Goal: Task Accomplishment & Management: Use online tool/utility

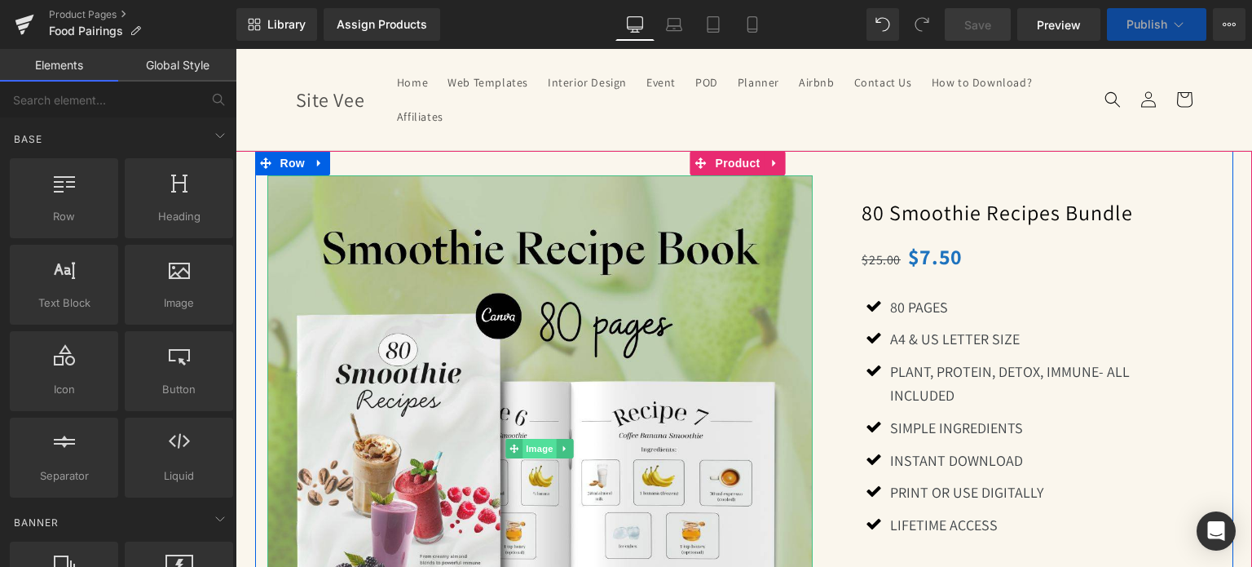
click at [532, 440] on span "Image" at bounding box center [540, 449] width 34 height 20
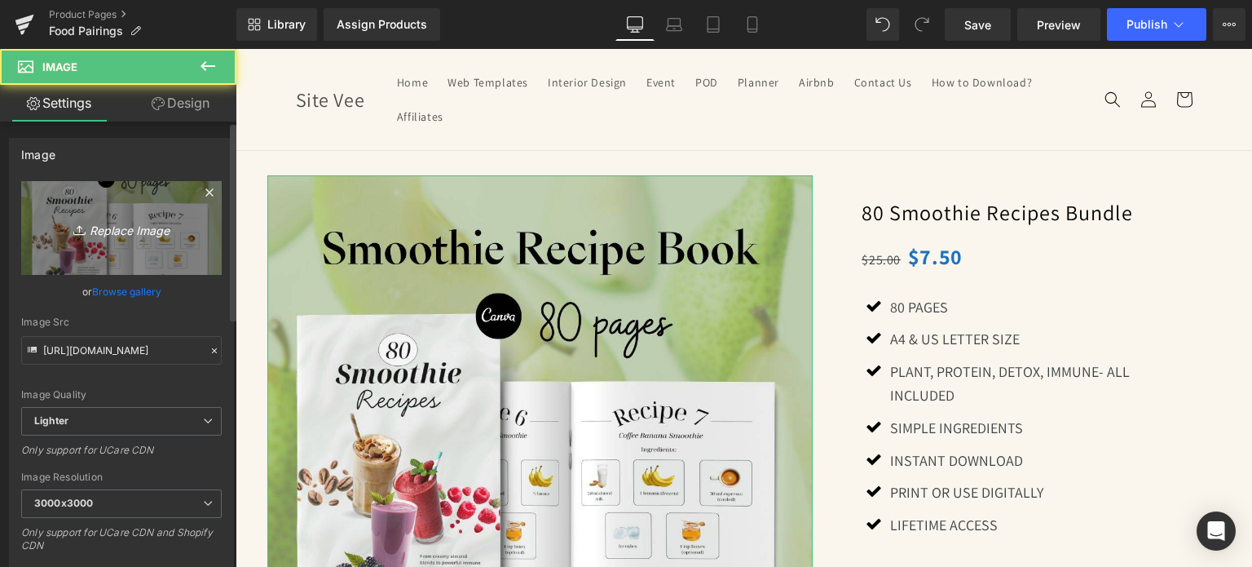
click at [126, 223] on icon "Replace Image" at bounding box center [121, 228] width 130 height 20
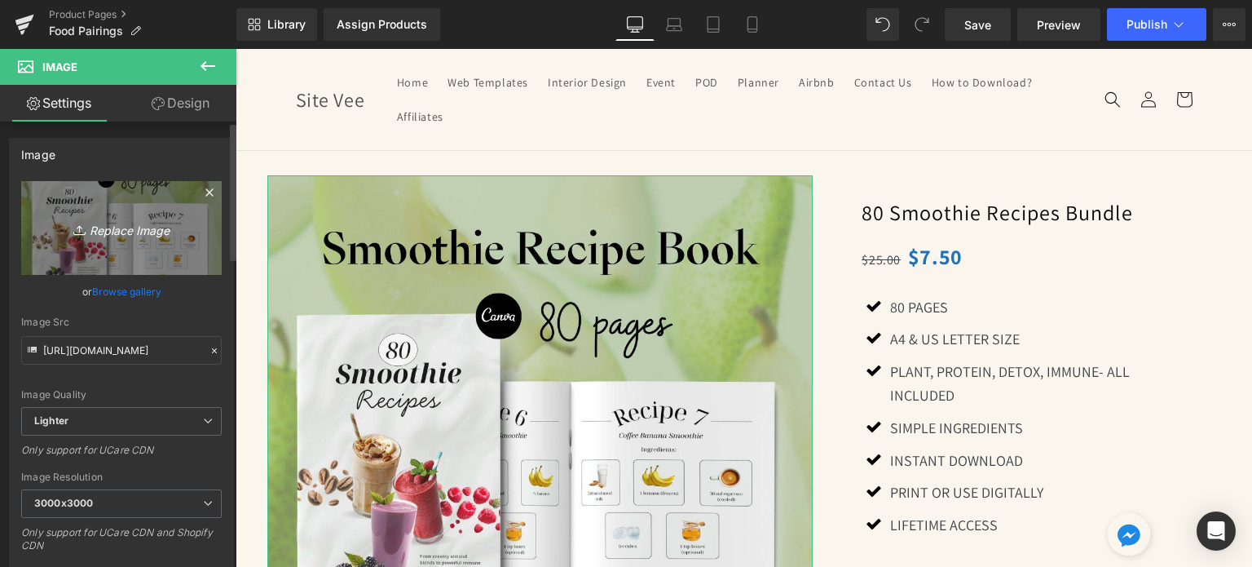
type input "C:\fakepath\Creative SITEVEE (56).jpg"
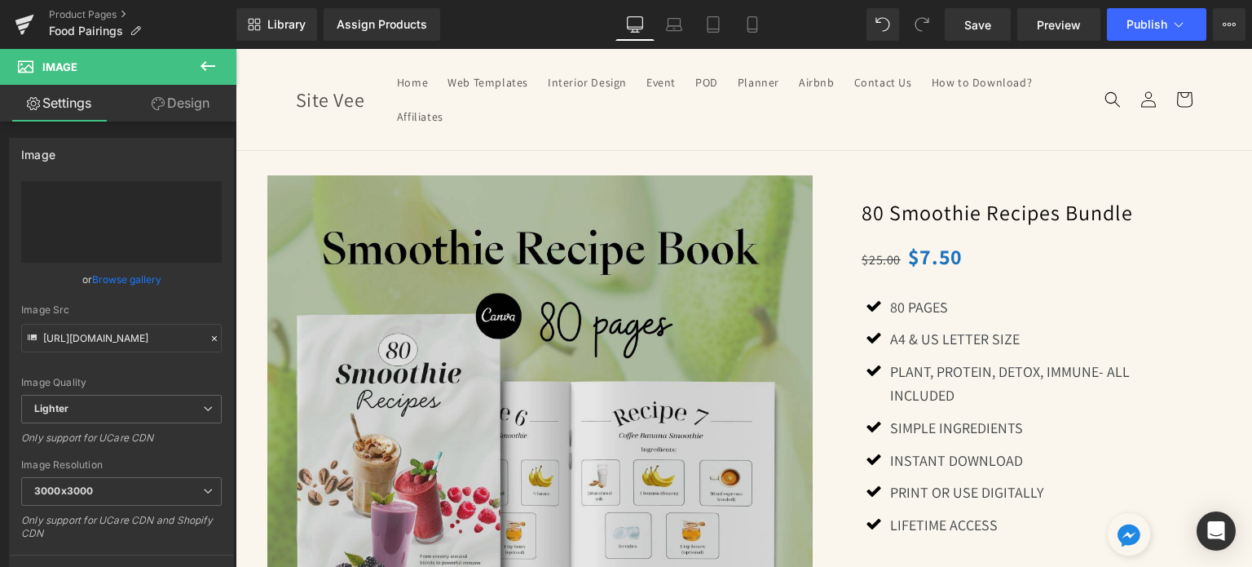
type input "[URL][DOMAIN_NAME]"
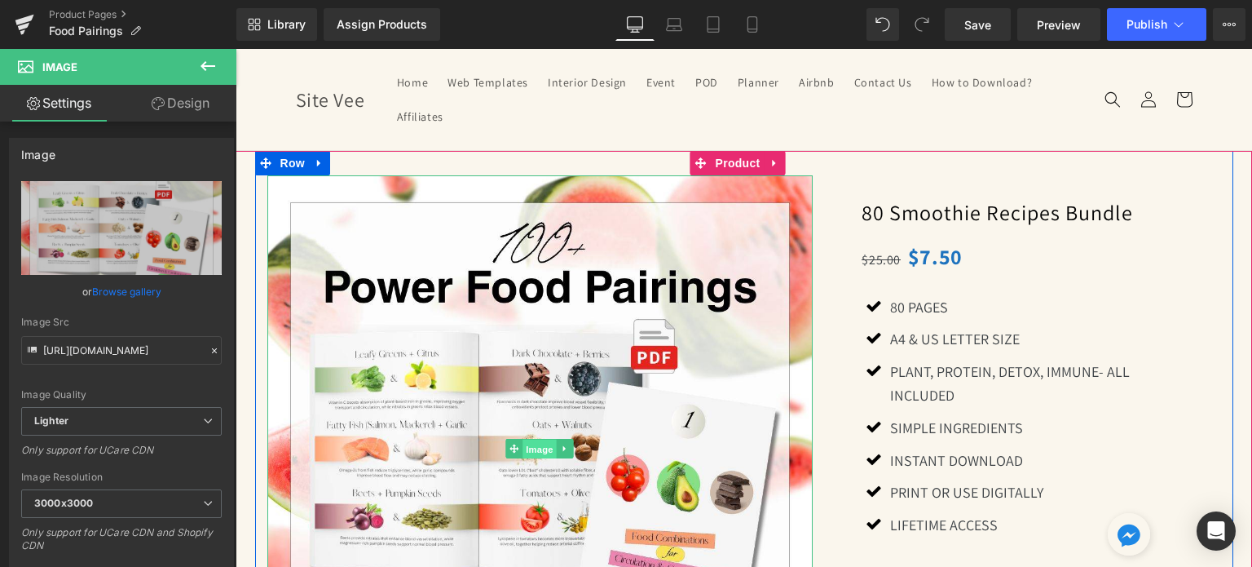
click at [528, 447] on span "Image" at bounding box center [540, 450] width 34 height 20
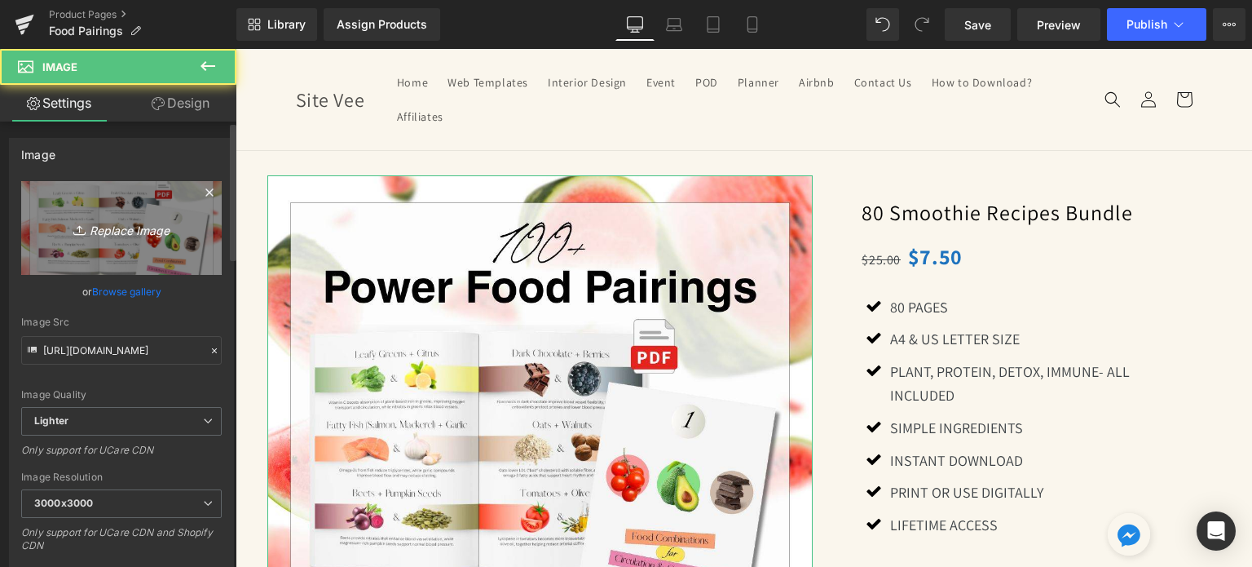
click at [110, 223] on icon "Replace Image" at bounding box center [121, 228] width 130 height 20
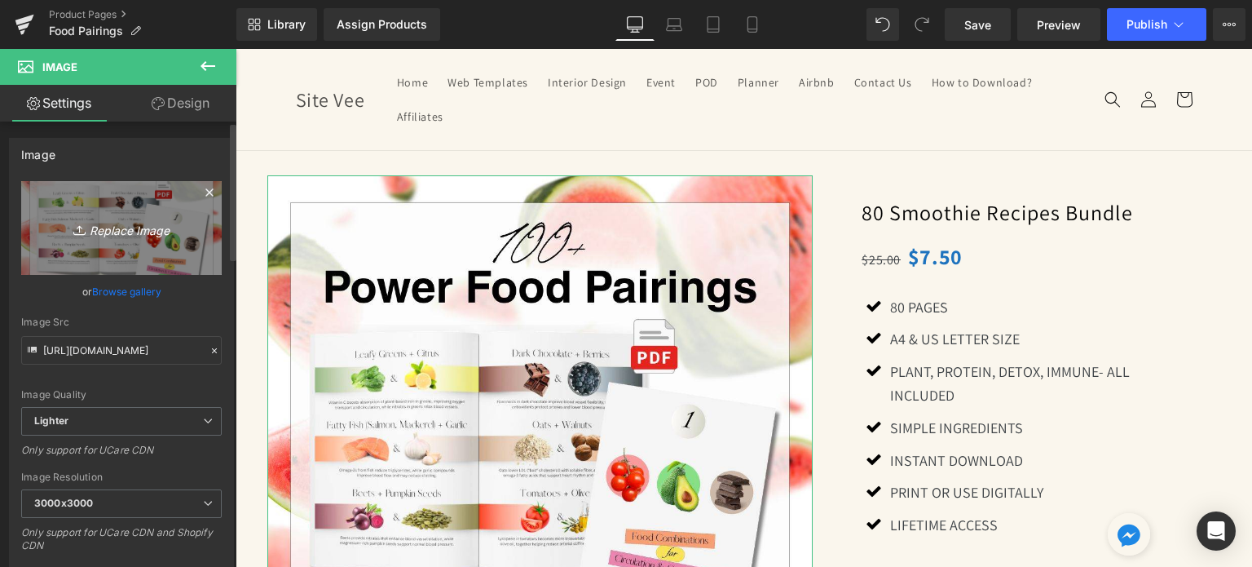
type input "C:\fakepath\Creative SITEVEE (57).jpg"
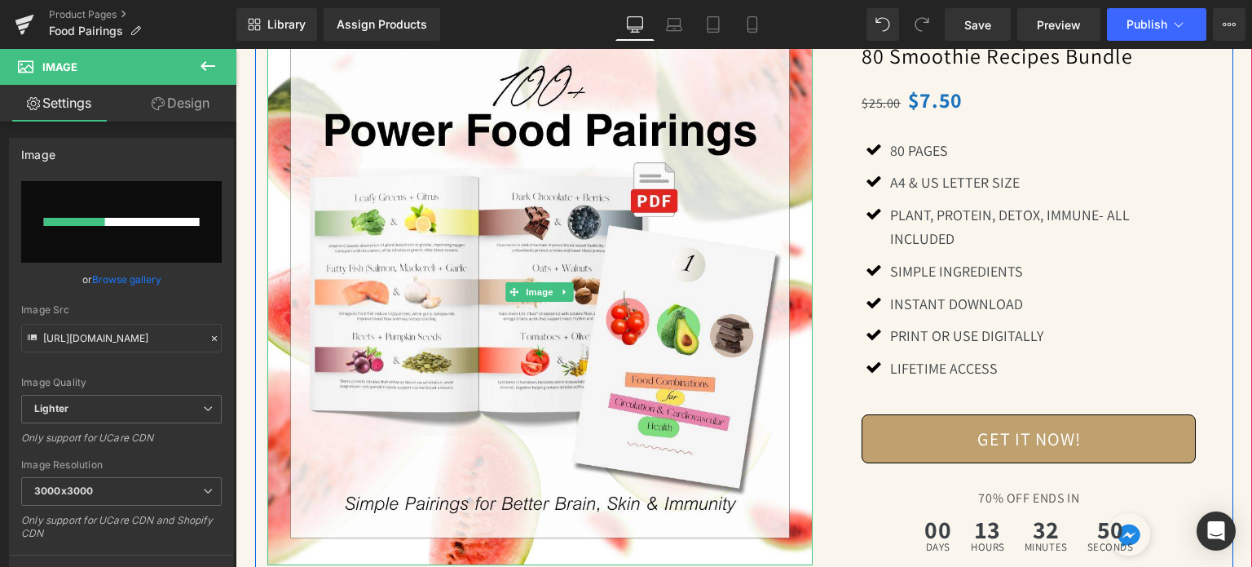
scroll to position [163, 0]
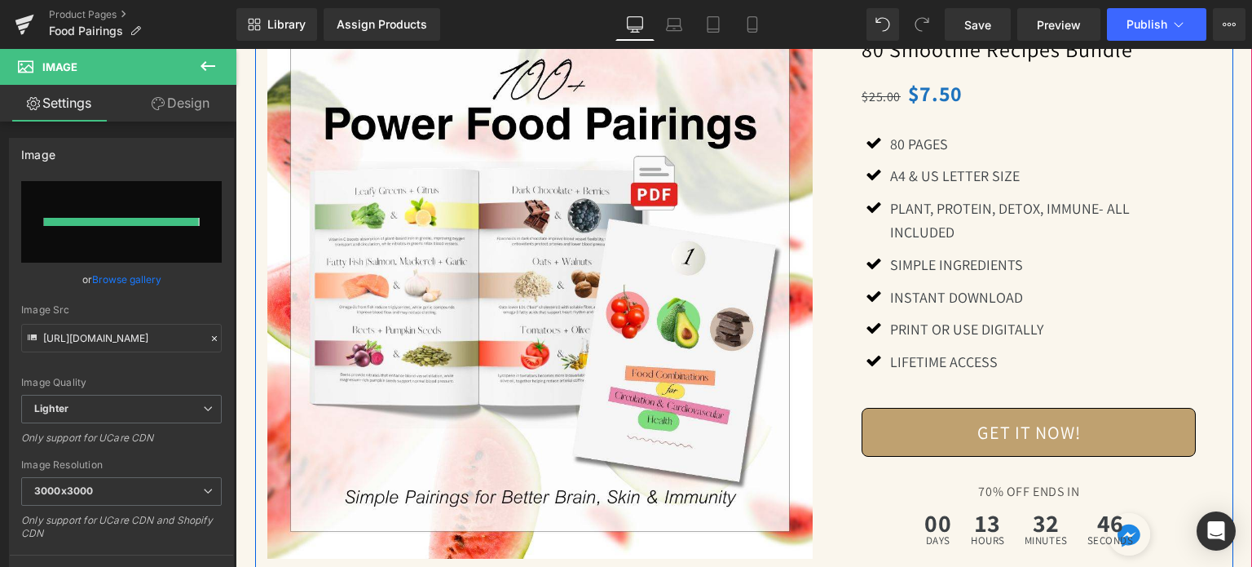
type input "[URL][DOMAIN_NAME]"
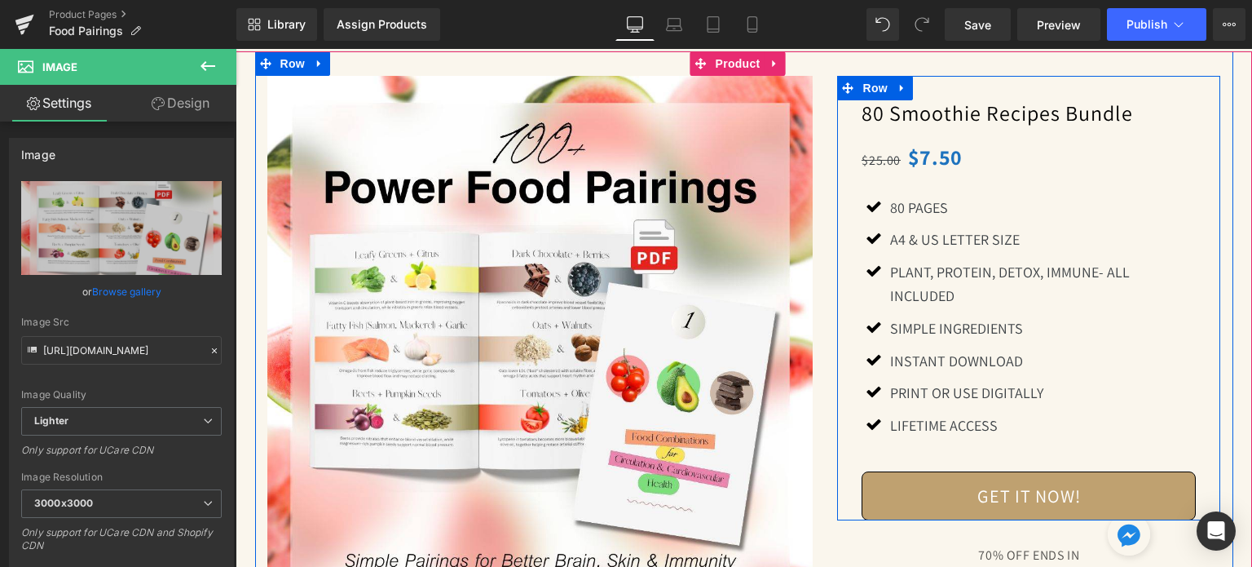
scroll to position [0, 0]
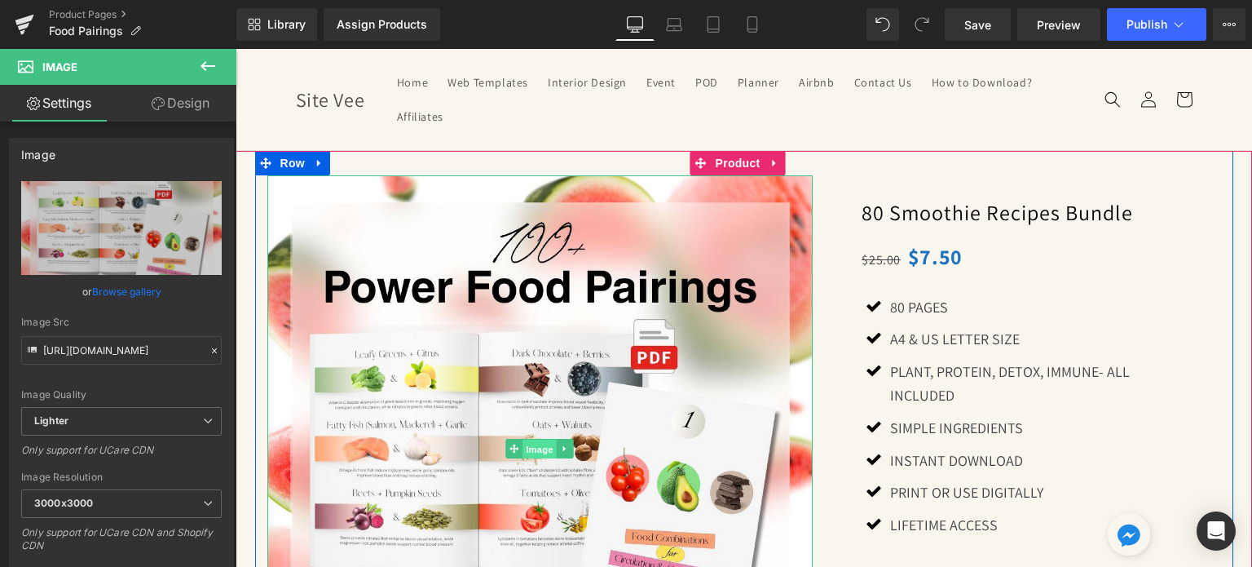
click at [530, 457] on span "Image" at bounding box center [540, 450] width 34 height 20
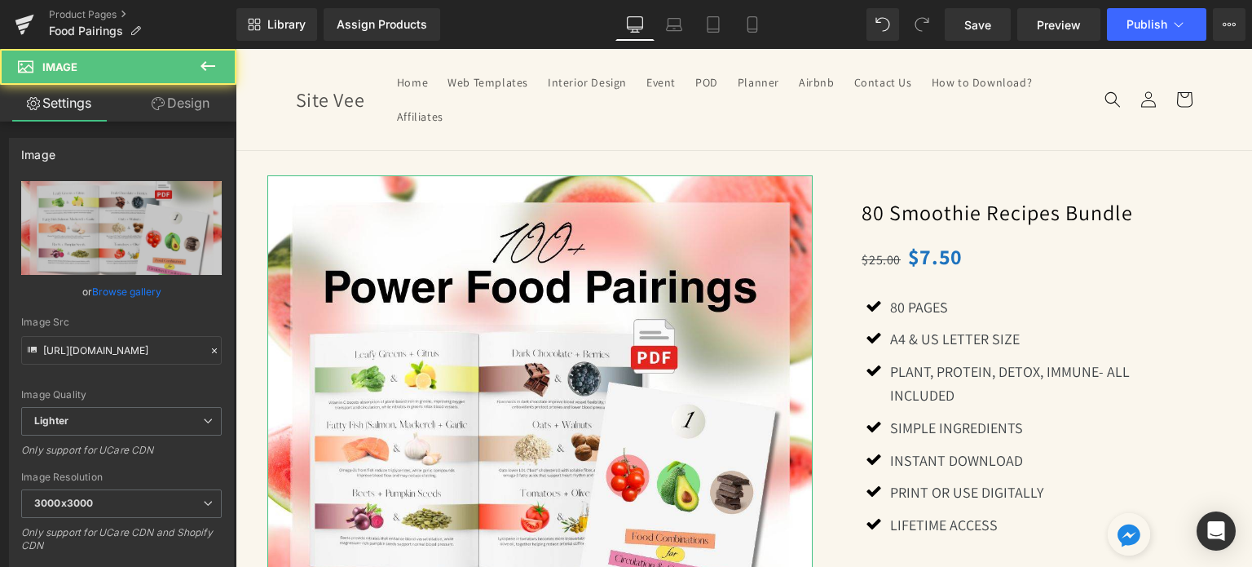
click at [162, 107] on icon at bounding box center [158, 103] width 13 height 13
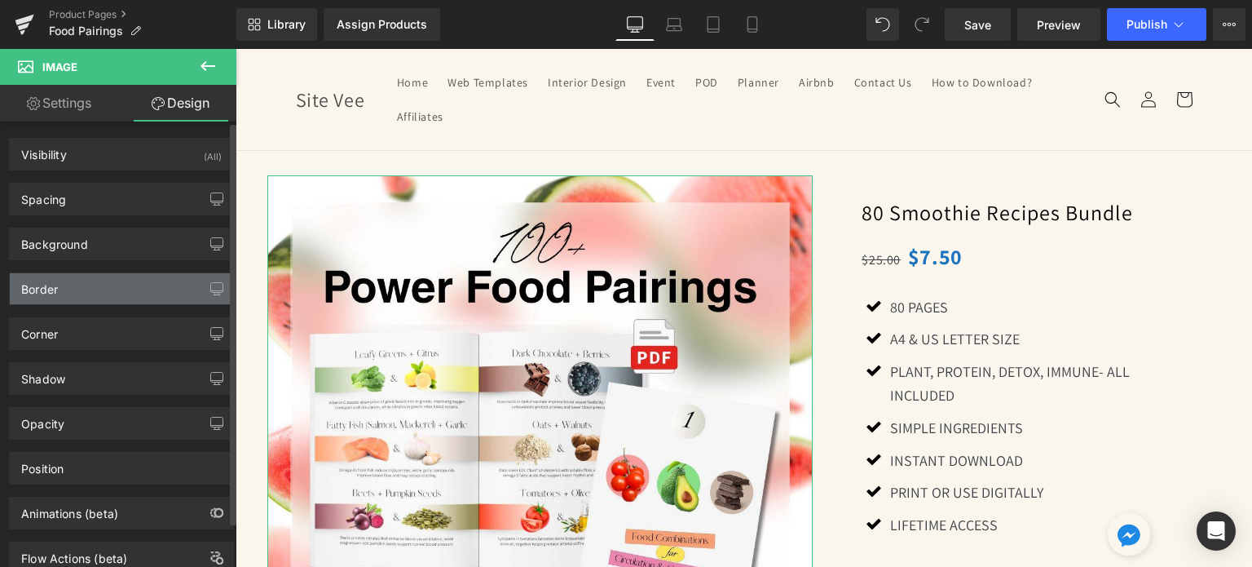
click at [82, 280] on div "Border" at bounding box center [121, 288] width 223 height 31
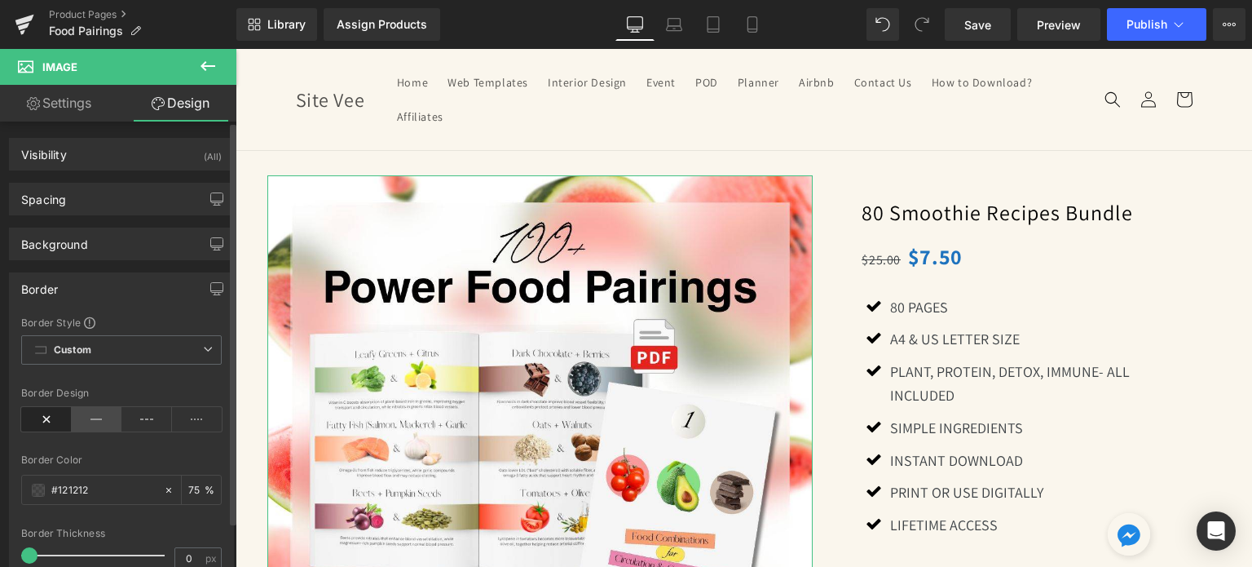
click at [84, 408] on icon at bounding box center [97, 419] width 51 height 24
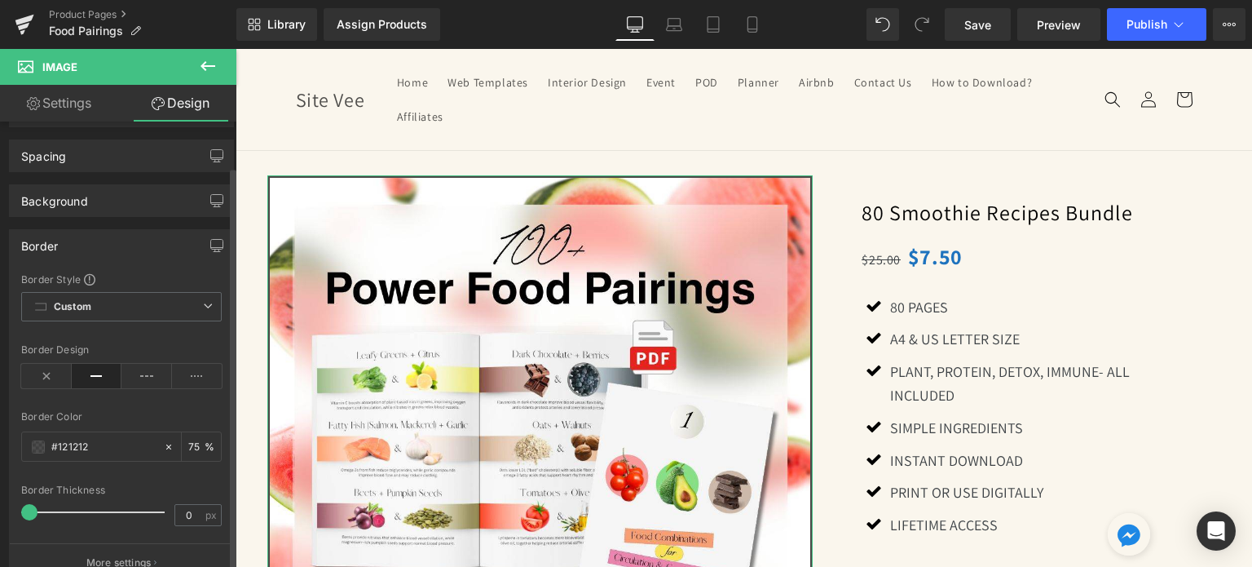
scroll to position [82, 0]
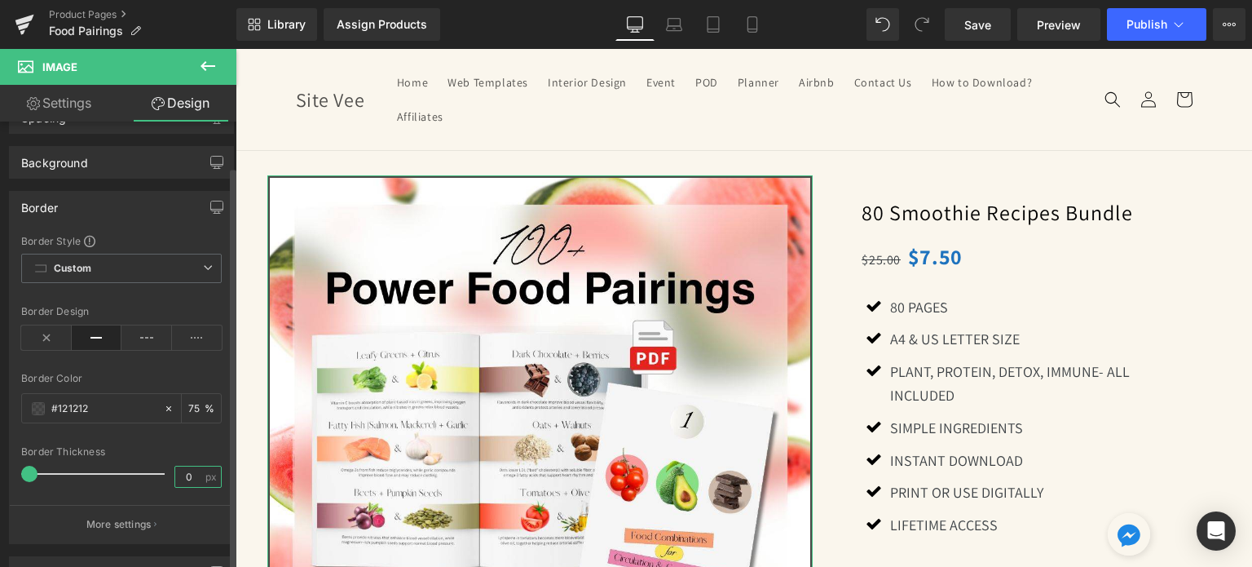
click at [178, 475] on input "0" at bounding box center [189, 476] width 29 height 20
type input "1"
click at [177, 450] on div "Border Thickness" at bounding box center [121, 451] width 201 height 11
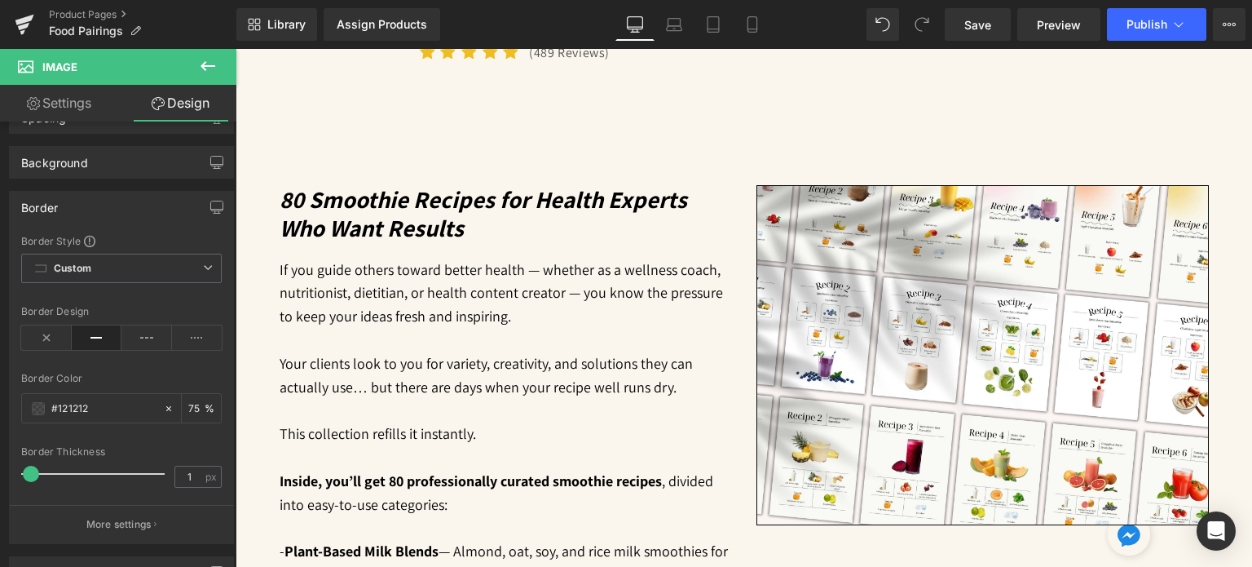
scroll to position [723, 0]
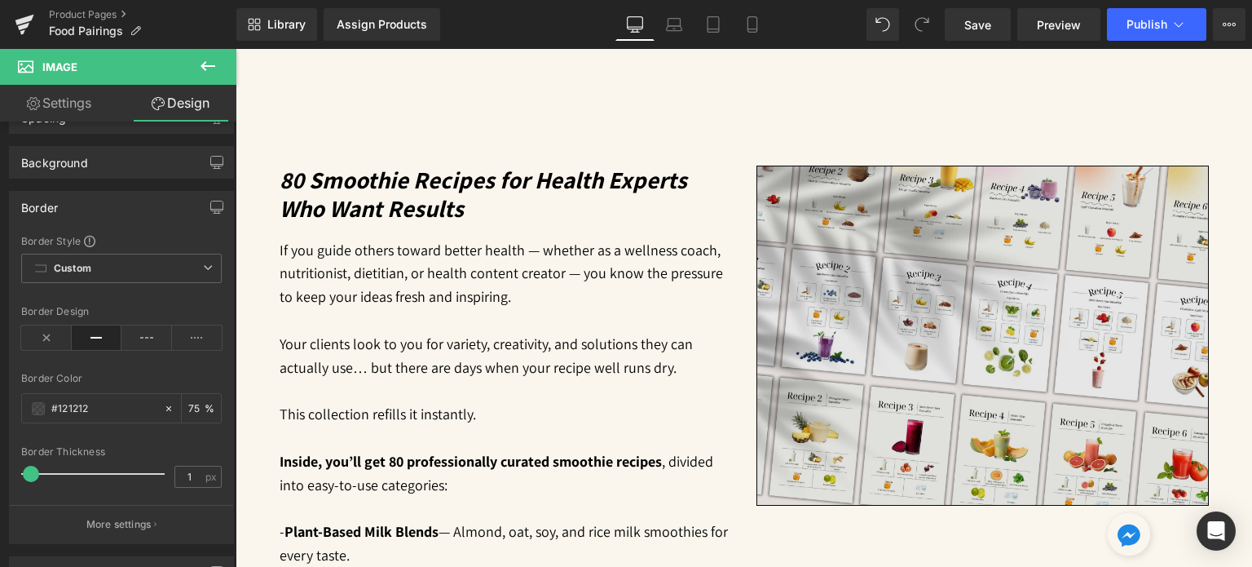
click at [1016, 289] on img at bounding box center [983, 336] width 453 height 340
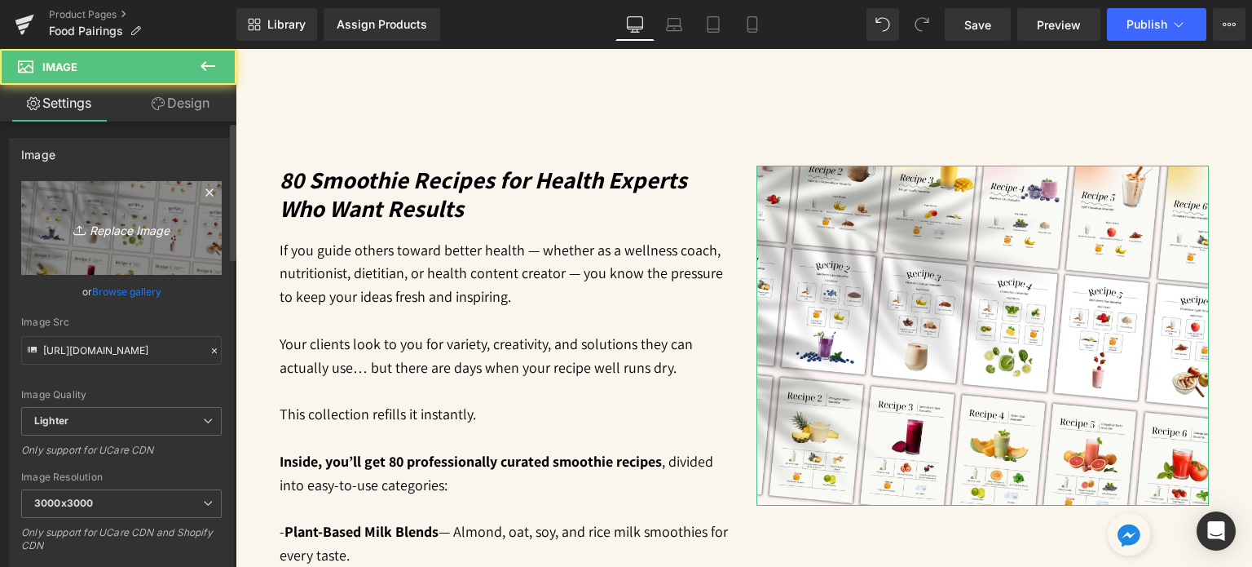
click at [174, 226] on icon "Replace Image" at bounding box center [121, 228] width 130 height 20
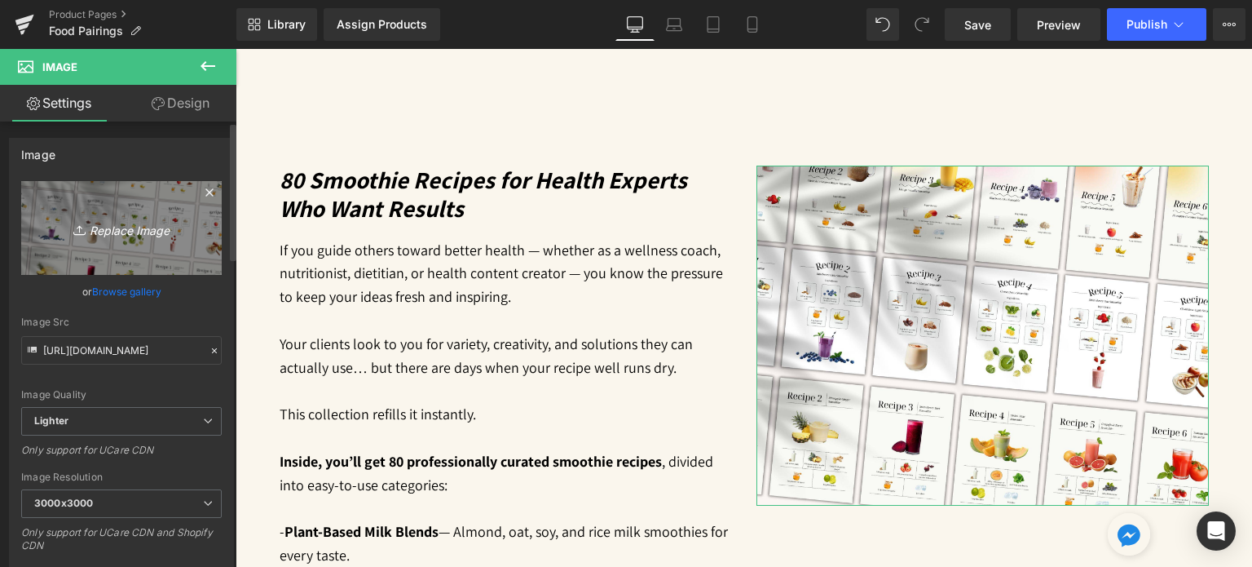
type input "C:\fakepath\Digital Appointment Planner 2023 (30).jpg"
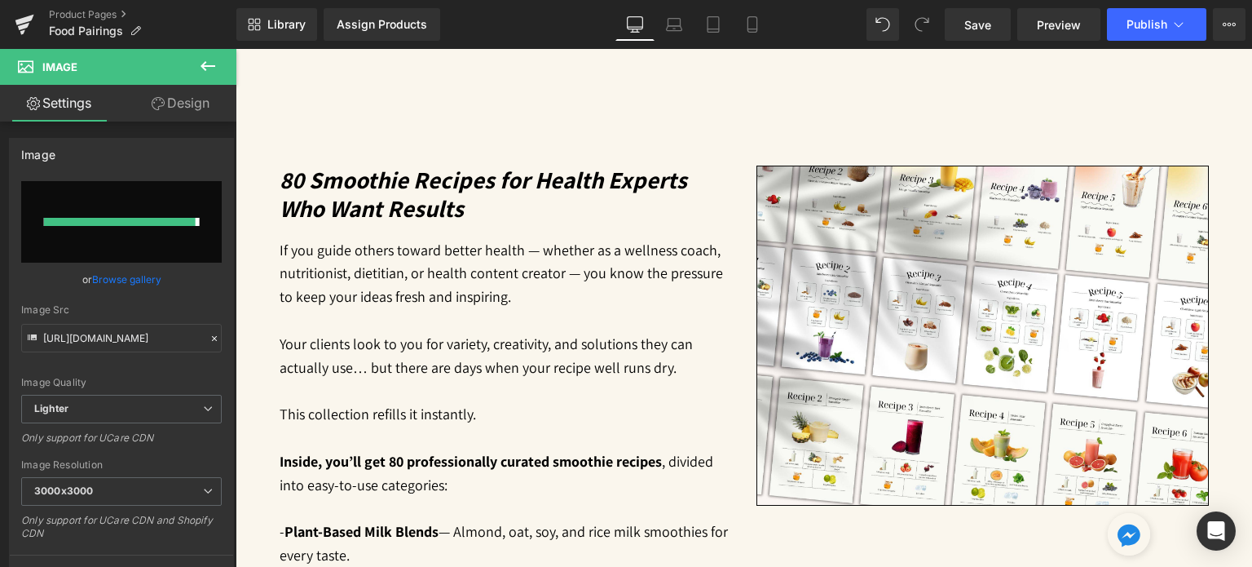
type input "[URL][DOMAIN_NAME]"
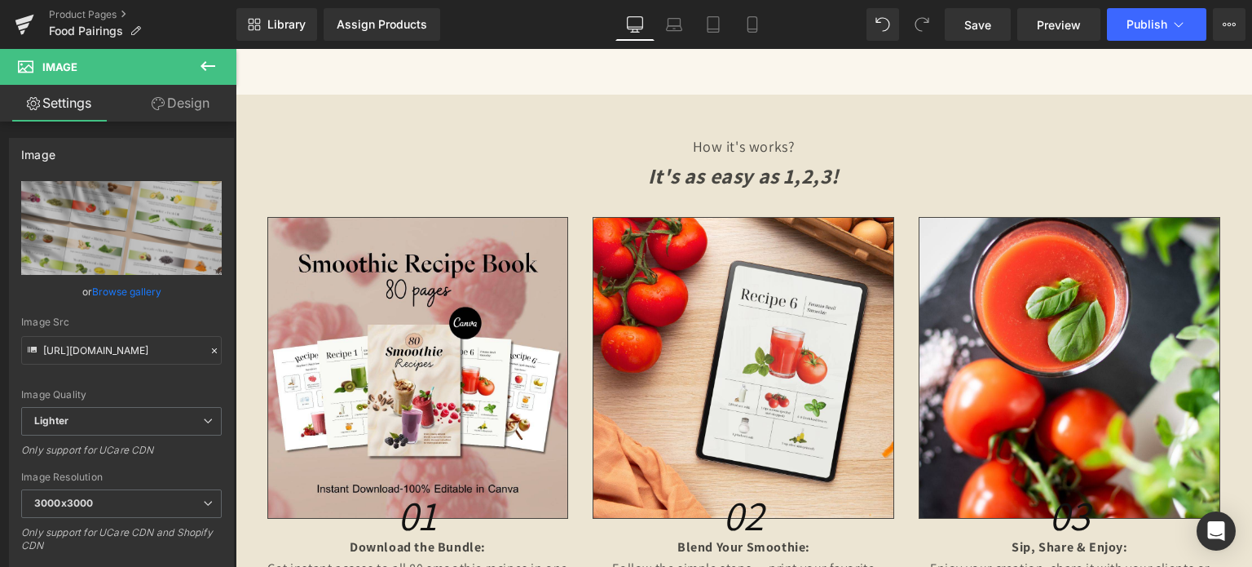
scroll to position [1478, 0]
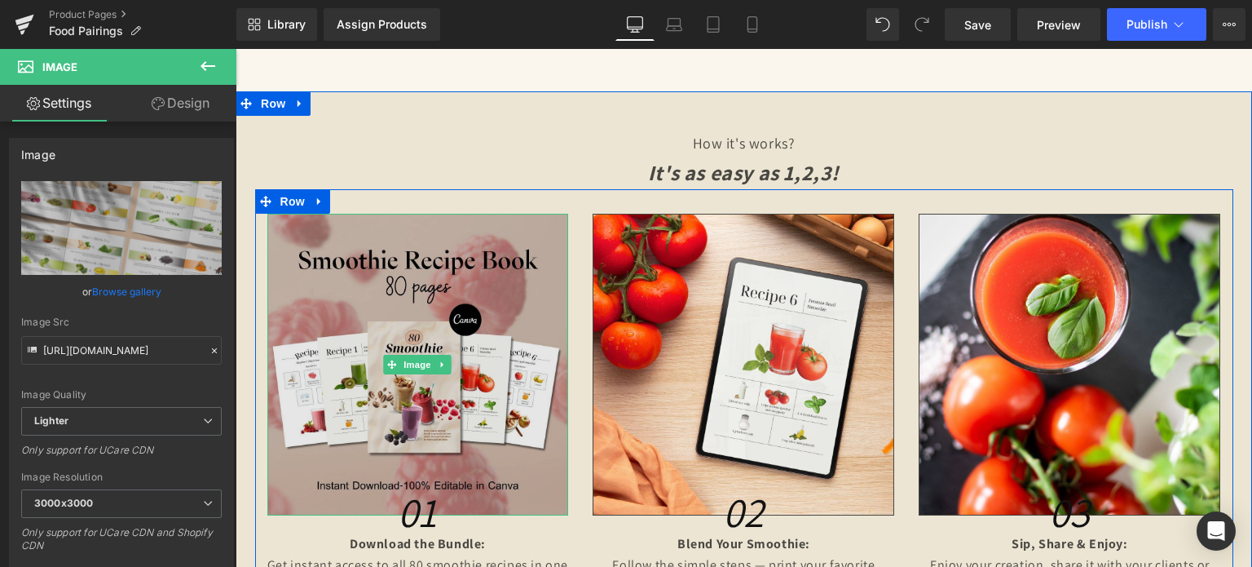
click at [409, 325] on img at bounding box center [418, 365] width 302 height 302
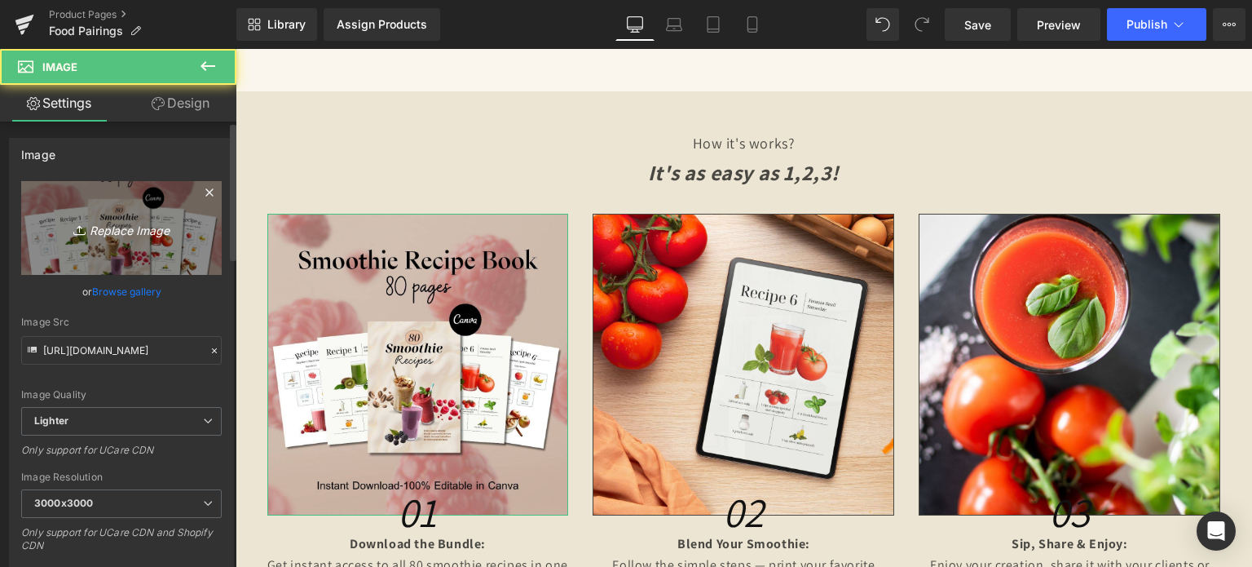
click at [132, 230] on icon "Replace Image" at bounding box center [121, 228] width 130 height 20
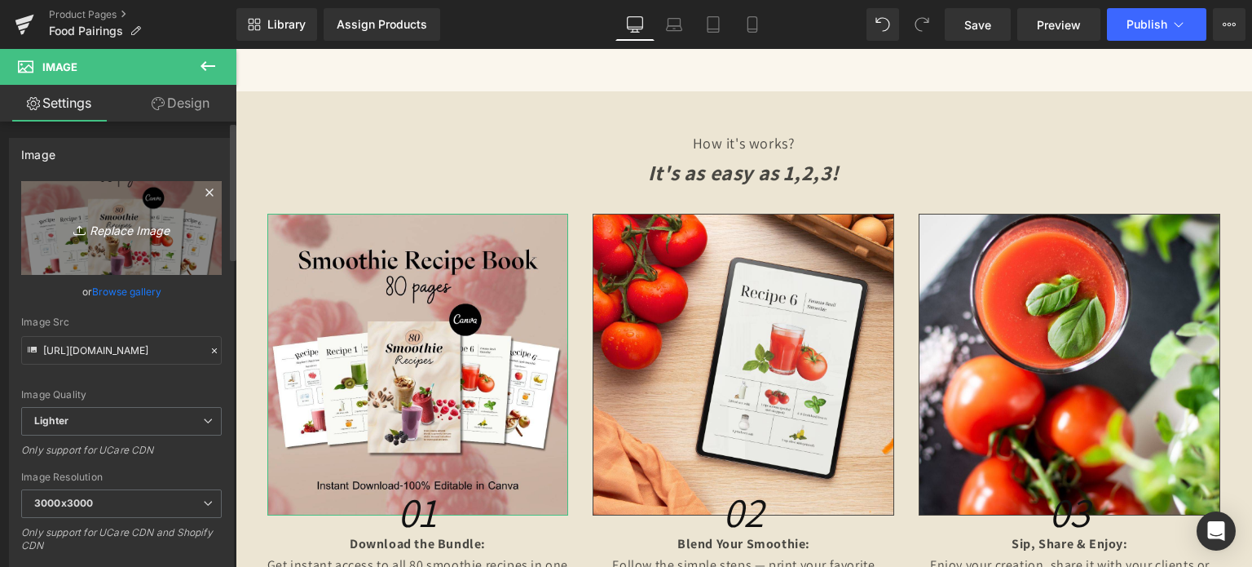
type input "C:\fakepath\13.jpg"
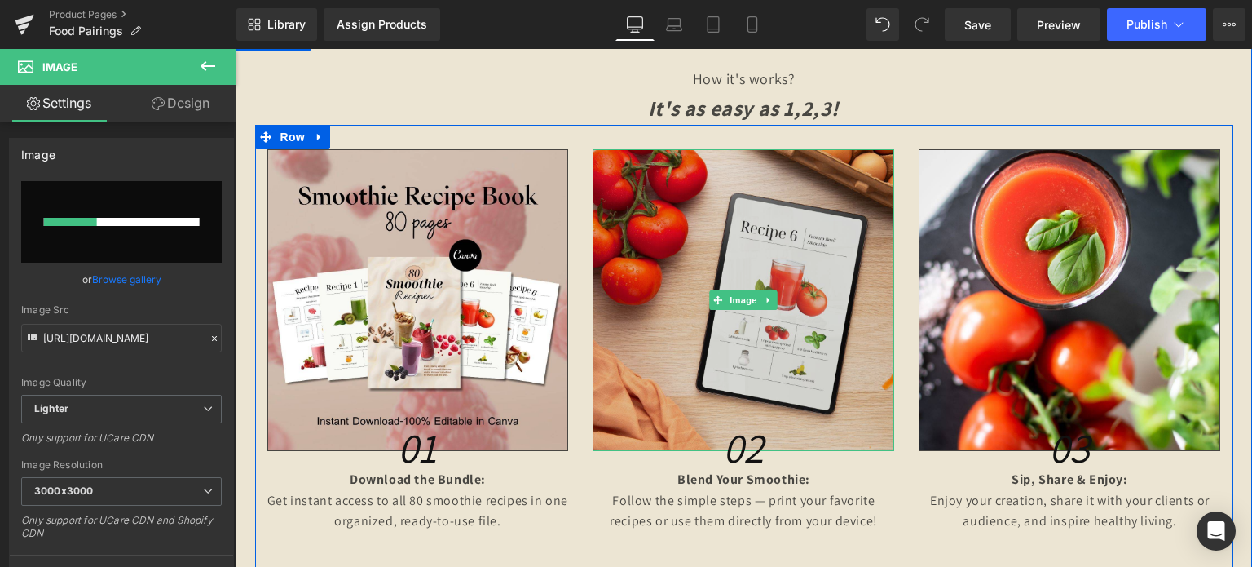
scroll to position [1559, 0]
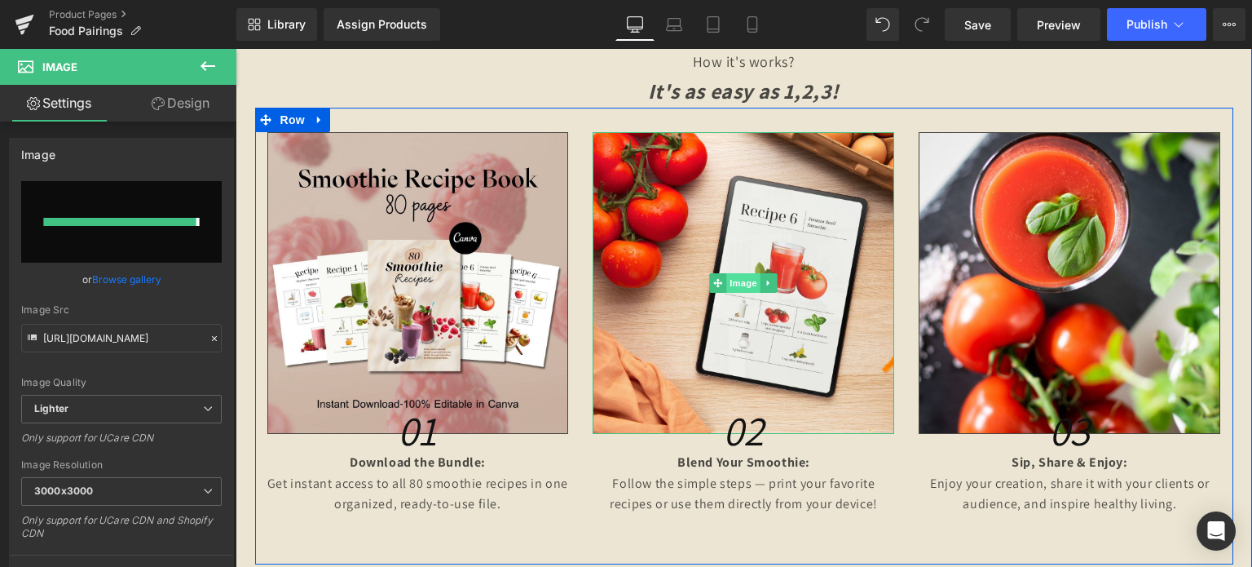
type input "[URL][DOMAIN_NAME]"
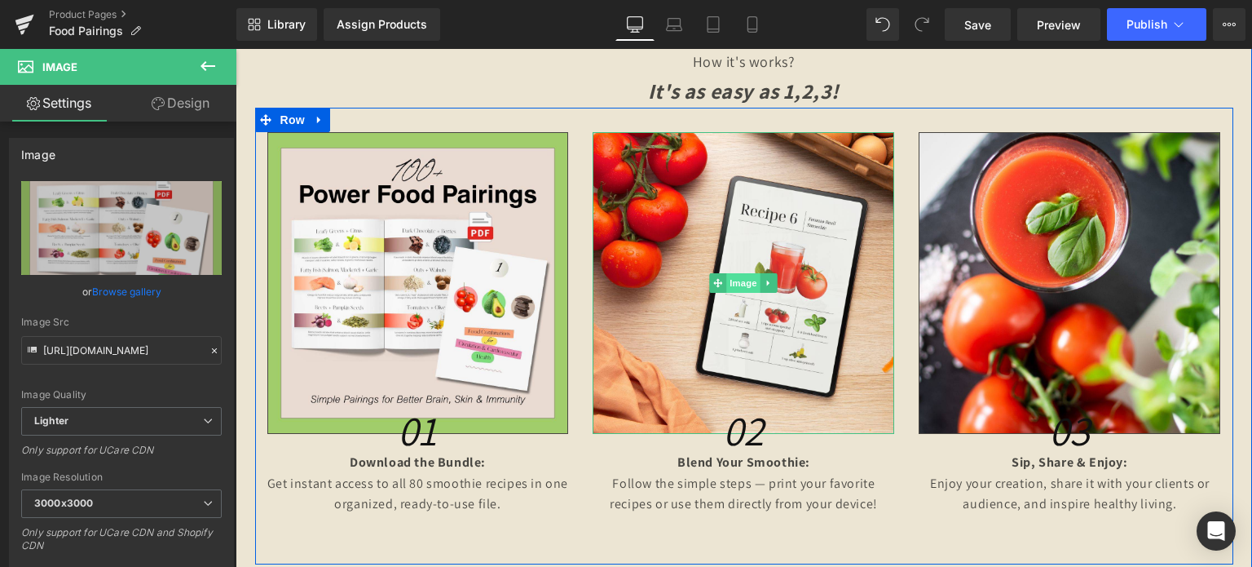
click at [744, 276] on span "Image" at bounding box center [744, 283] width 34 height 20
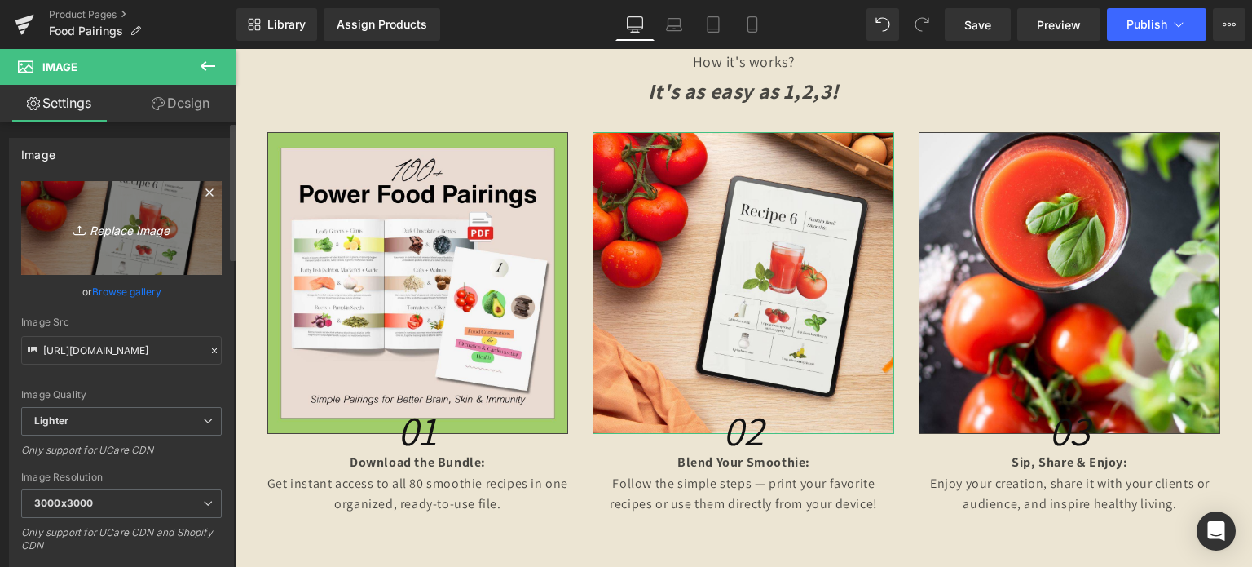
click at [72, 247] on link "Replace Image" at bounding box center [121, 228] width 201 height 94
type input "C:\fakepath\14.jpg"
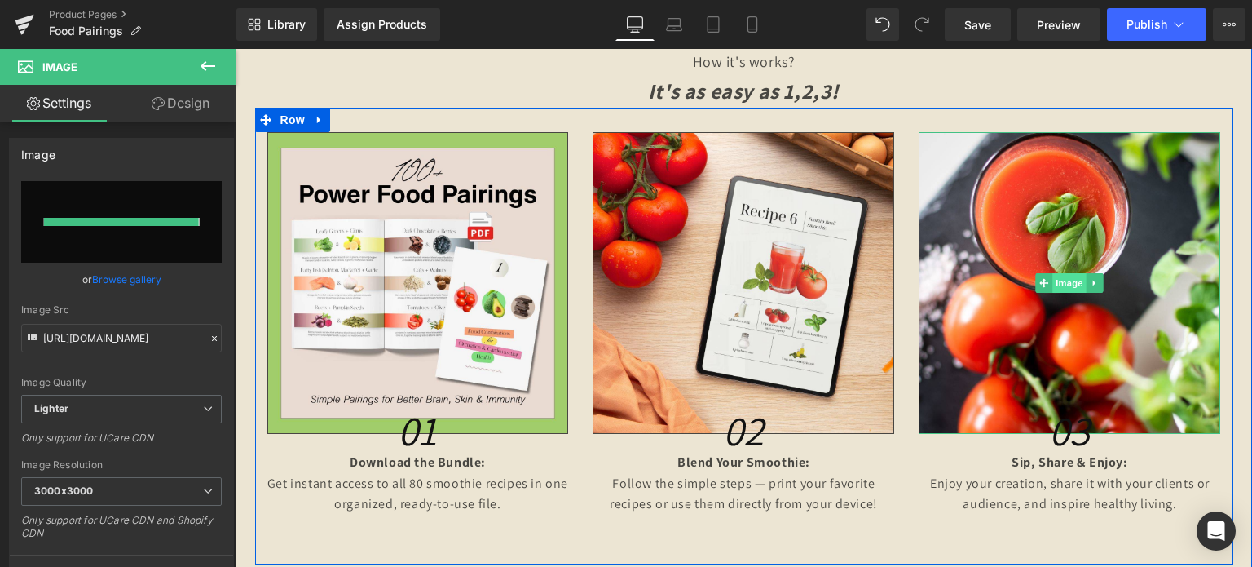
type input "[URL][DOMAIN_NAME]"
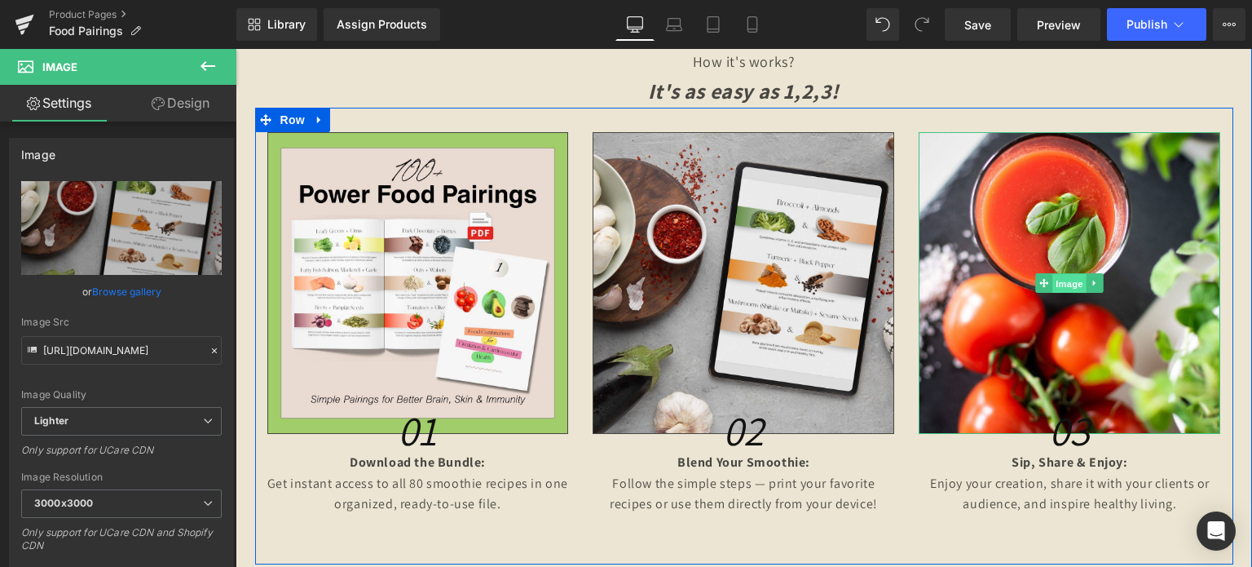
click at [1071, 281] on span "Image" at bounding box center [1071, 284] width 34 height 20
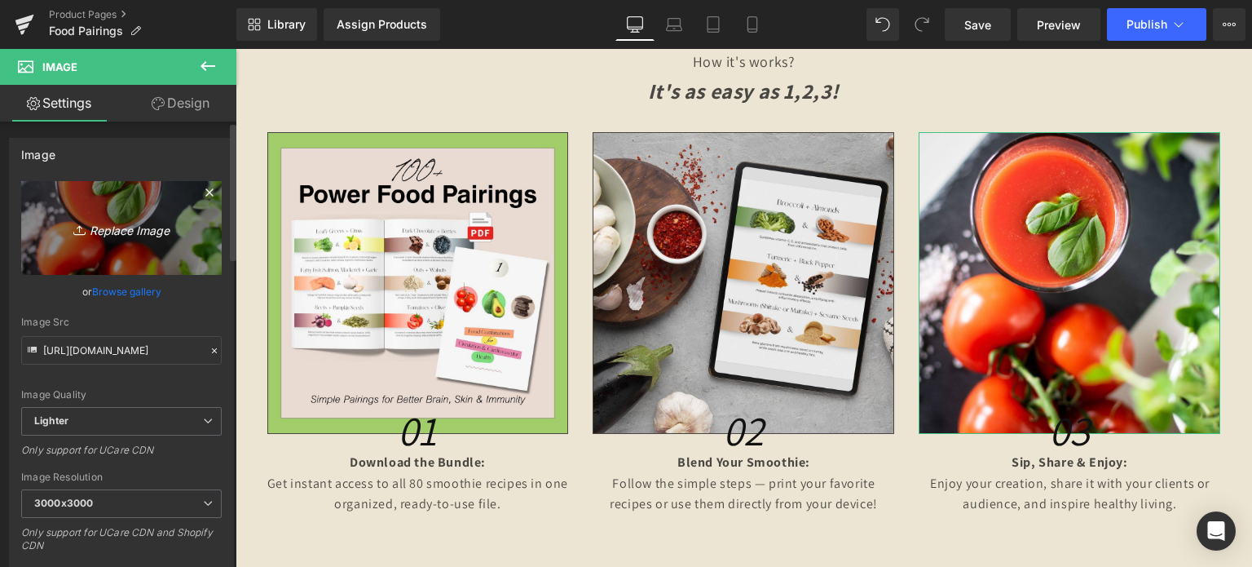
click at [101, 250] on link "Replace Image" at bounding box center [121, 228] width 201 height 94
type input "C:\fakepath\15.jpg"
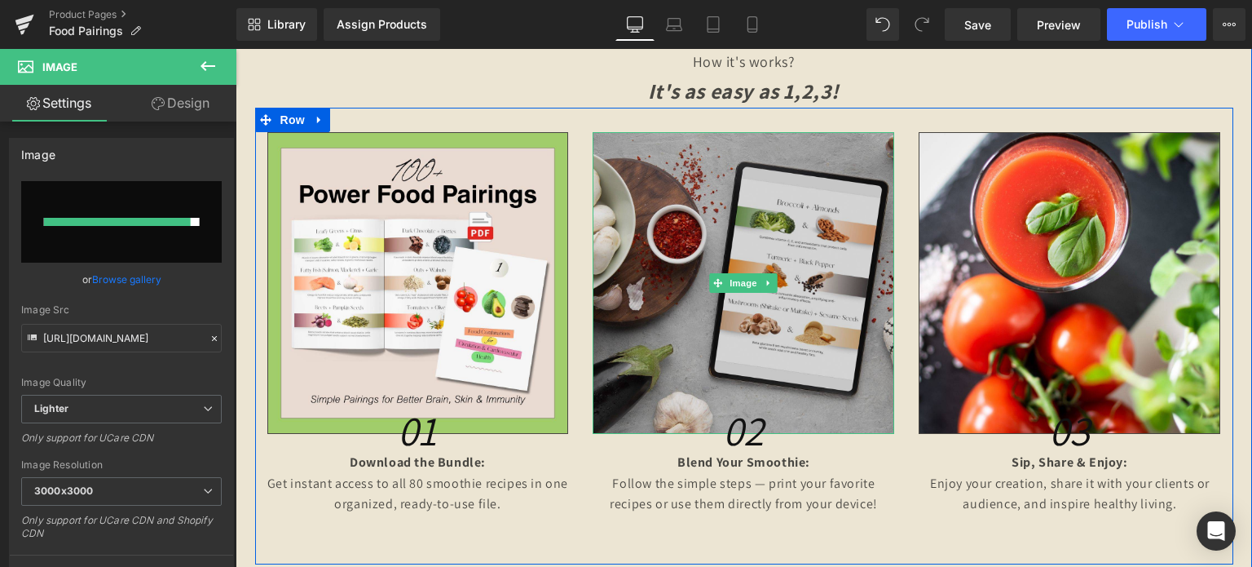
type input "[URL][DOMAIN_NAME]"
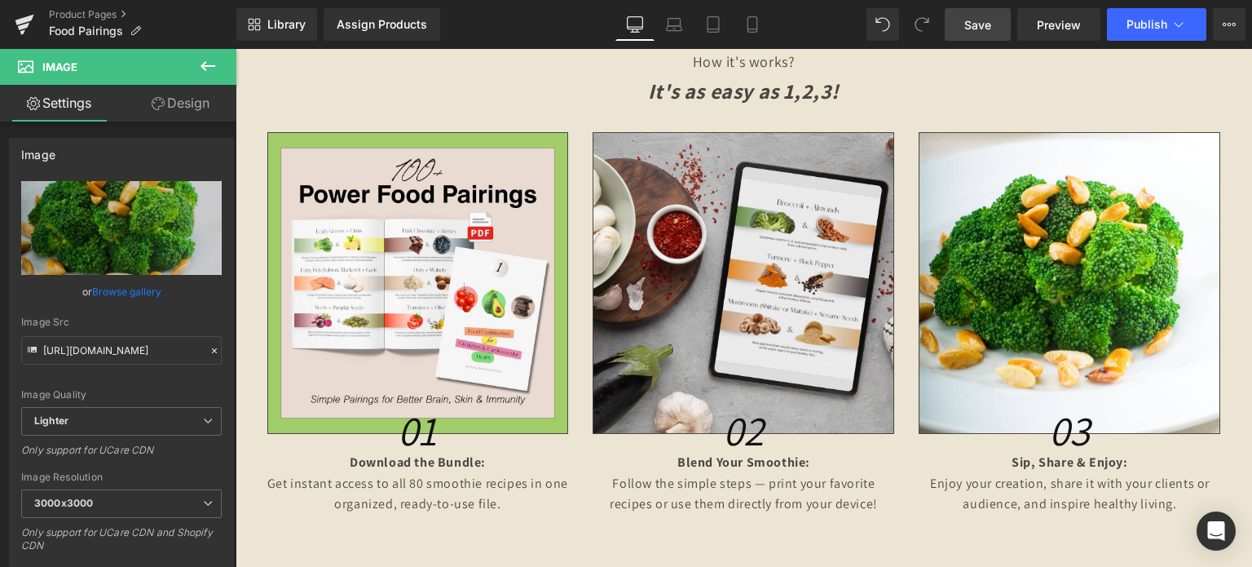
drag, startPoint x: 967, startPoint y: 24, endPoint x: 515, endPoint y: 60, distance: 453.1
click at [967, 24] on span "Save" at bounding box center [978, 24] width 27 height 17
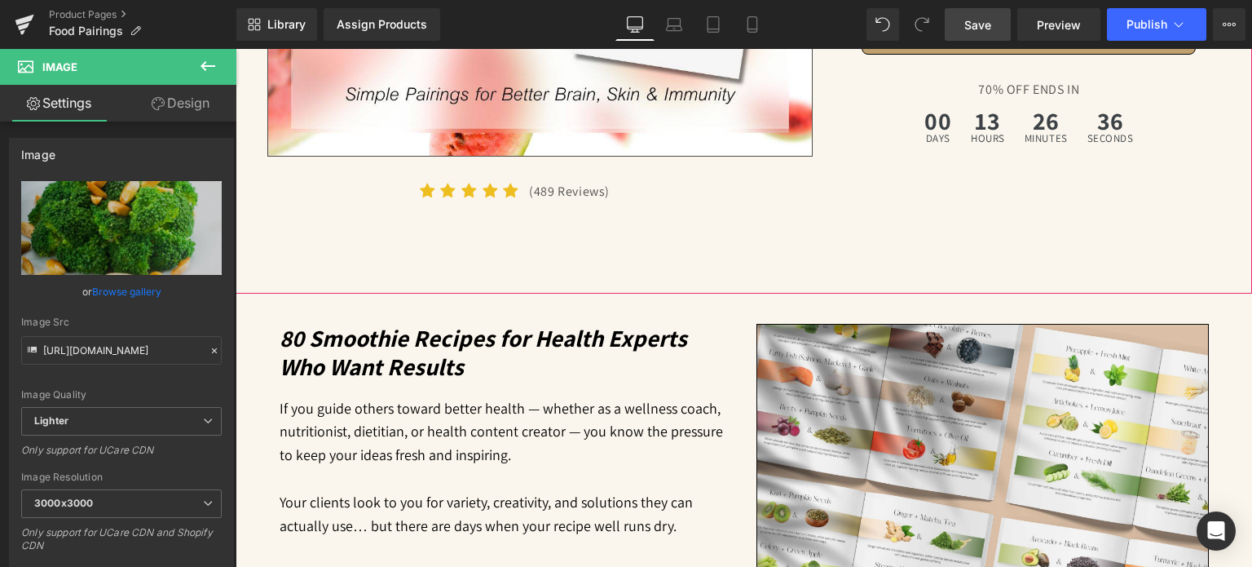
scroll to position [581, 0]
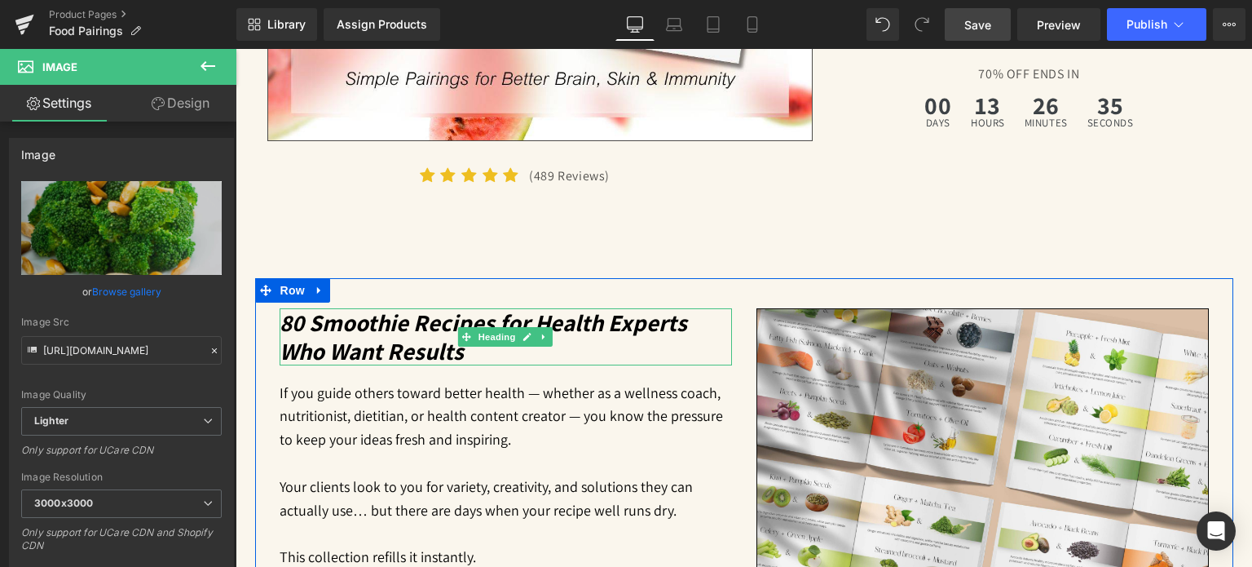
click at [369, 331] on icon "80 Smoothie Recipes for Health Experts Who Want Results" at bounding box center [484, 337] width 408 height 60
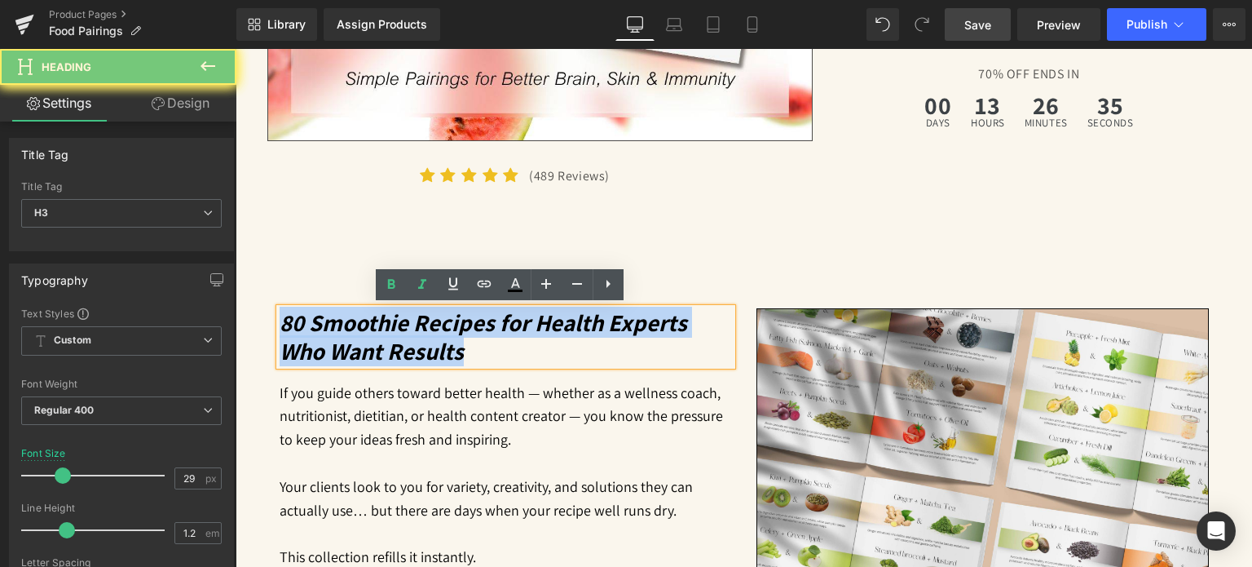
click at [369, 331] on icon "80 Smoothie Recipes for Health Experts Who Want Results" at bounding box center [484, 337] width 408 height 60
paste div
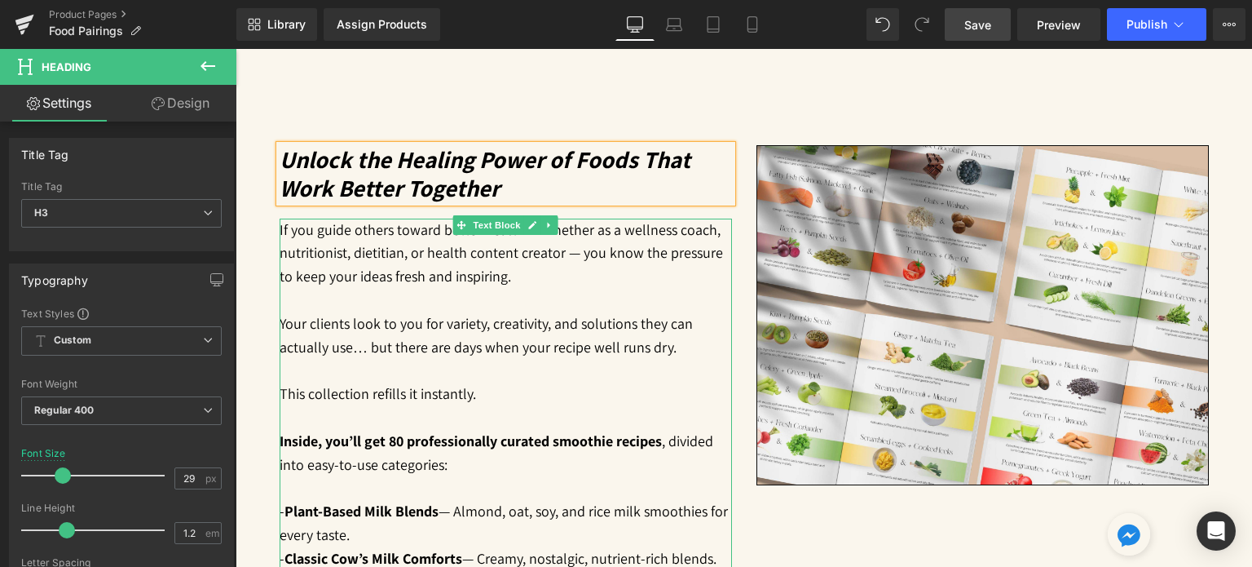
click at [367, 298] on p at bounding box center [506, 301] width 453 height 24
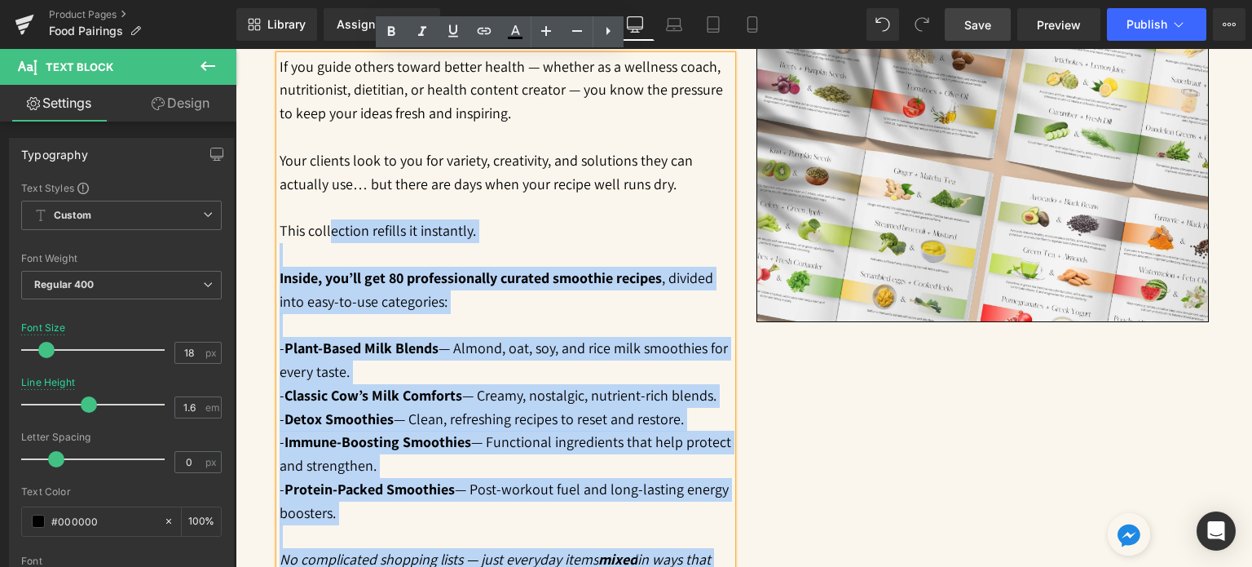
scroll to position [744, 0]
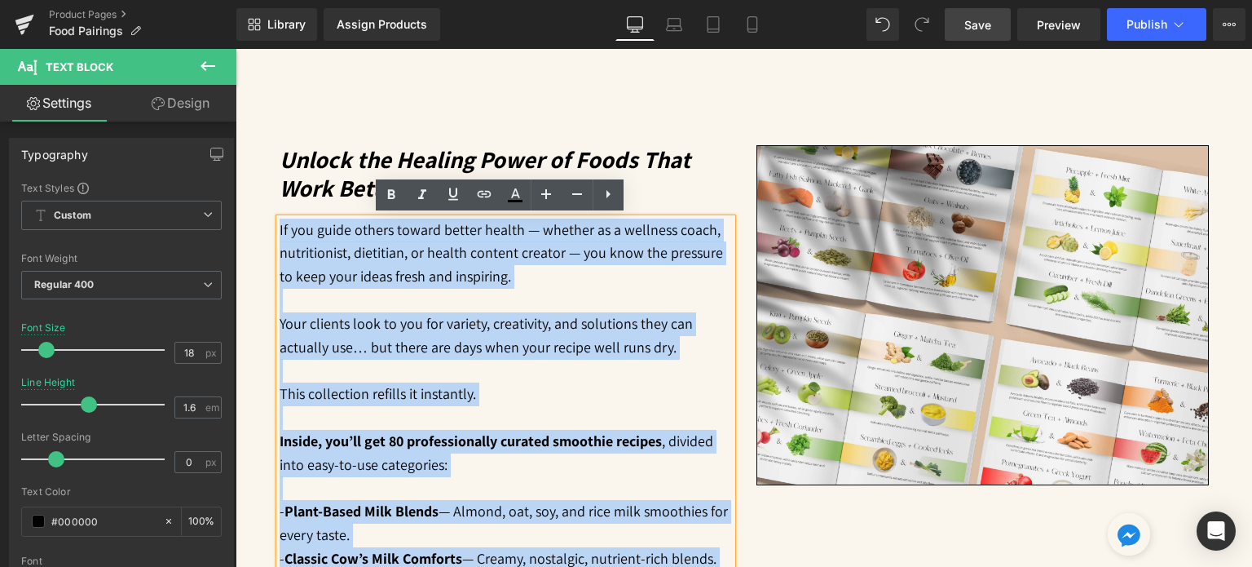
drag, startPoint x: 561, startPoint y: 422, endPoint x: 256, endPoint y: 231, distance: 360.2
click at [256, 231] on div "Unlock the Healing Power of Foods That Work Better Together Heading If you guid…" at bounding box center [744, 470] width 978 height 710
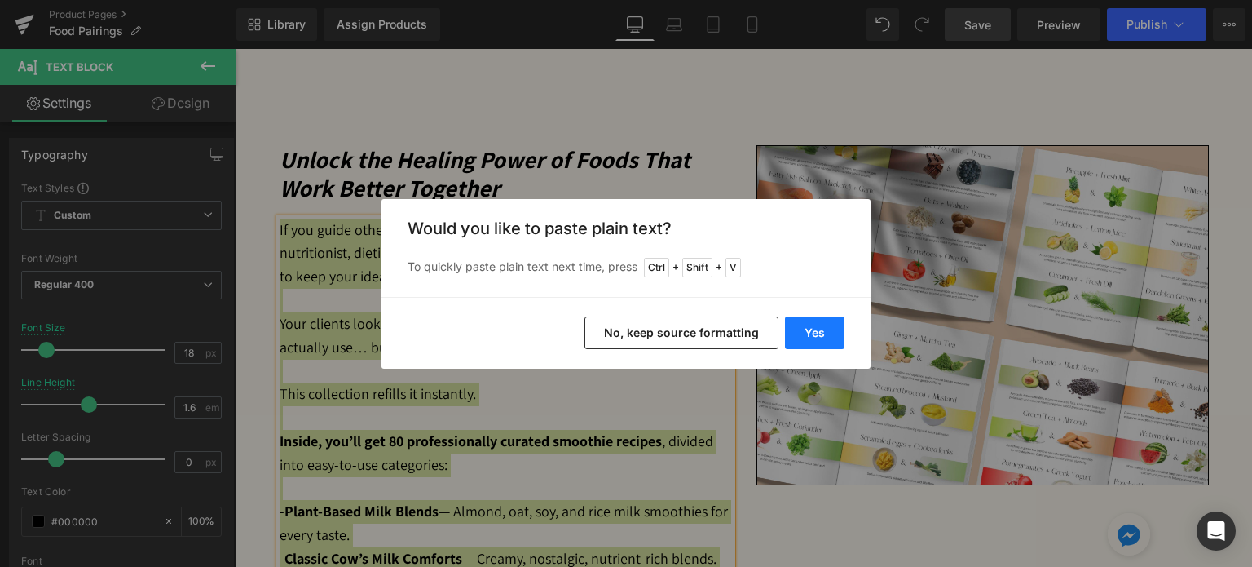
click at [815, 329] on button "Yes" at bounding box center [815, 332] width 60 height 33
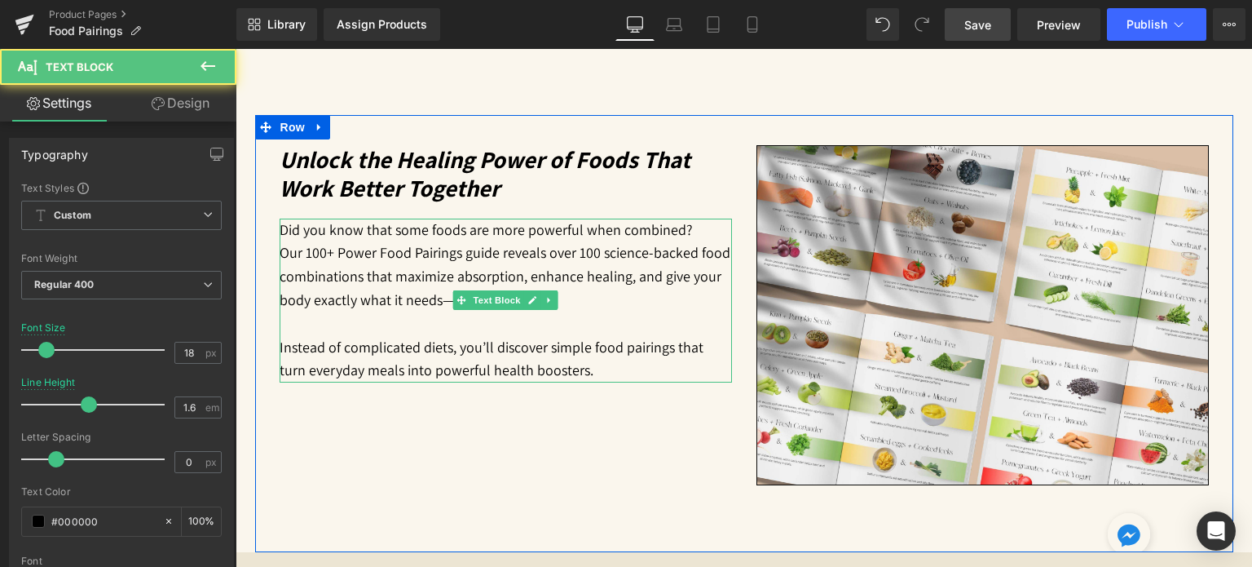
click at [585, 370] on p "Instead of complicated diets, you’ll discover simple food pairings that turn ev…" at bounding box center [506, 359] width 453 height 47
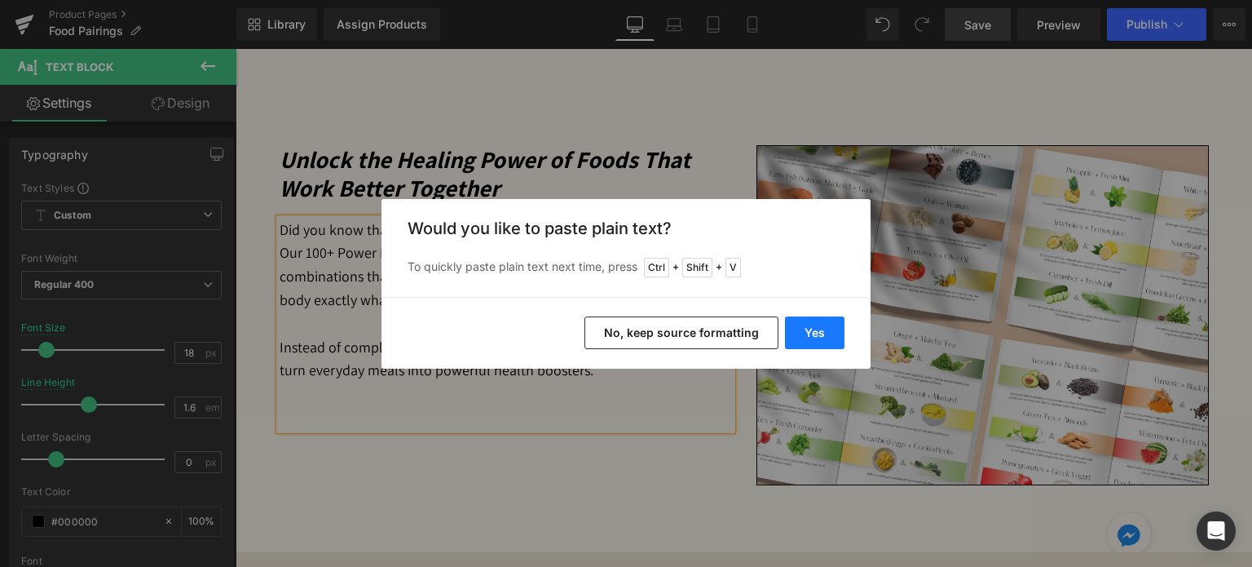
drag, startPoint x: 803, startPoint y: 334, endPoint x: 531, endPoint y: 280, distance: 277.8
click at [803, 334] on button "Yes" at bounding box center [815, 332] width 60 height 33
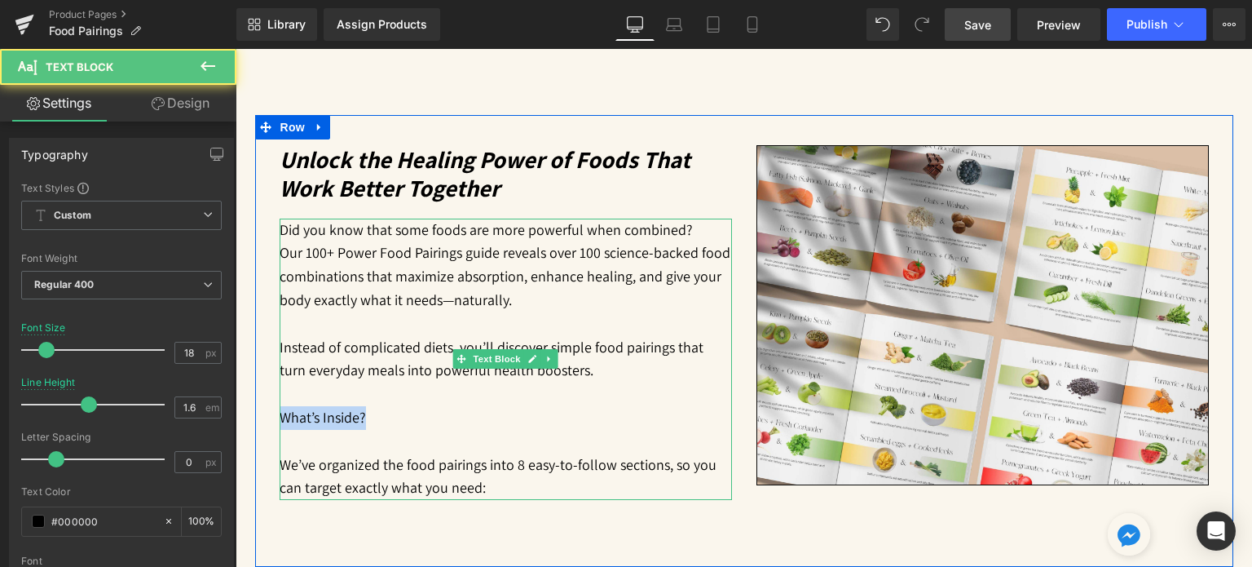
drag, startPoint x: 363, startPoint y: 413, endPoint x: 278, endPoint y: 413, distance: 84.8
click at [280, 413] on p "What’s Inside?" at bounding box center [506, 418] width 453 height 24
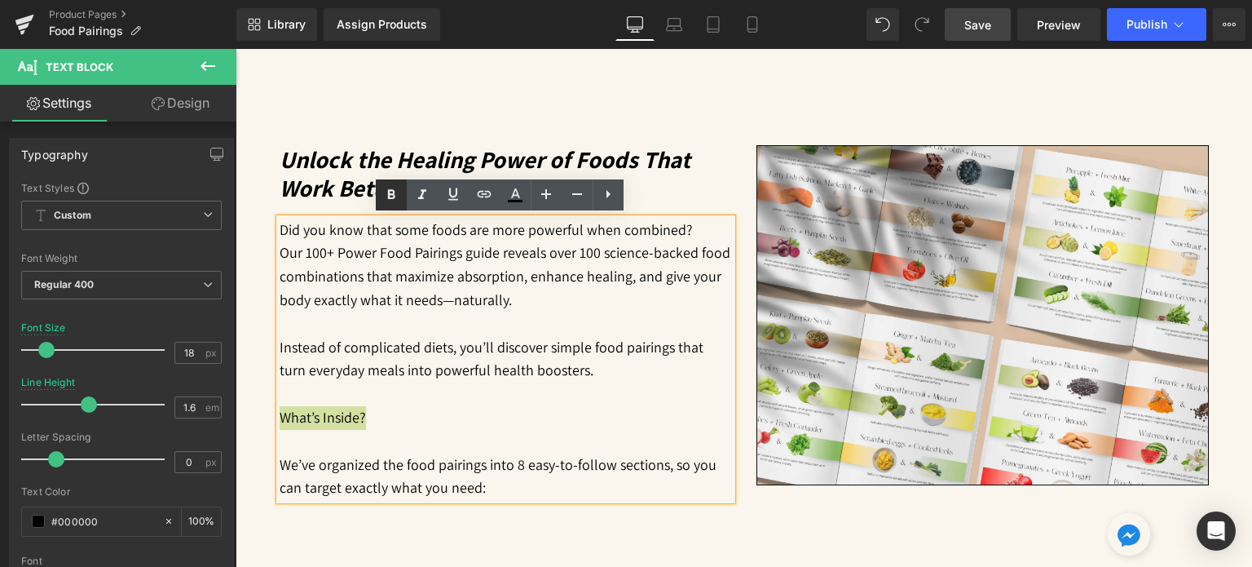
drag, startPoint x: 391, startPoint y: 198, endPoint x: 188, endPoint y: 212, distance: 204.3
click at [391, 198] on icon at bounding box center [390, 194] width 7 height 10
click at [505, 484] on p "We’ve organized the food pairings into 8 easy-to-follow sections, so you can ta…" at bounding box center [506, 476] width 453 height 47
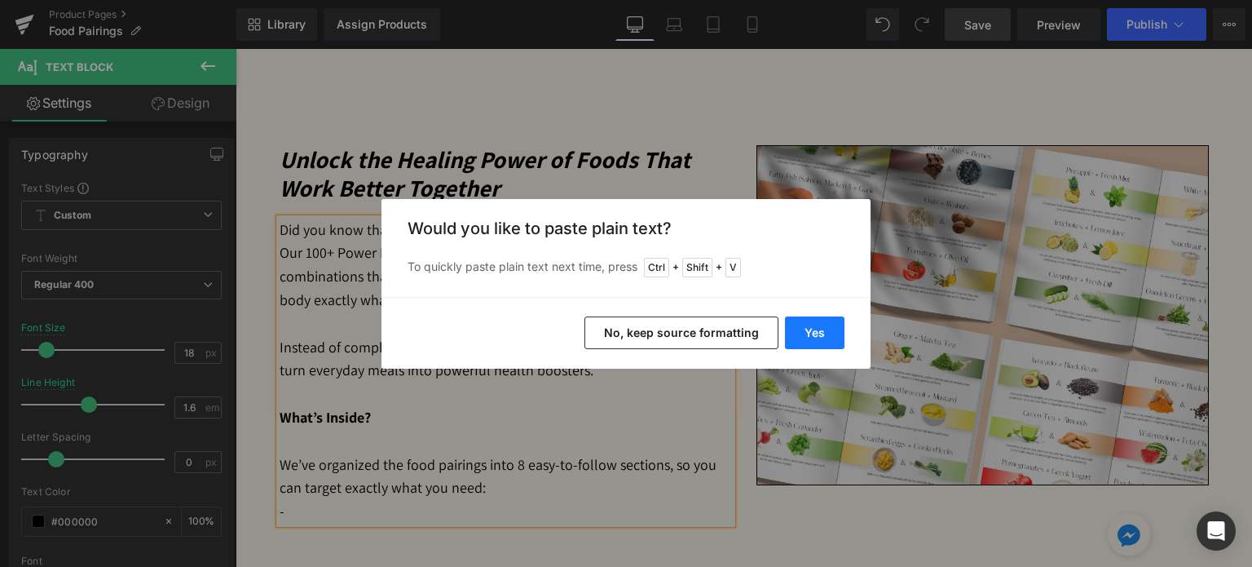
click at [797, 336] on button "Yes" at bounding box center [815, 332] width 60 height 33
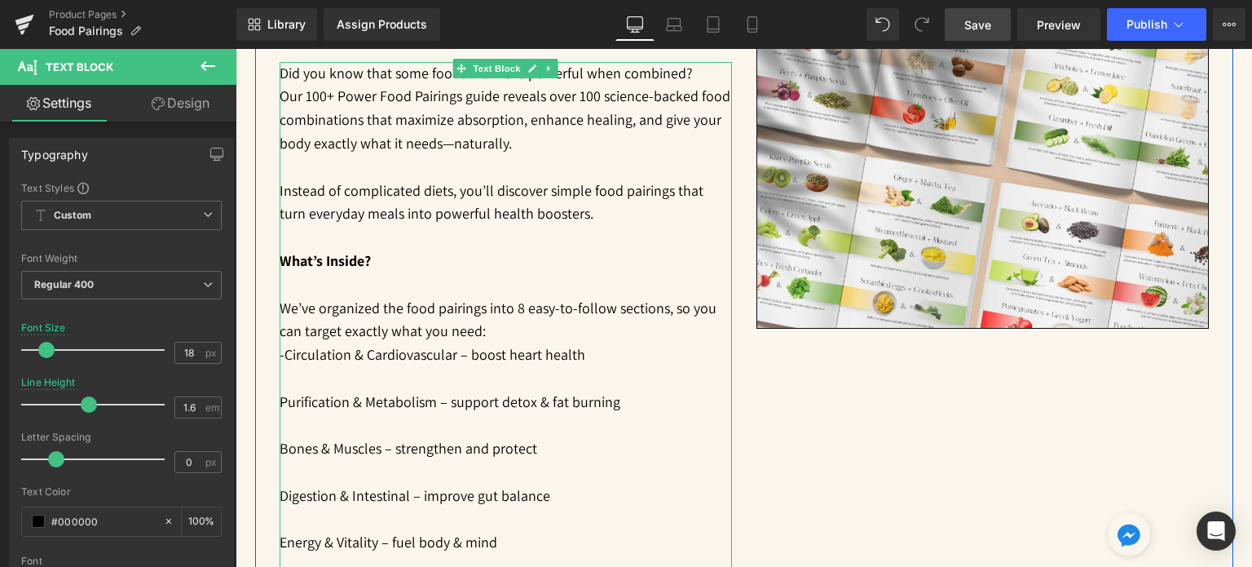
scroll to position [907, 0]
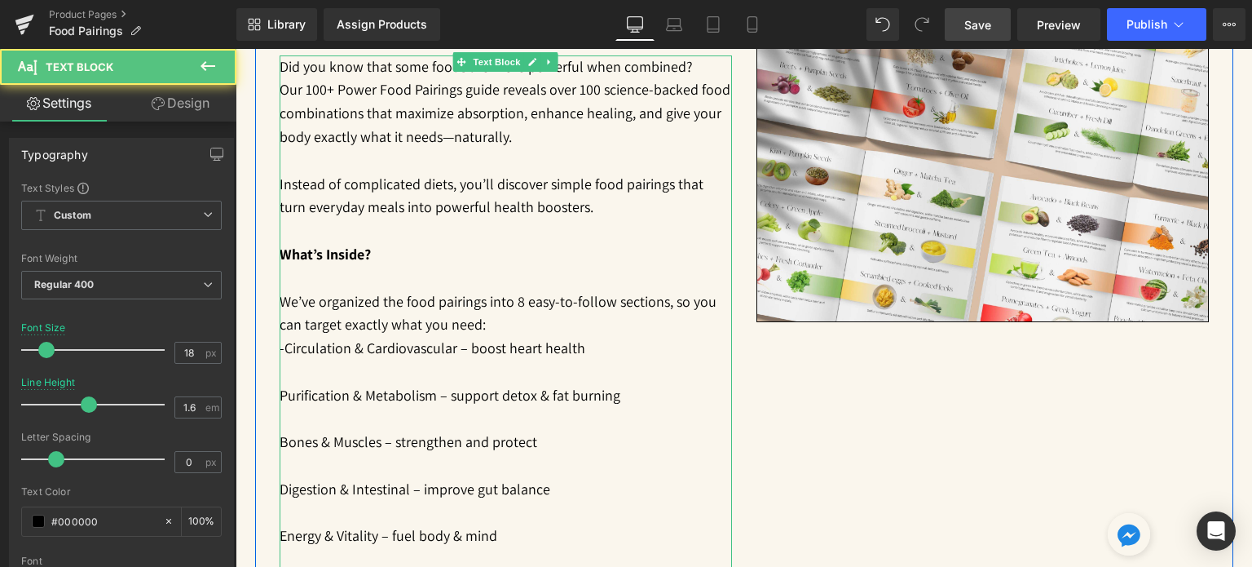
click at [282, 373] on p at bounding box center [506, 372] width 453 height 24
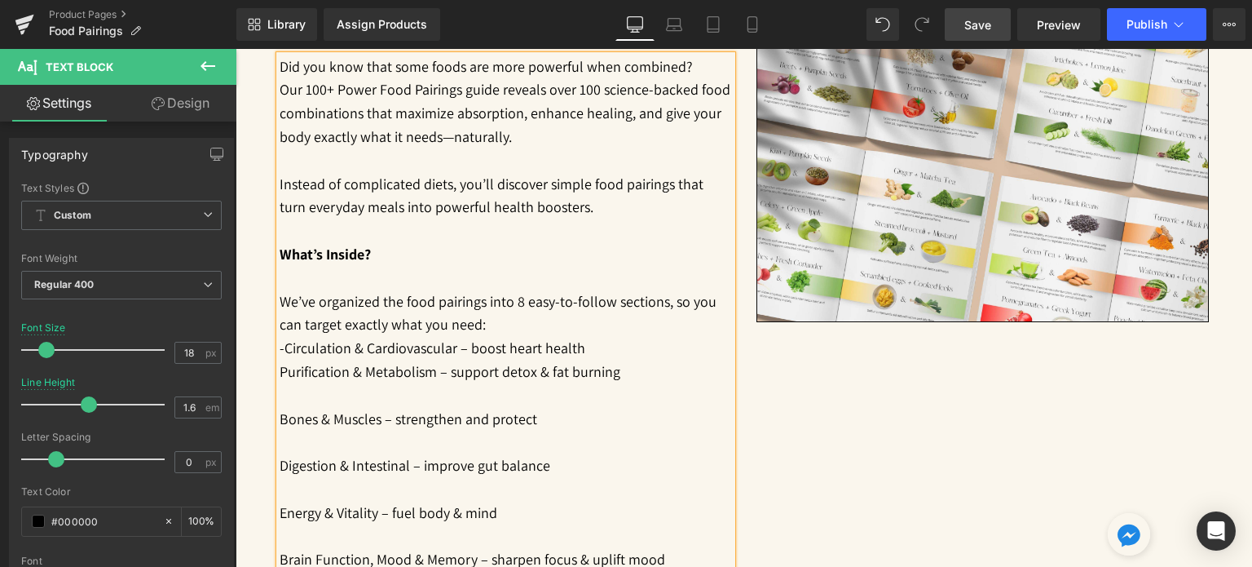
click at [287, 386] on p at bounding box center [506, 396] width 453 height 24
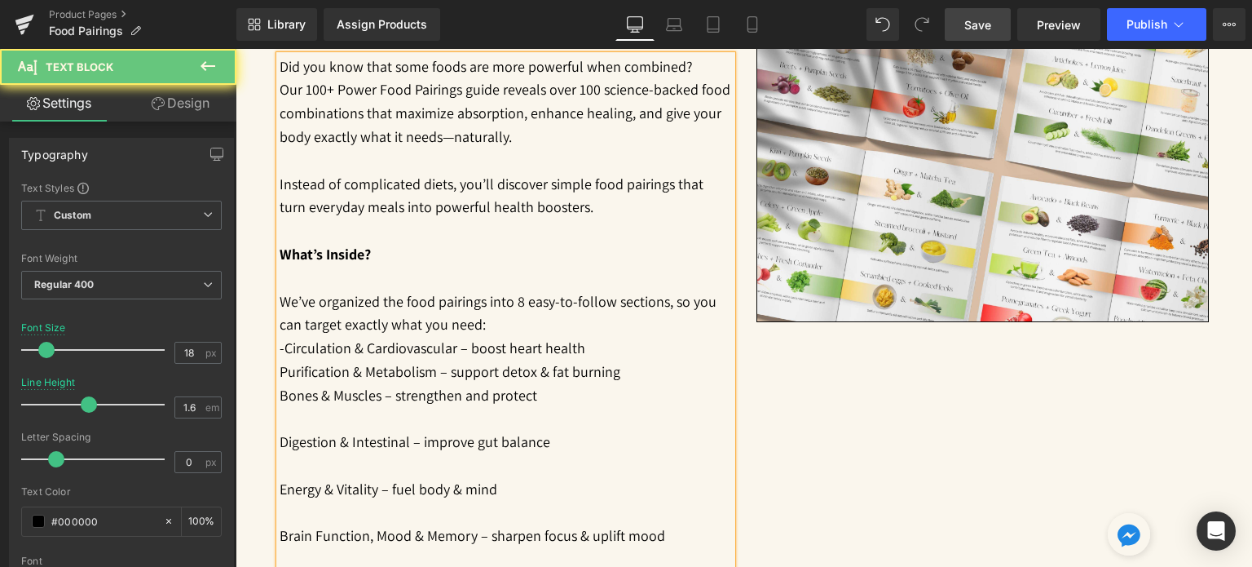
click at [284, 419] on p at bounding box center [506, 420] width 453 height 24
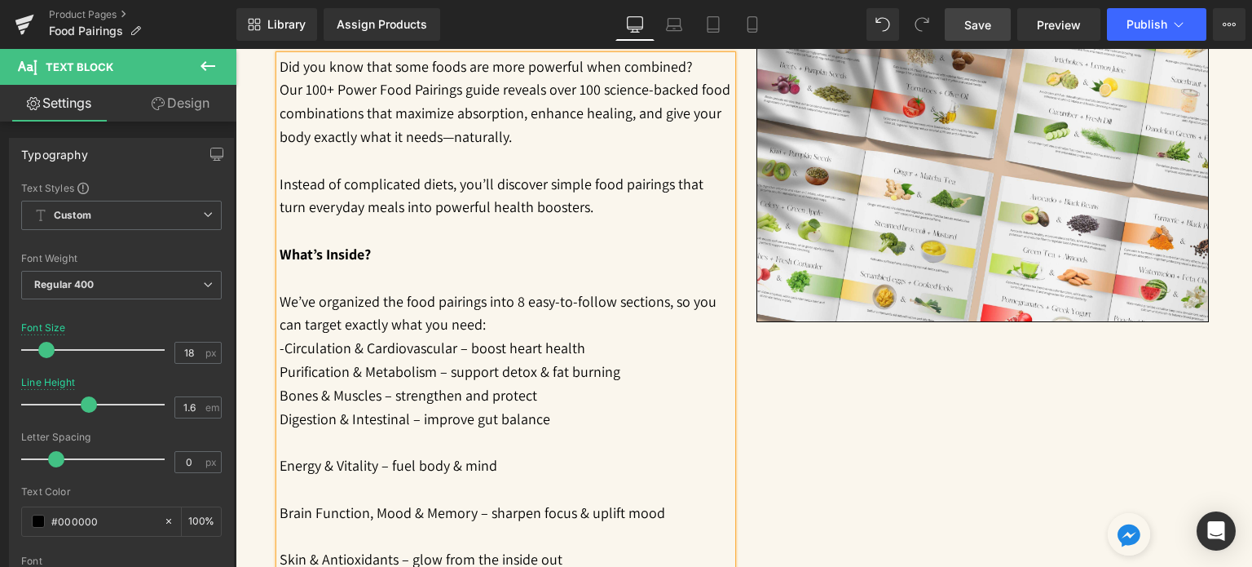
click at [287, 446] on p at bounding box center [506, 443] width 453 height 24
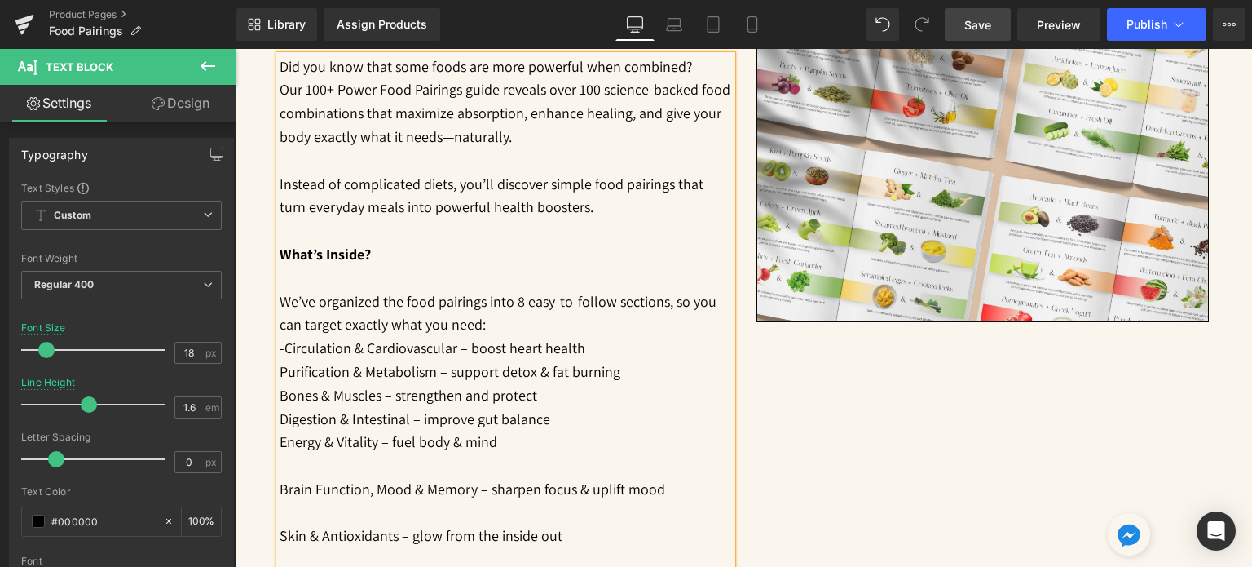
click at [284, 459] on p at bounding box center [506, 466] width 453 height 24
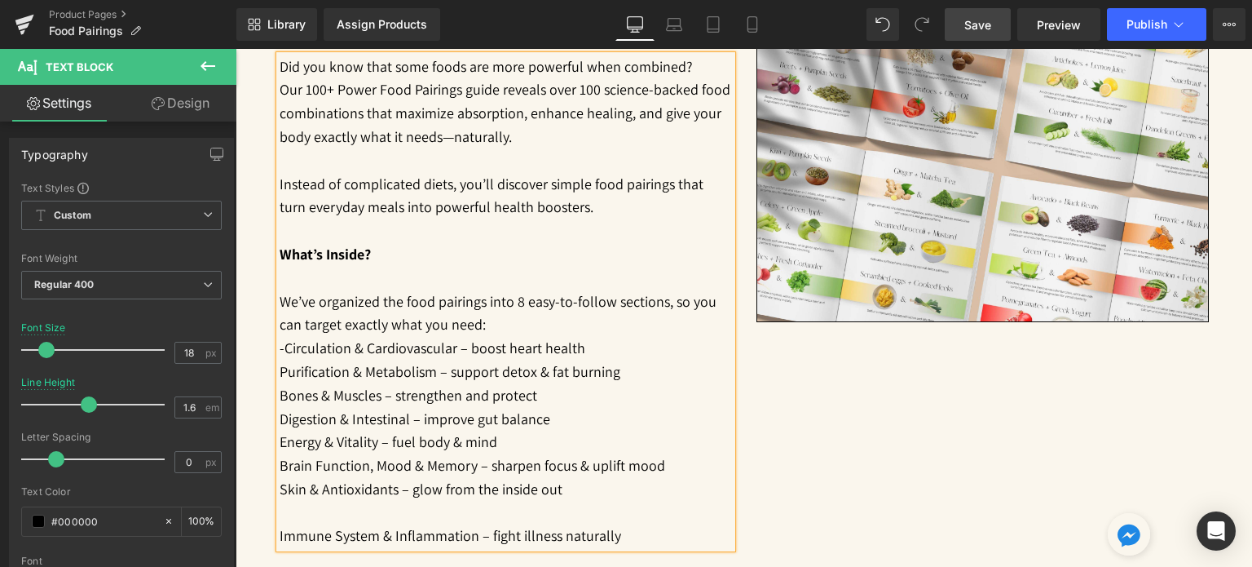
click at [283, 511] on p at bounding box center [506, 513] width 453 height 24
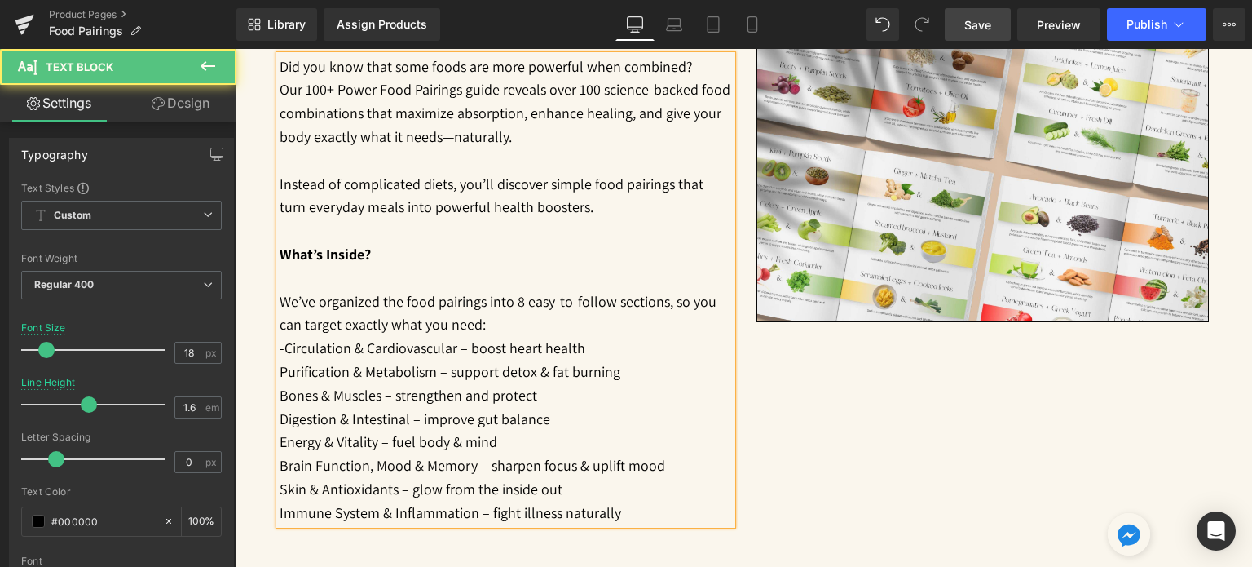
click at [483, 320] on p "We’ve organized the food pairings into 8 easy-to-follow sections, so you can ta…" at bounding box center [506, 313] width 453 height 47
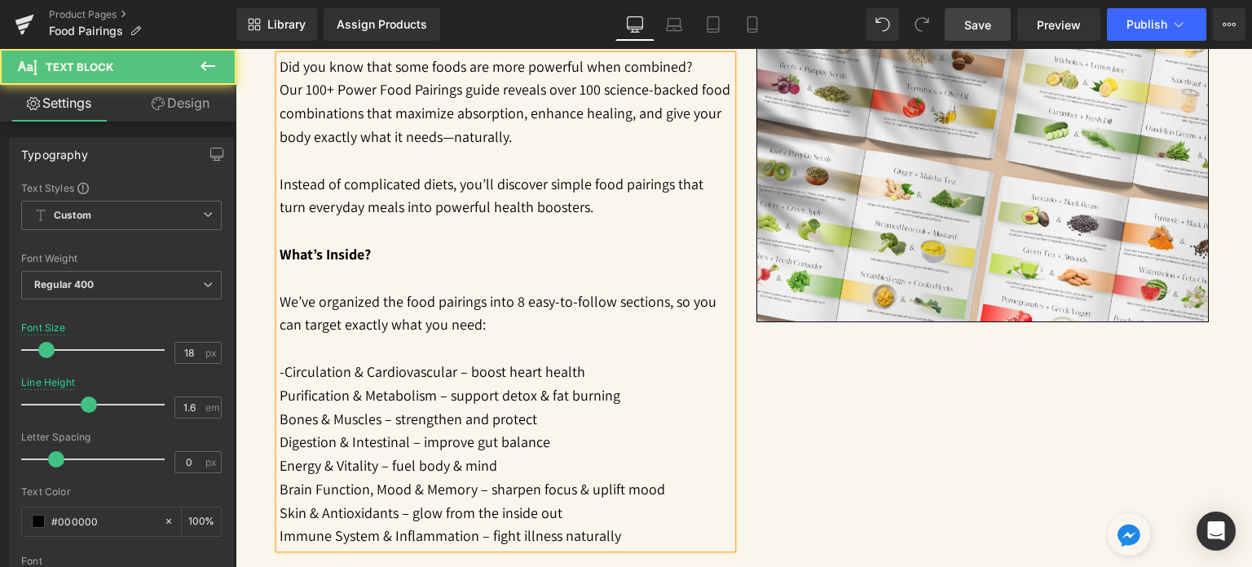
click at [280, 387] on p "Purification & Metabolism – support detox & fat burning" at bounding box center [506, 396] width 453 height 24
click at [280, 415] on p "Bones & Muscles – strengthen and protect" at bounding box center [506, 420] width 453 height 24
click at [280, 440] on p "Digestion & Intestinal – improve gut balance" at bounding box center [506, 443] width 453 height 24
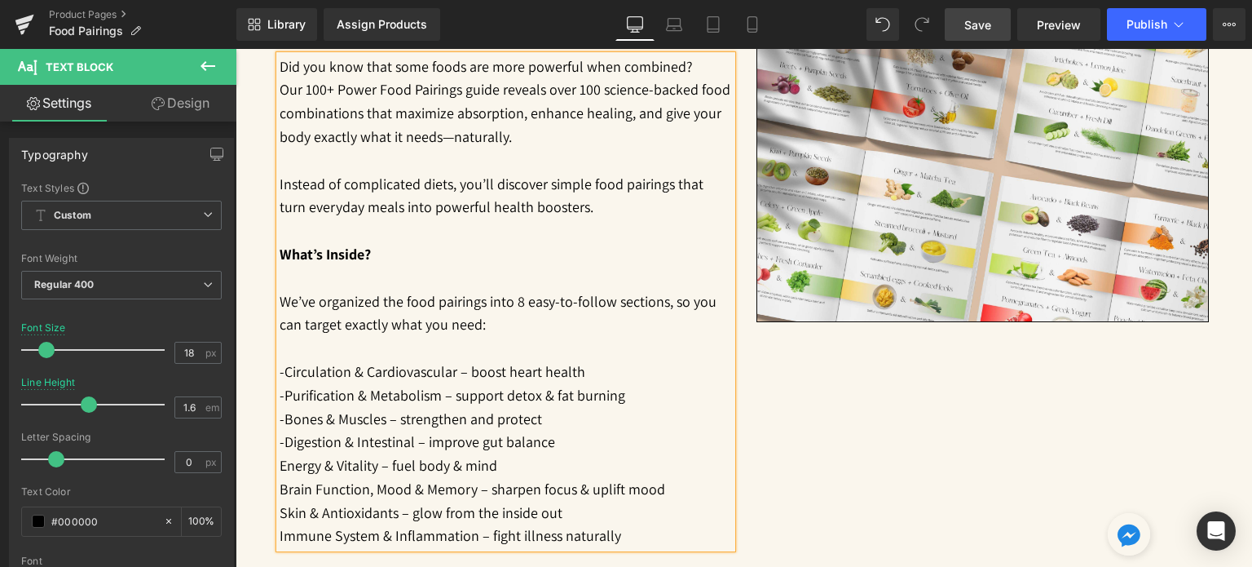
click at [280, 460] on p "Energy & Vitality – fuel body & mind" at bounding box center [506, 466] width 453 height 24
click at [280, 488] on p "Brain Function, Mood & Memory – sharpen focus & uplift mood" at bounding box center [506, 490] width 453 height 24
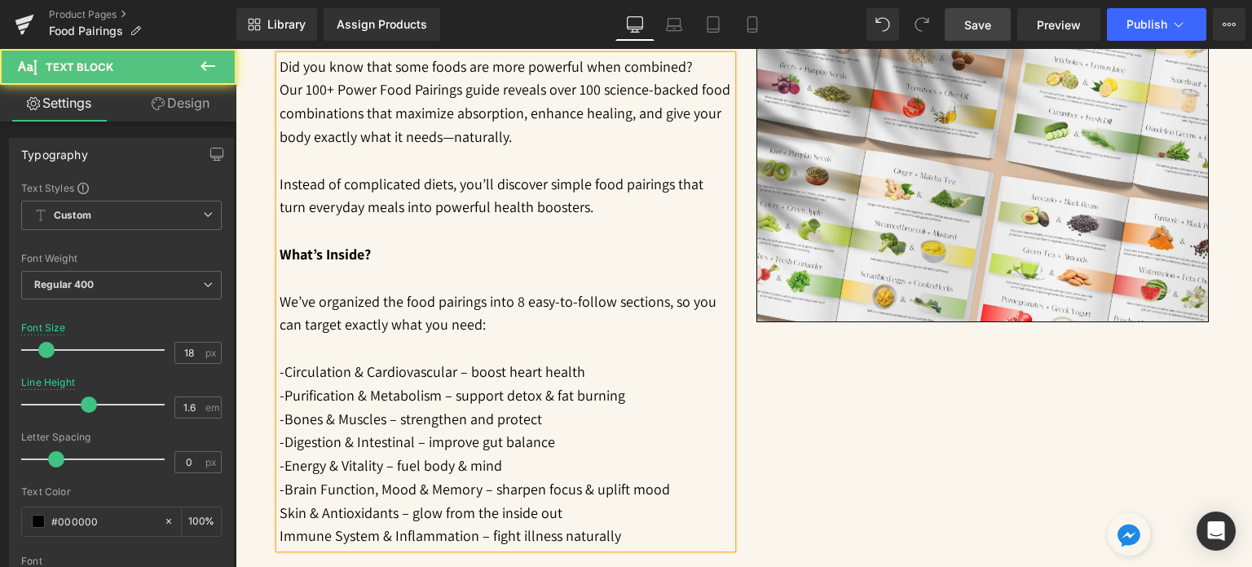
click at [280, 506] on p "Skin & Antioxidants – glow from the inside out" at bounding box center [506, 513] width 453 height 24
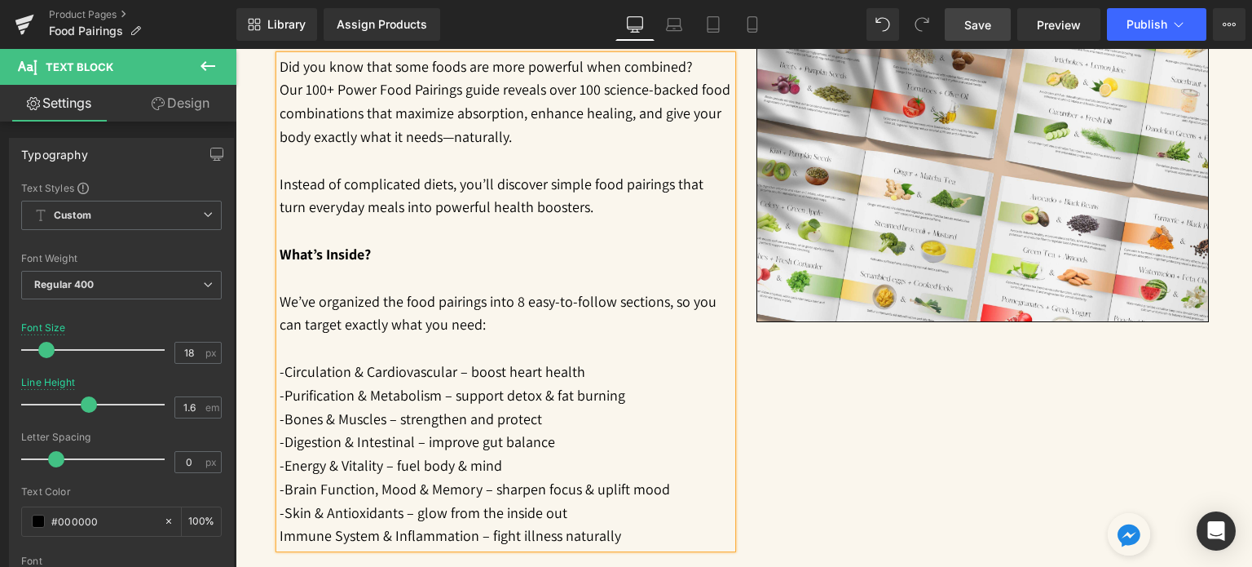
click at [280, 529] on p "Immune System & Inflammation – fight illness naturally" at bounding box center [506, 536] width 453 height 24
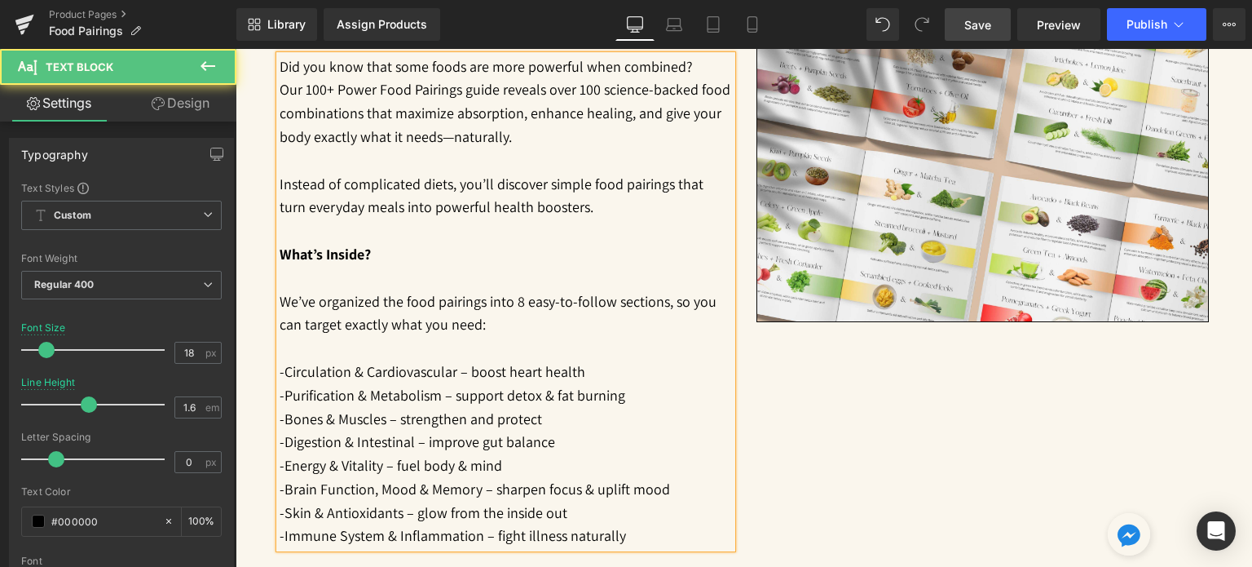
click at [280, 373] on p "-Circulation & Cardiovascular – boost heart health" at bounding box center [506, 372] width 453 height 24
click at [280, 395] on p "-Purification & Metabolism – support detox & fat burning" at bounding box center [506, 396] width 453 height 24
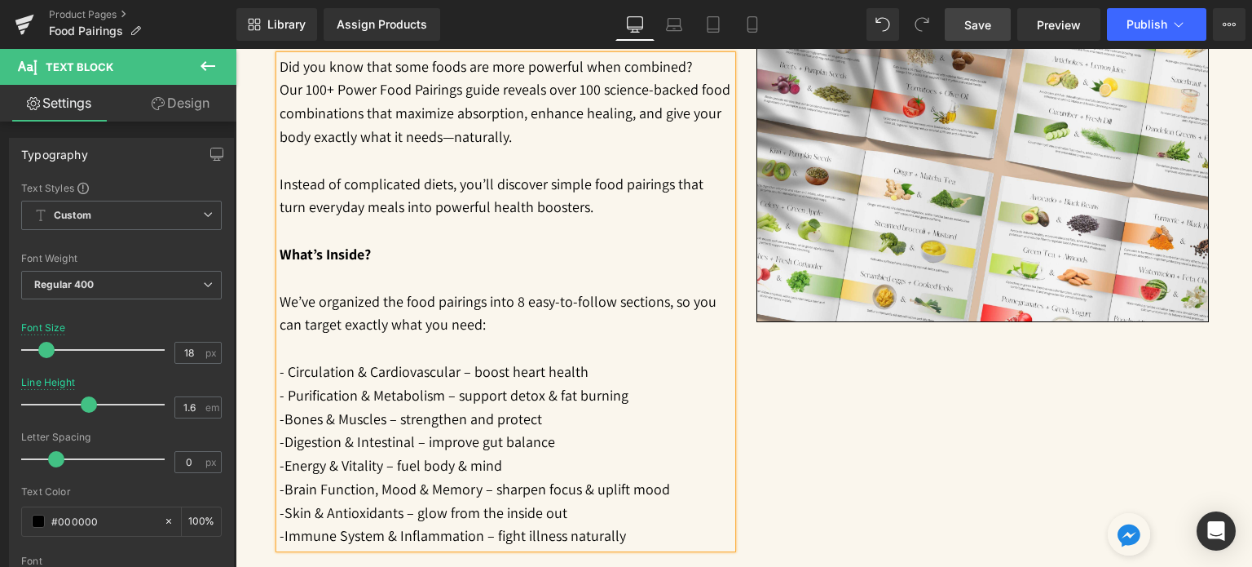
click at [280, 418] on p "-Bones & Muscles – strengthen and protect" at bounding box center [506, 420] width 453 height 24
click at [280, 443] on p "-Digestion & Intestinal – improve gut balance" at bounding box center [506, 443] width 453 height 24
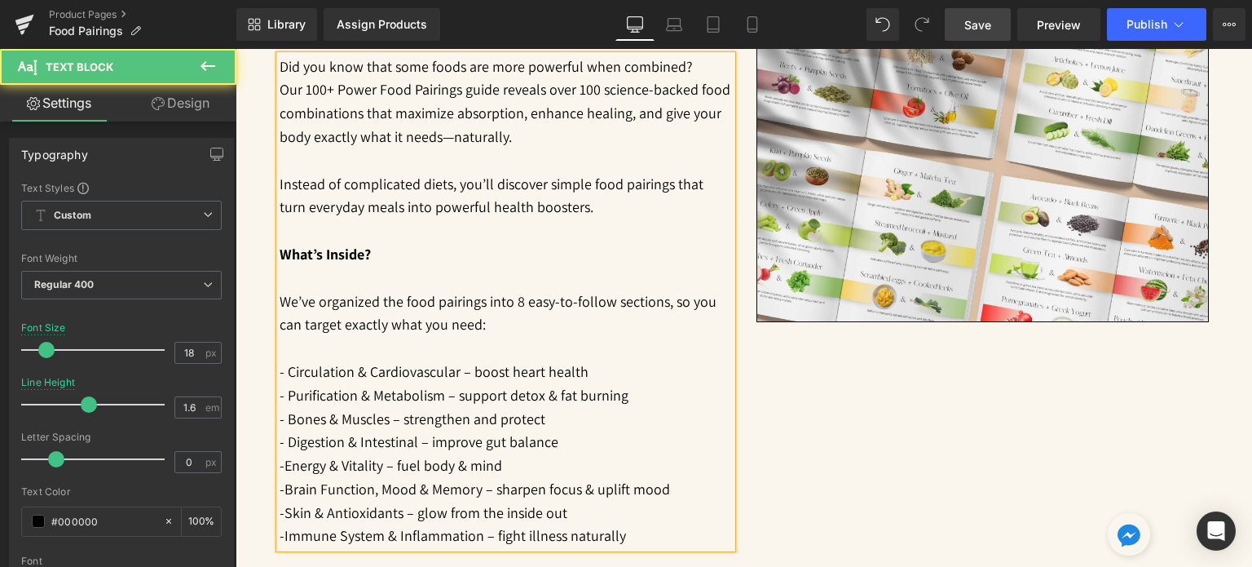
click at [280, 463] on p "-Energy & Vitality – fuel body & mind" at bounding box center [506, 466] width 453 height 24
click at [280, 485] on p "-Brain Function, Mood & Memory – sharpen focus & uplift mood" at bounding box center [506, 490] width 453 height 24
click at [280, 514] on p "-Skin & Antioxidants – glow from the inside out" at bounding box center [506, 513] width 453 height 24
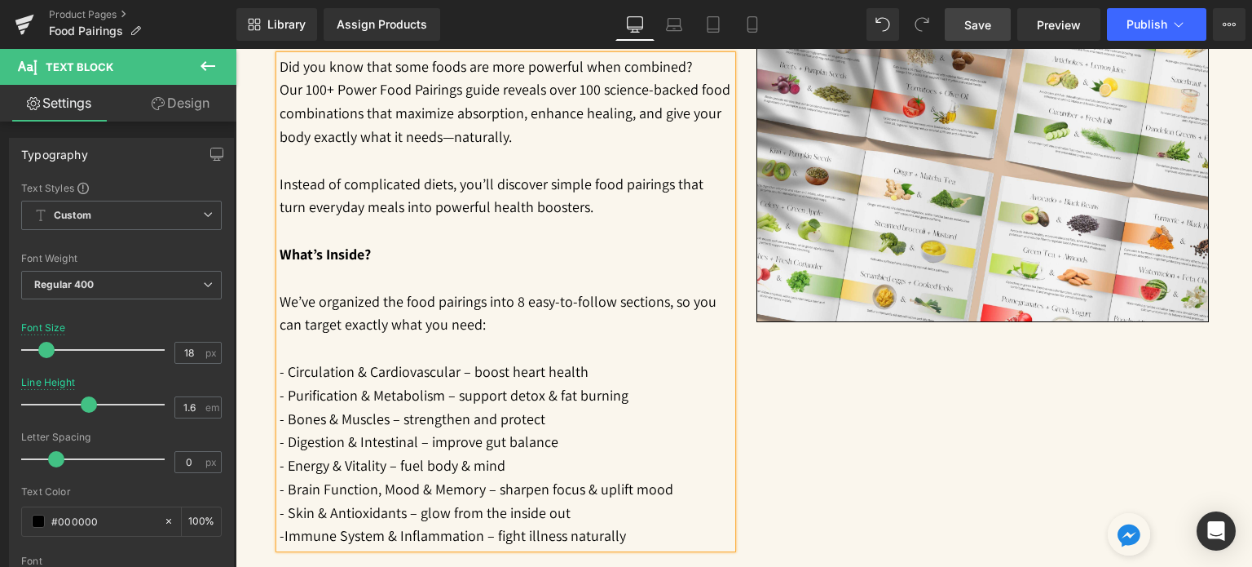
click at [280, 532] on p "-Immune System & Inflammation – fight illness naturally" at bounding box center [506, 536] width 453 height 24
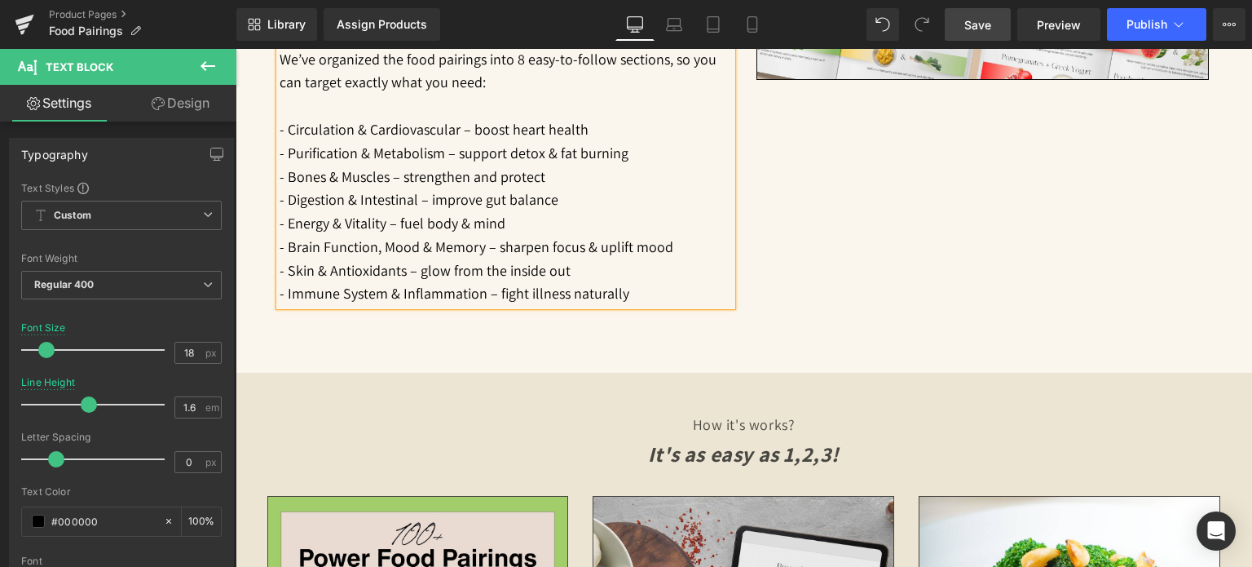
scroll to position [1151, 0]
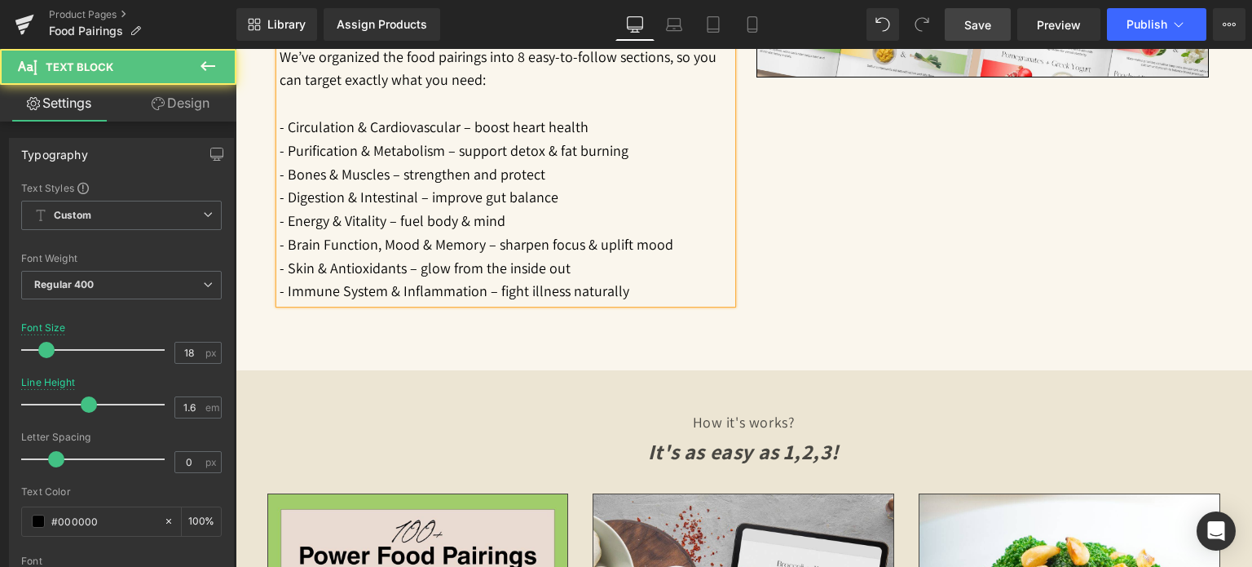
click at [645, 292] on p "- Immune System & Inflammation – fight illness naturally" at bounding box center [506, 292] width 453 height 24
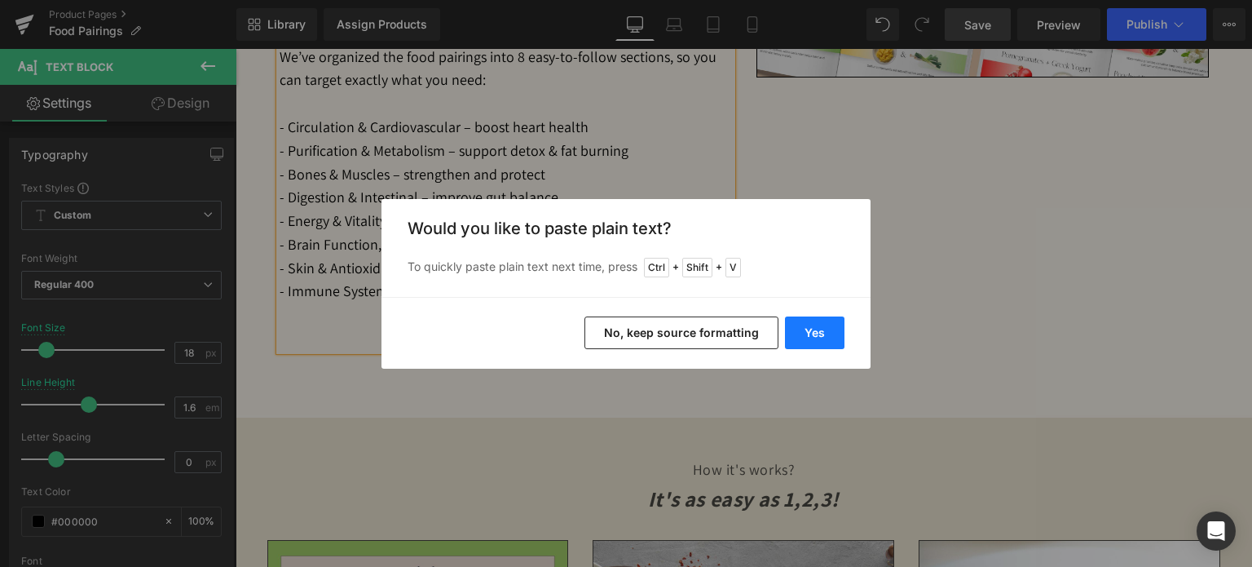
click at [818, 334] on button "Yes" at bounding box center [815, 332] width 60 height 33
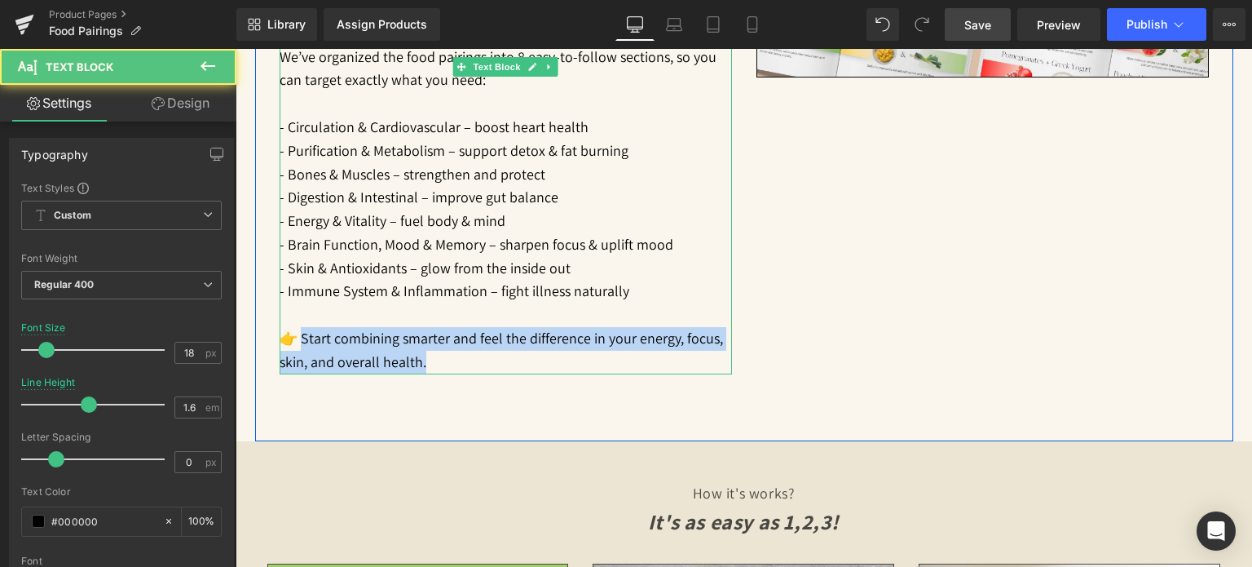
drag, startPoint x: 426, startPoint y: 361, endPoint x: 298, endPoint y: 334, distance: 130.8
click at [298, 334] on p "👉 Start combining smarter and feel the difference in your energy, focus, skin, …" at bounding box center [506, 350] width 453 height 47
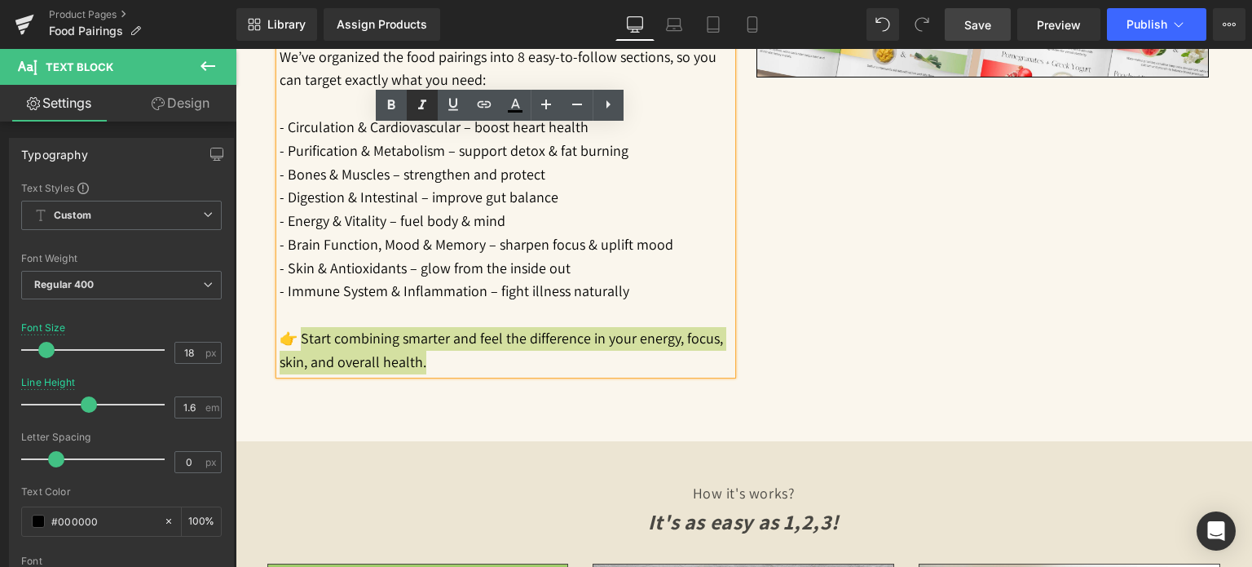
click at [421, 105] on icon at bounding box center [422, 104] width 8 height 10
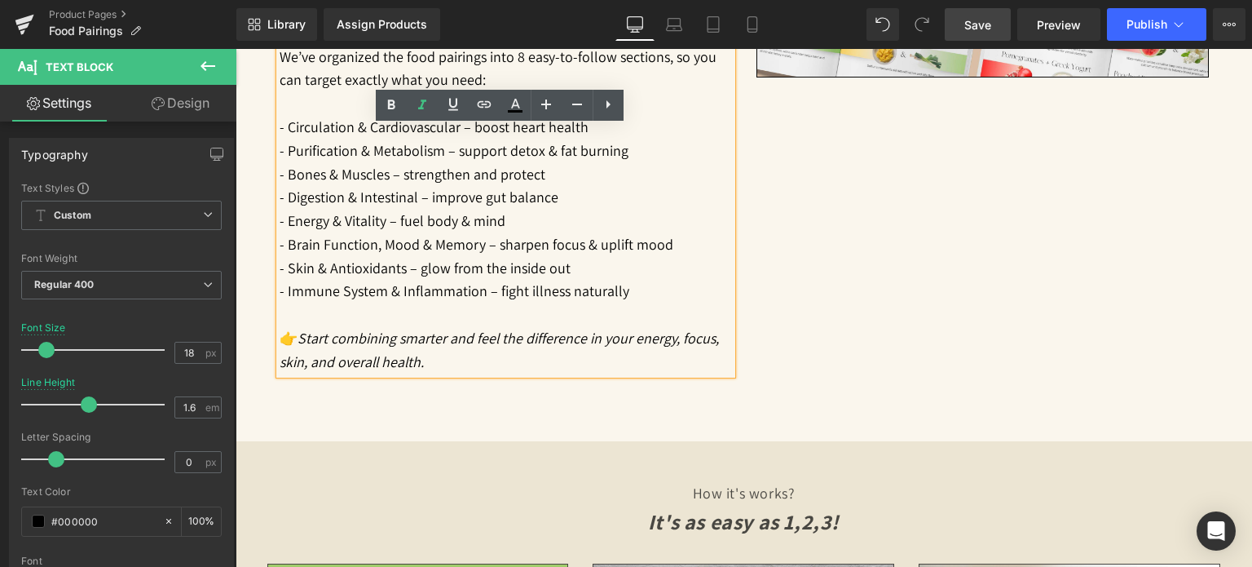
click at [760, 355] on div "Unlock the Healing Power of Foods That Work Better Together Heading Did you kno…" at bounding box center [744, 74] width 978 height 734
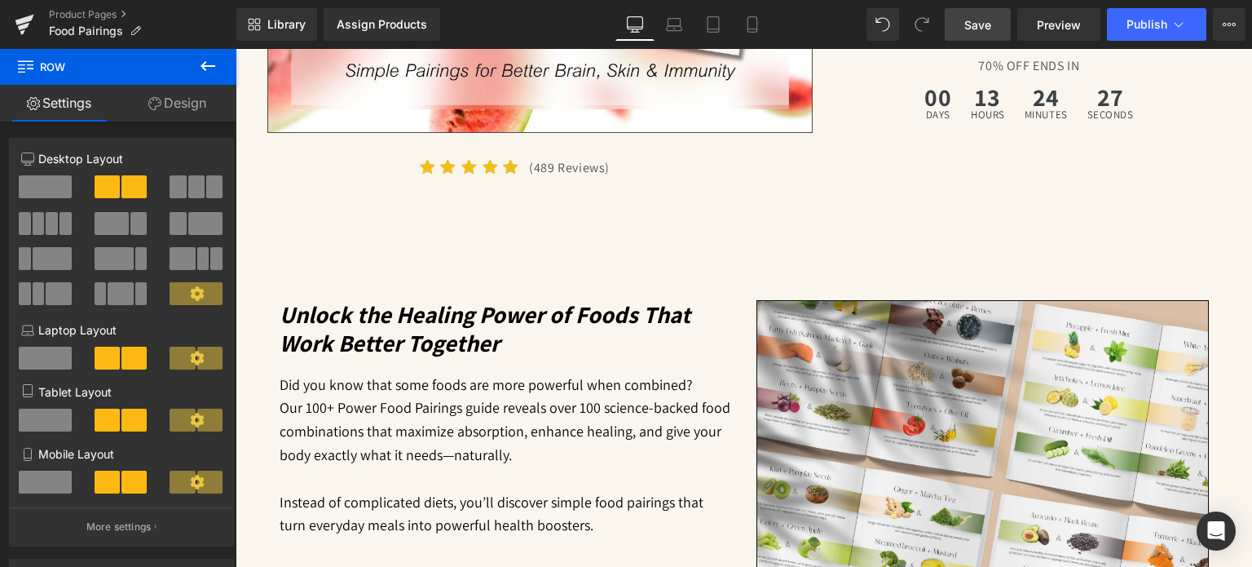
scroll to position [581, 0]
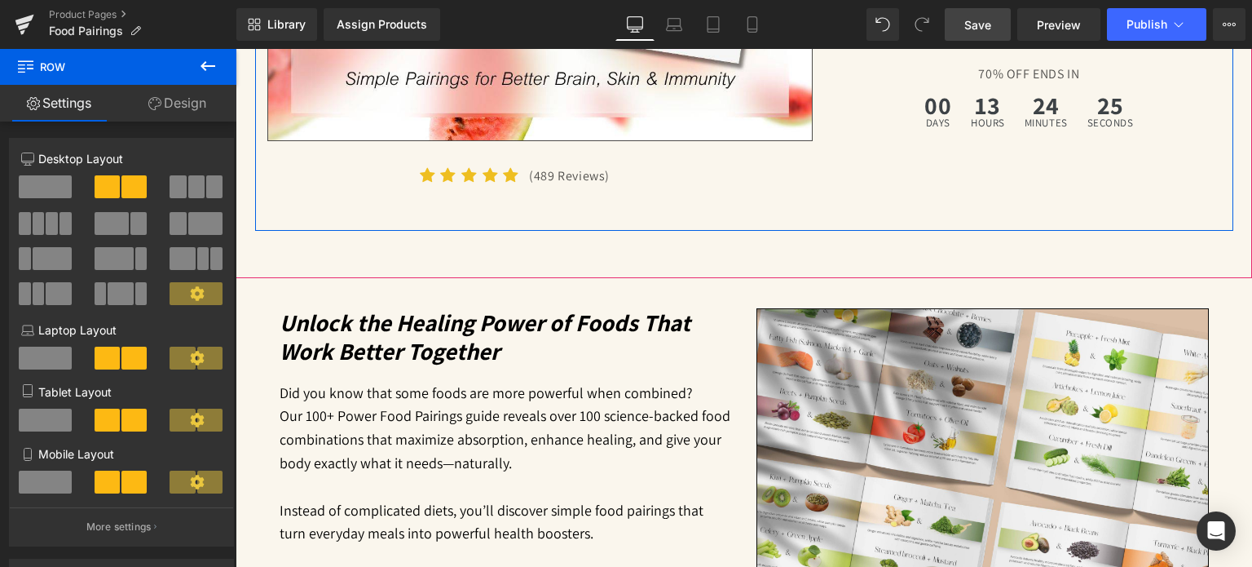
click at [546, 175] on p "(489 Reviews)" at bounding box center [665, 176] width 272 height 21
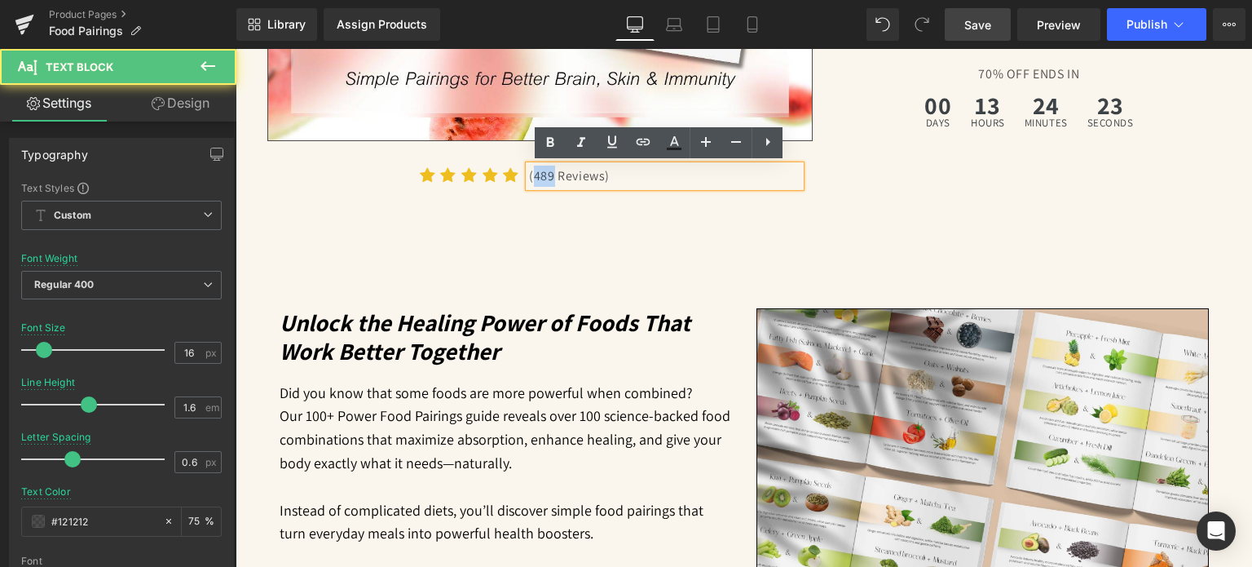
drag, startPoint x: 528, startPoint y: 174, endPoint x: 547, endPoint y: 174, distance: 18.8
click at [547, 174] on p "(489 Reviews)" at bounding box center [665, 176] width 272 height 21
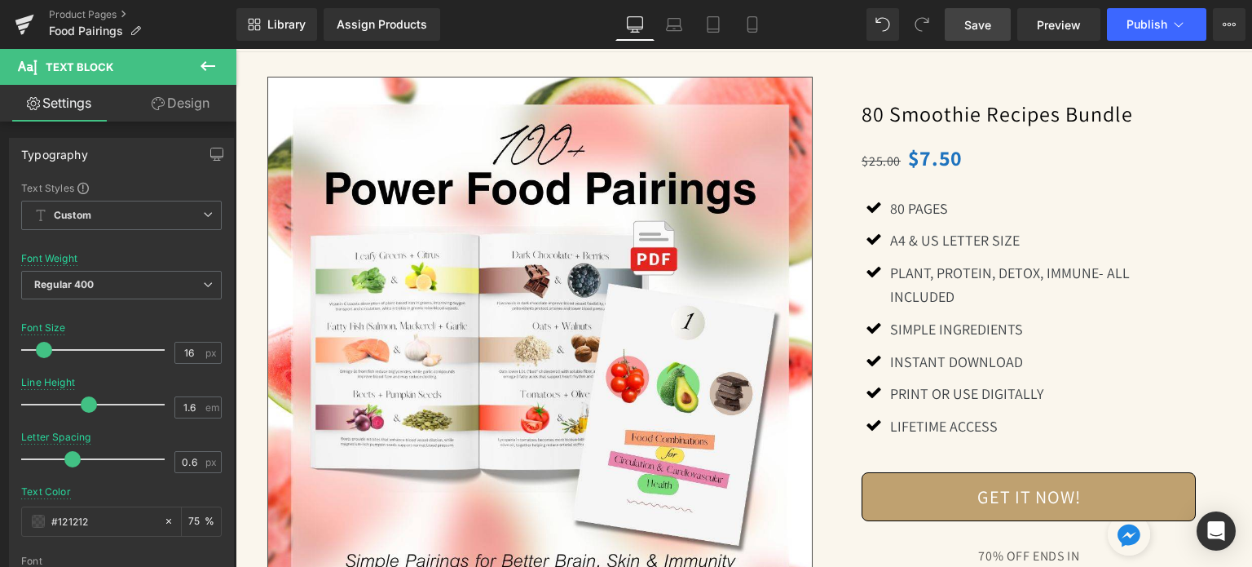
scroll to position [10, 0]
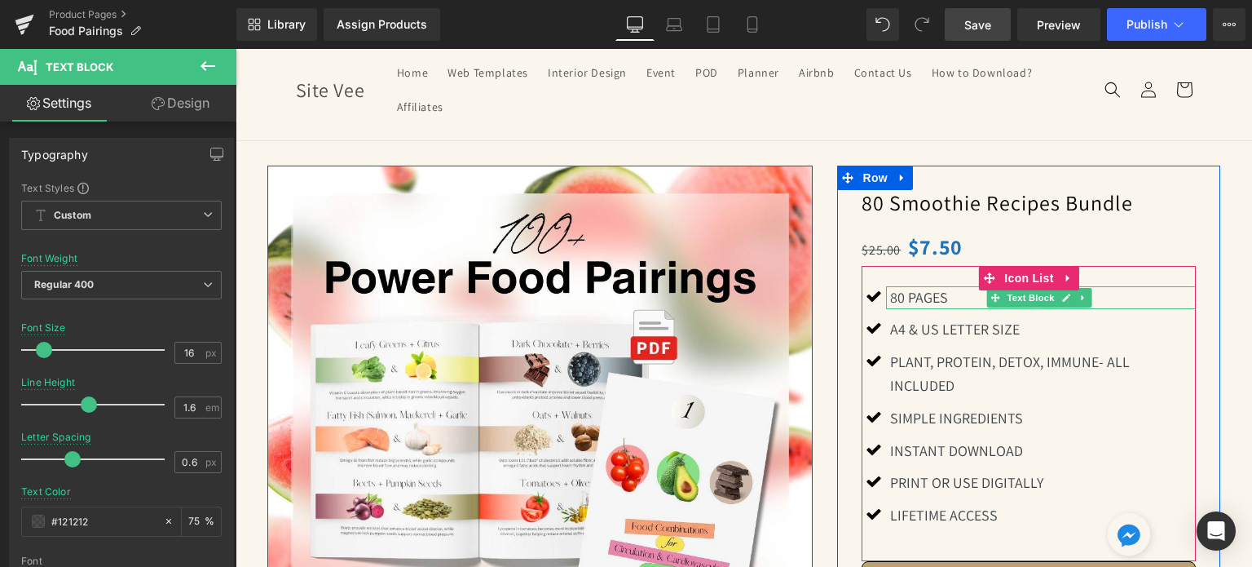
click at [931, 295] on p "80 PAGES" at bounding box center [1043, 298] width 306 height 24
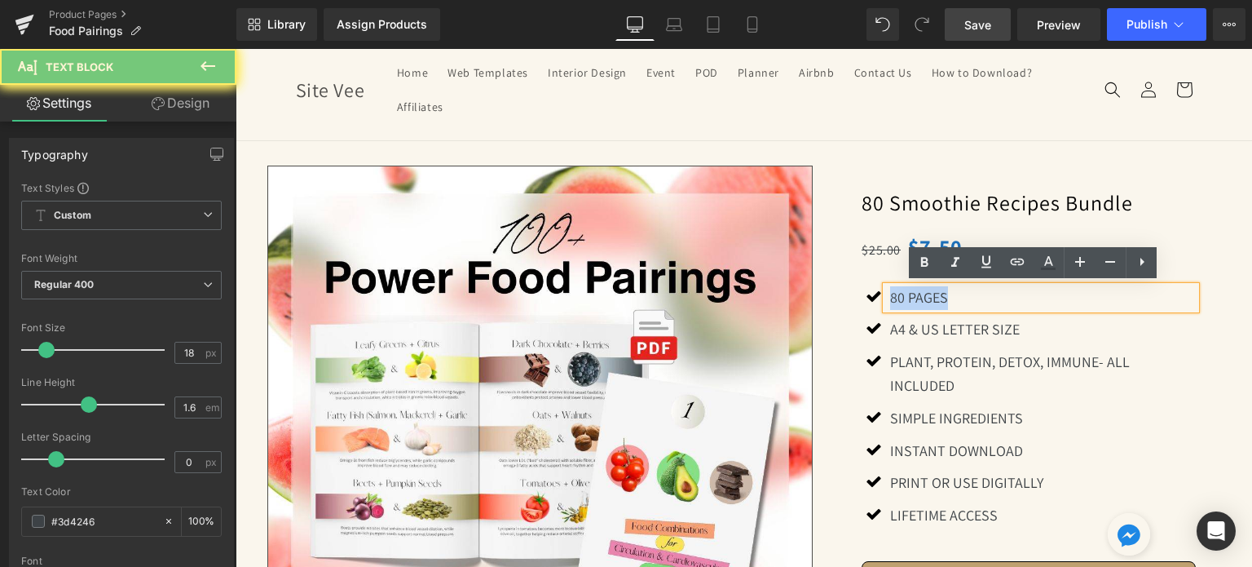
click at [931, 295] on p "80 PAGES" at bounding box center [1043, 298] width 306 height 24
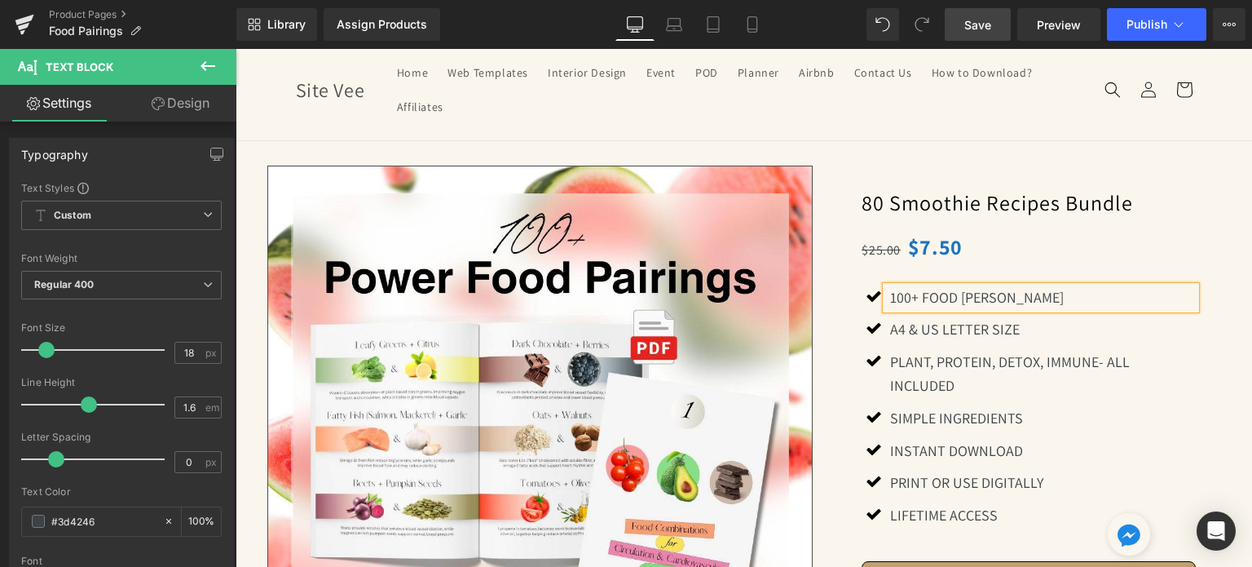
click at [1027, 263] on div "$25.00 $7.50" at bounding box center [1029, 247] width 334 height 38
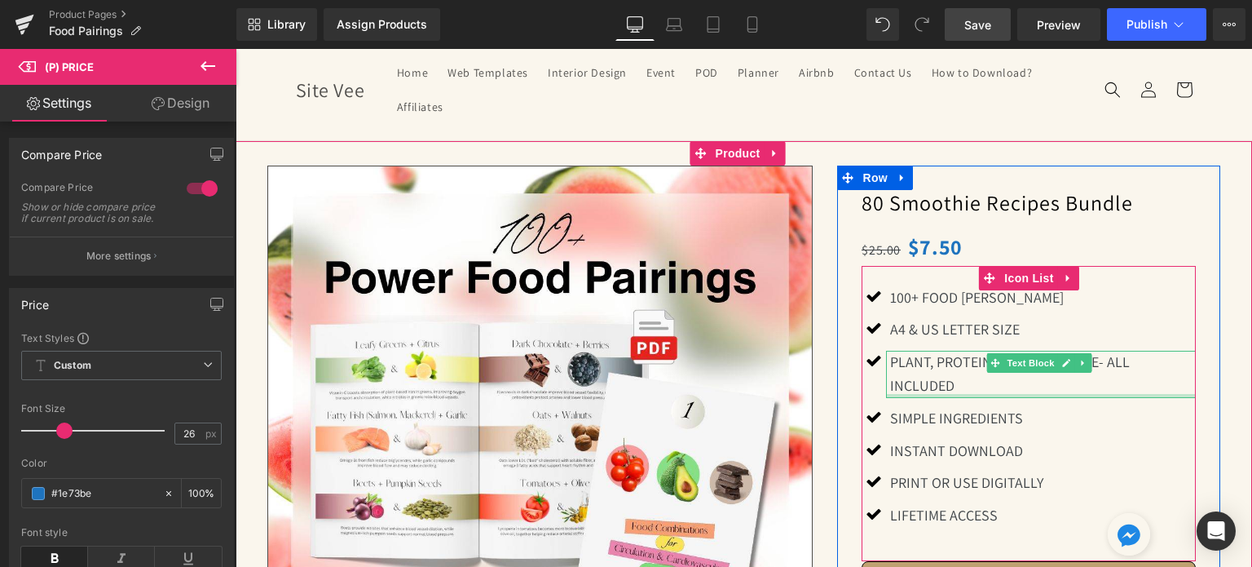
click at [947, 362] on p "PLANT, PROTEIN, DETOX, IMMUNE- ALL INCLUDED" at bounding box center [1043, 374] width 306 height 47
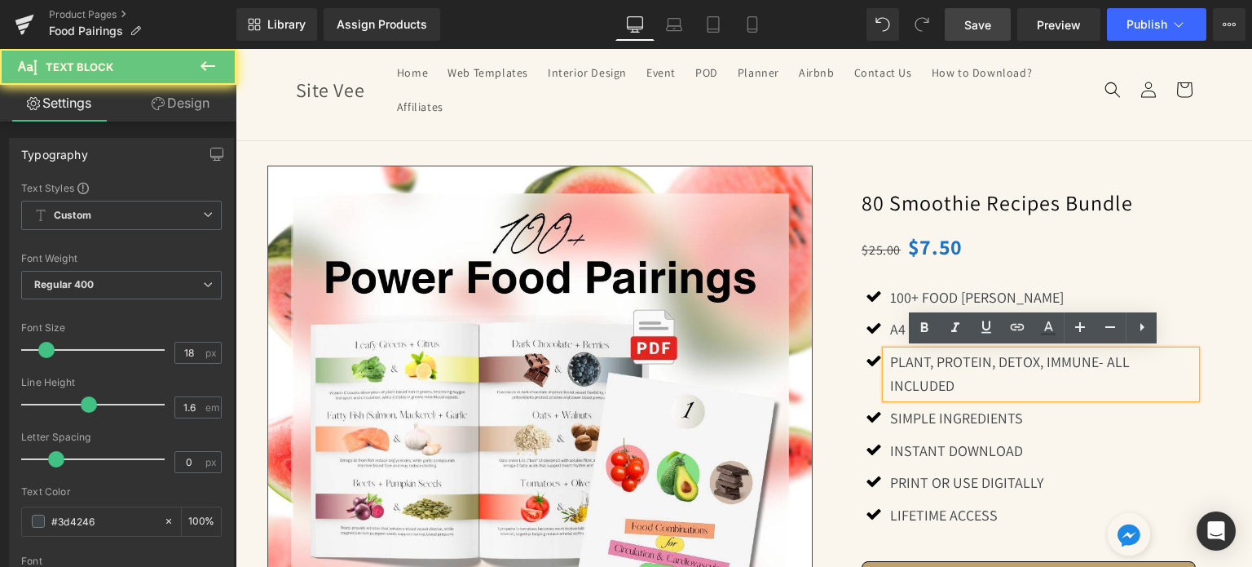
click at [947, 362] on p "PLANT, PROTEIN, DETOX, IMMUNE- ALL INCLUDED" at bounding box center [1043, 374] width 306 height 47
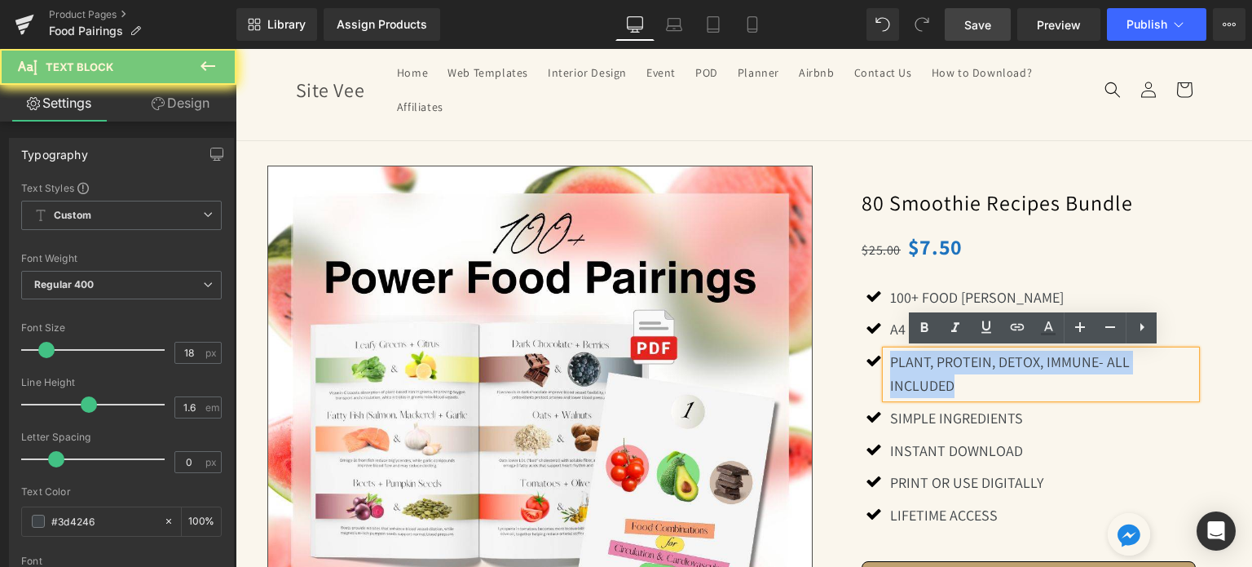
paste div
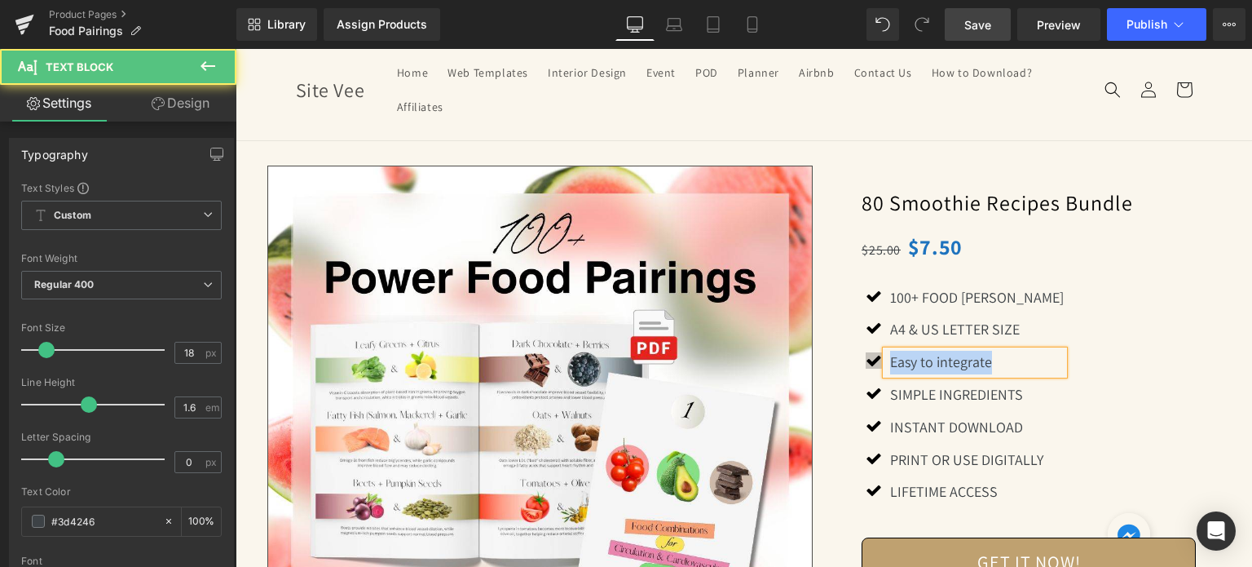
drag, startPoint x: 988, startPoint y: 364, endPoint x: 862, endPoint y: 364, distance: 126.4
click at [862, 364] on li "Icon Easy to integrate Text Block" at bounding box center [963, 363] width 202 height 24
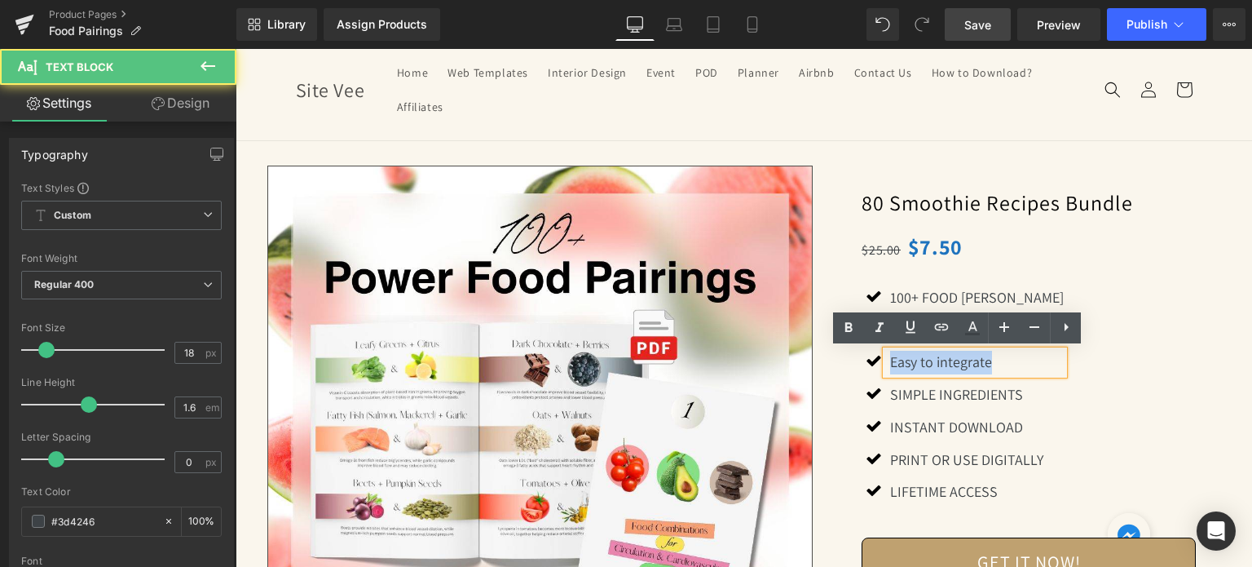
click at [1173, 345] on div "Icon 100+ FOOD [PERSON_NAME] Text Block" at bounding box center [1029, 400] width 334 height 228
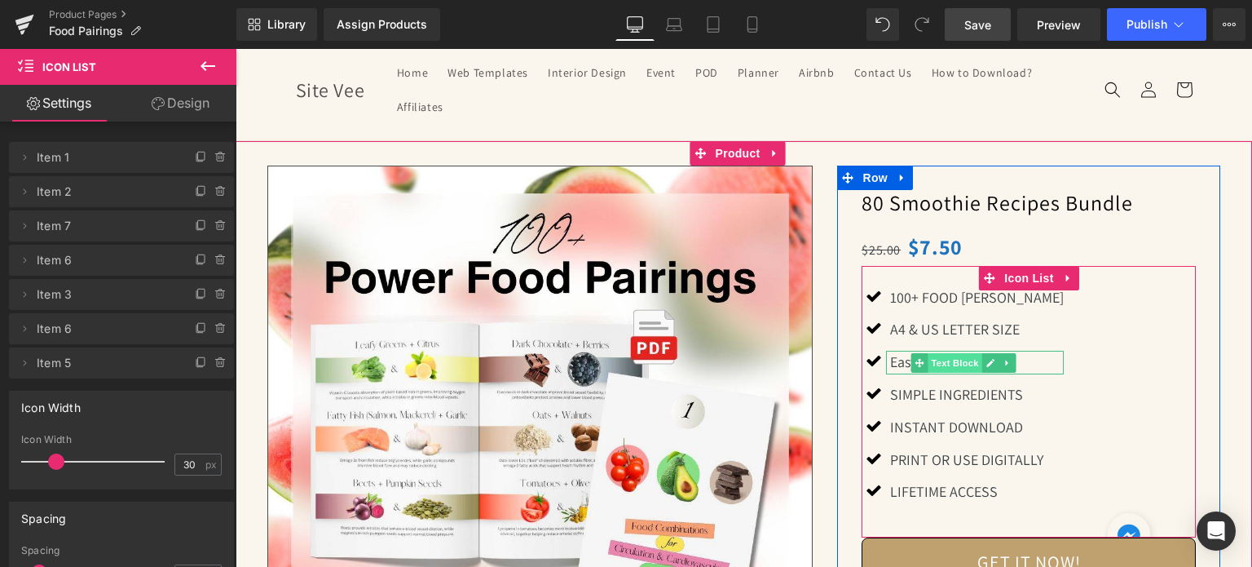
click at [974, 357] on span "Text Block" at bounding box center [955, 363] width 54 height 20
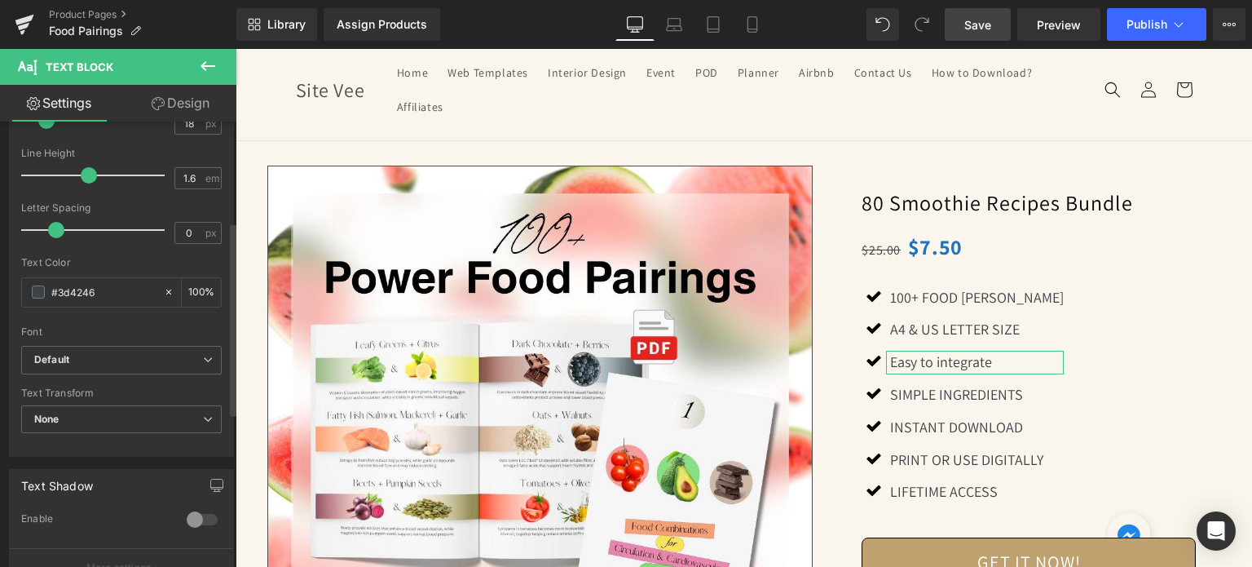
scroll to position [245, 0]
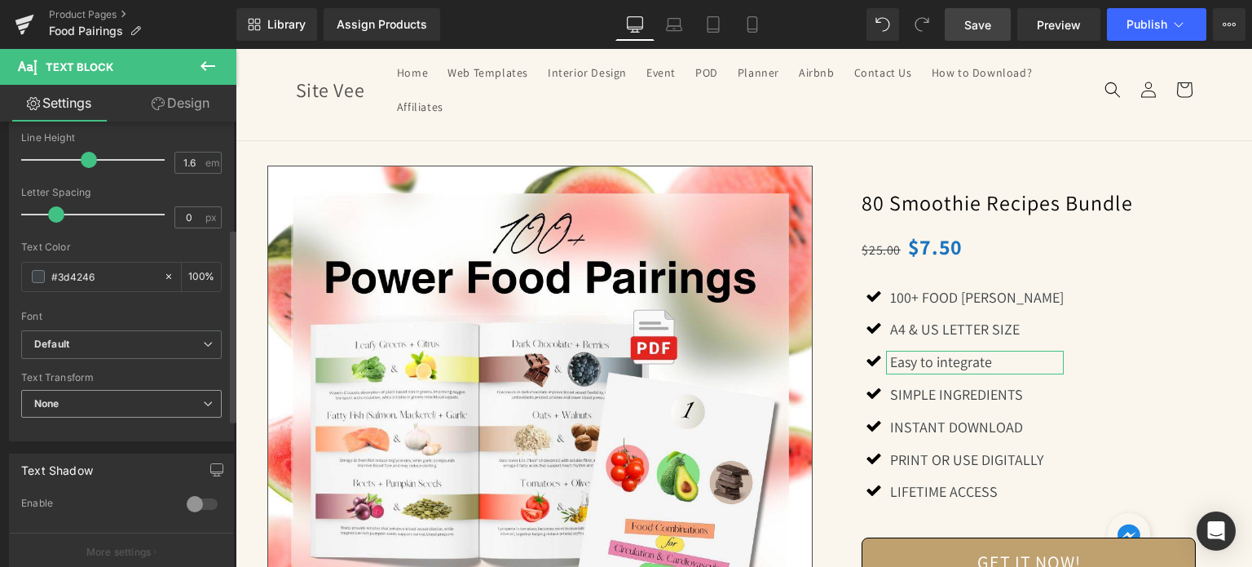
click at [162, 407] on span "None" at bounding box center [121, 404] width 201 height 29
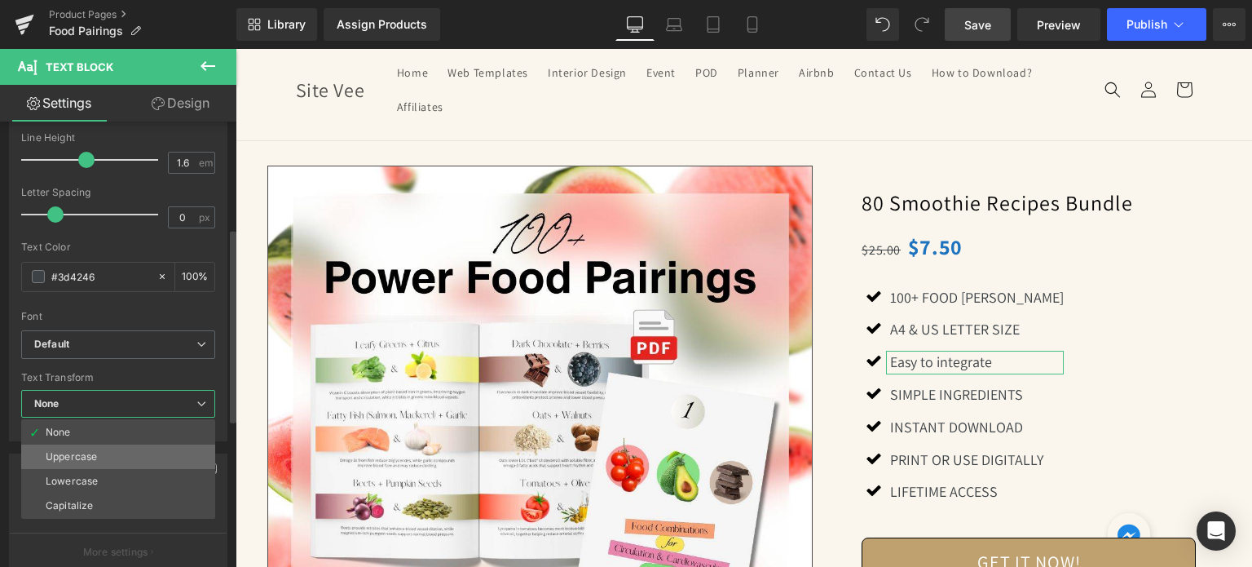
click at [144, 446] on li "Uppercase" at bounding box center [118, 456] width 194 height 24
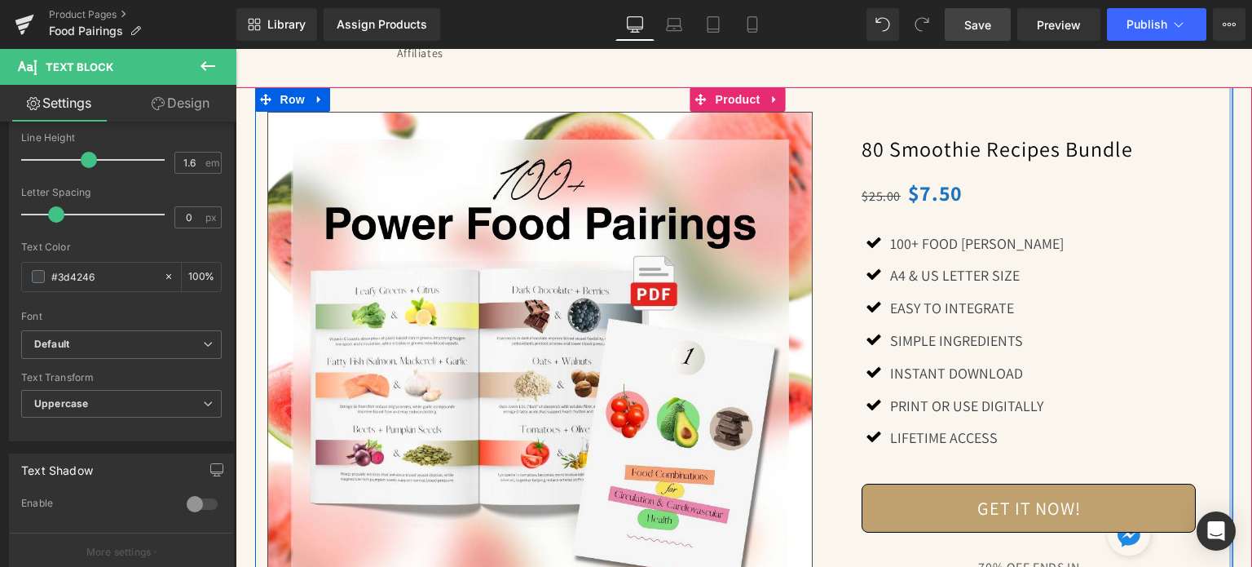
scroll to position [91, 0]
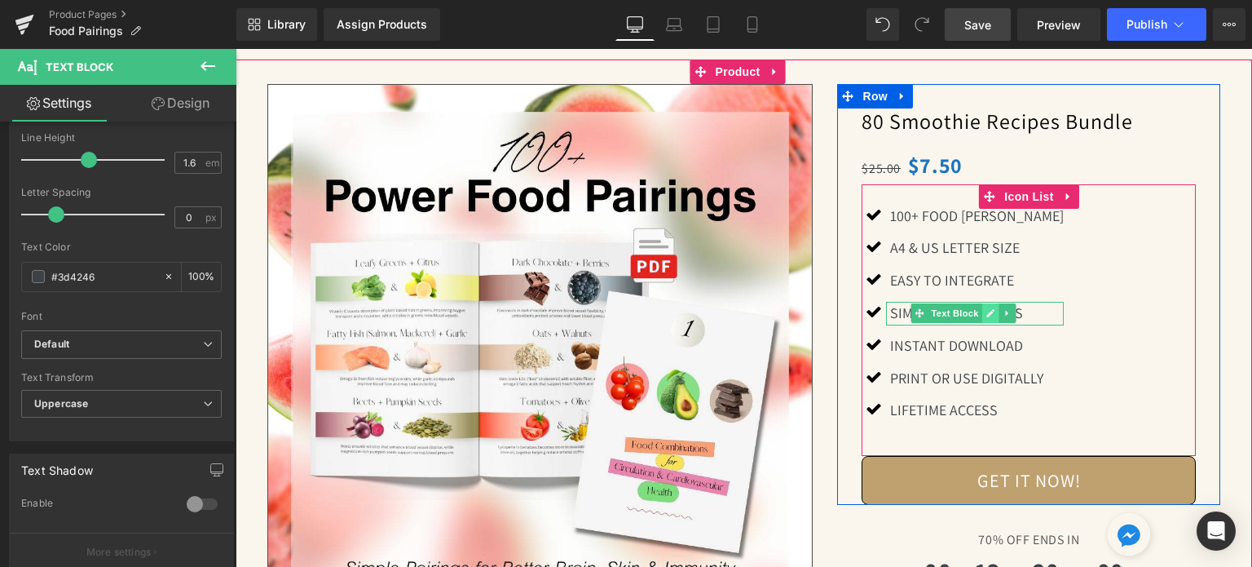
click at [982, 309] on link at bounding box center [990, 313] width 17 height 20
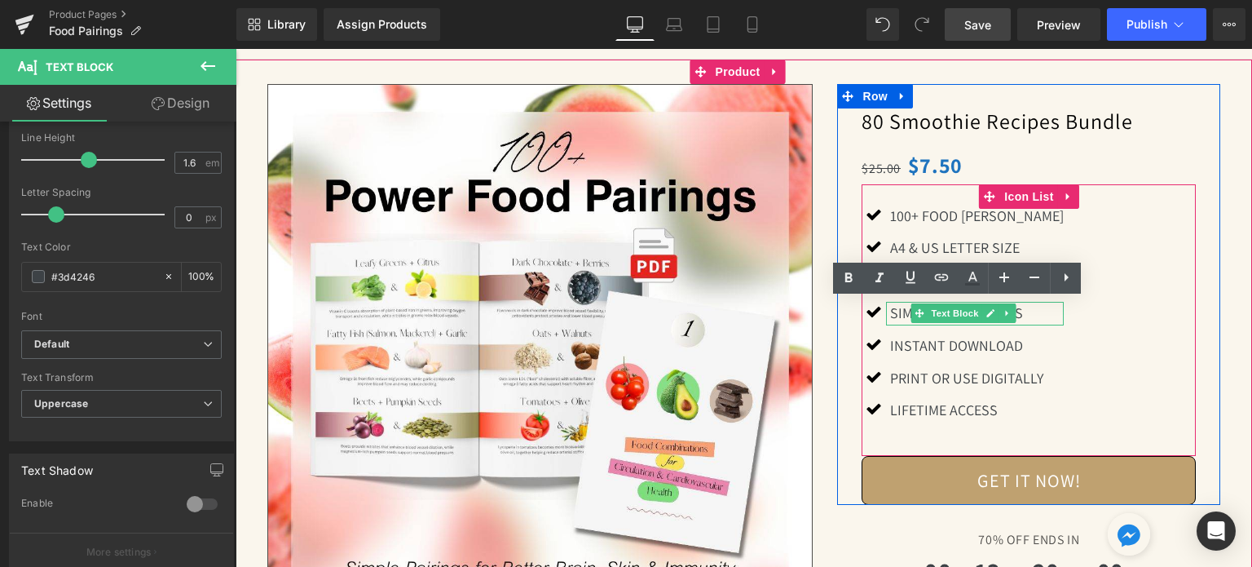
click at [976, 310] on p "SIMPLE INGREDIENTS" at bounding box center [977, 314] width 174 height 24
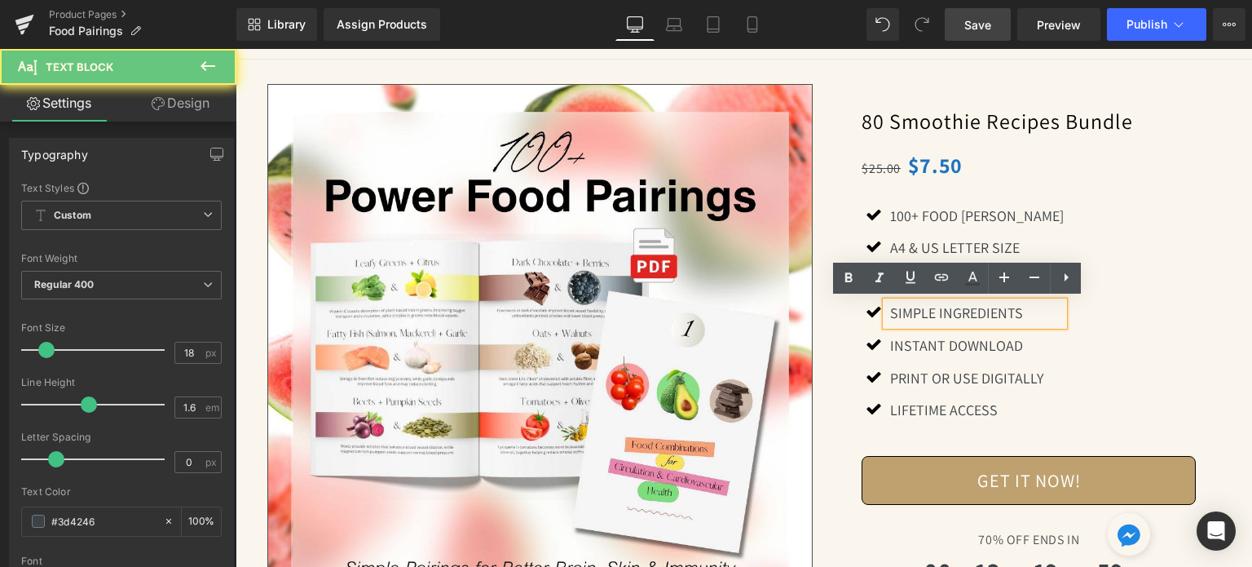
click at [976, 310] on p "SIMPLE INGREDIENTS" at bounding box center [977, 314] width 174 height 24
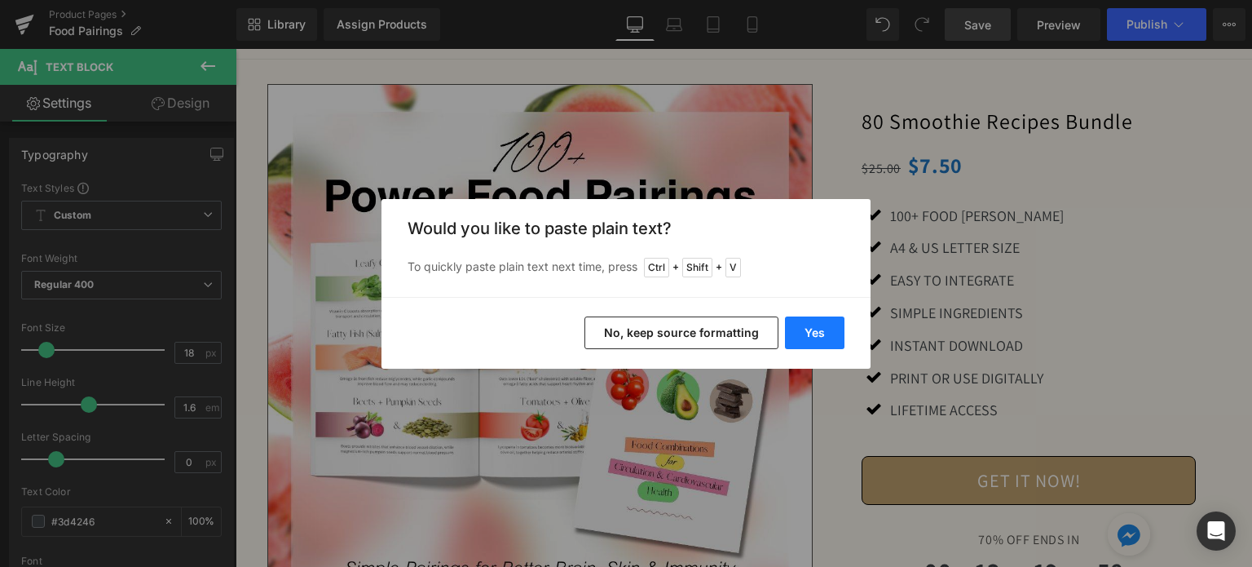
click at [823, 333] on button "Yes" at bounding box center [815, 332] width 60 height 33
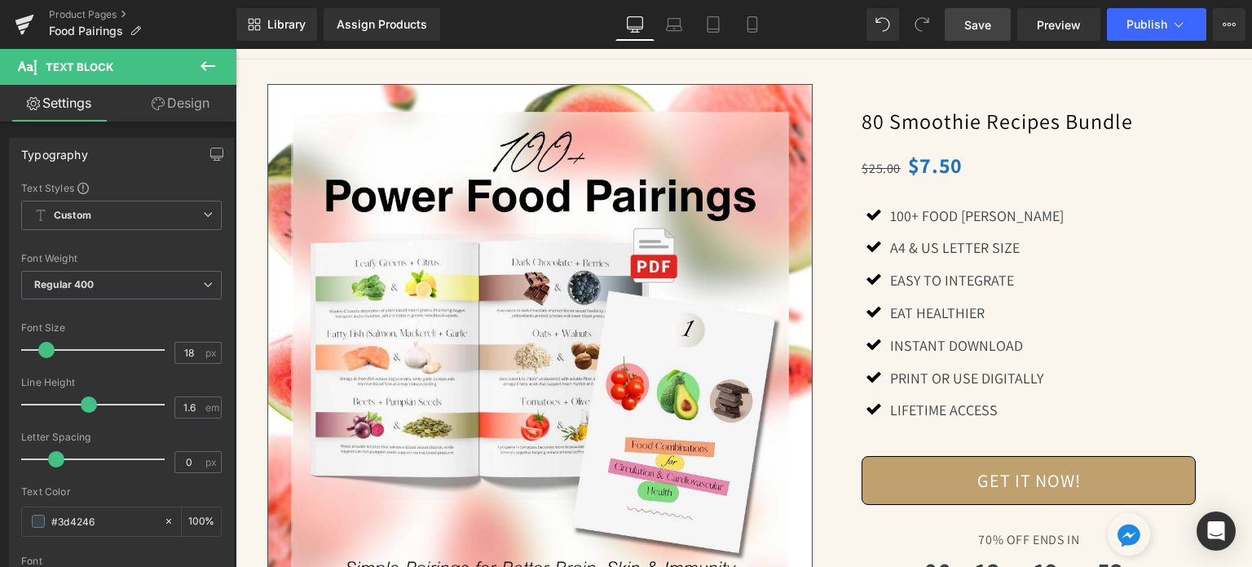
click at [995, 17] on link "Save" at bounding box center [978, 24] width 66 height 33
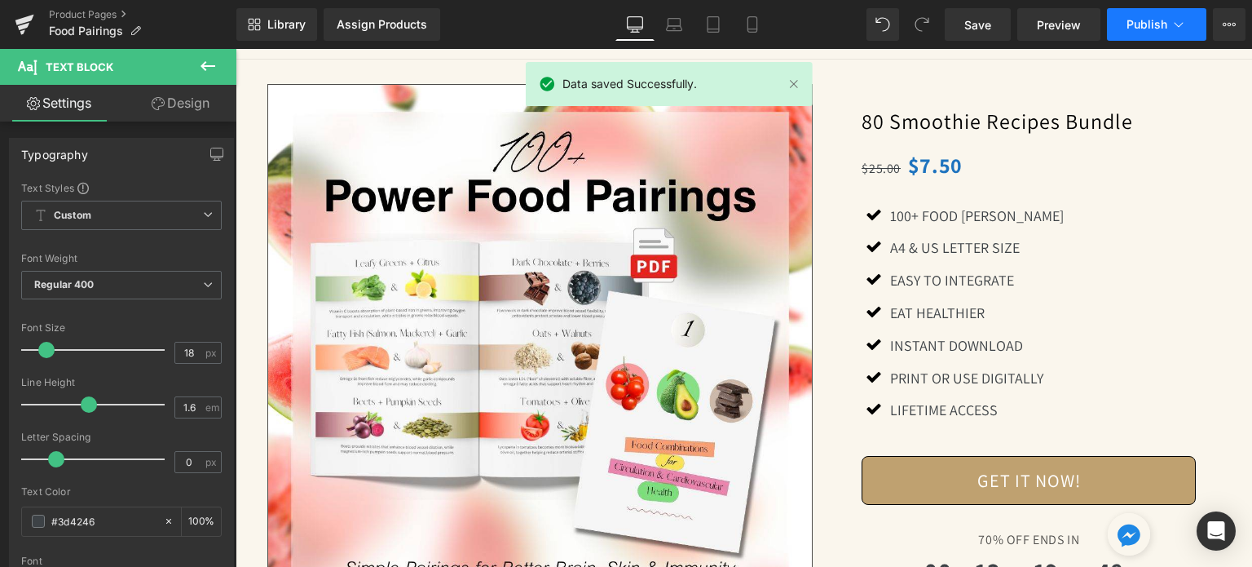
click at [1146, 33] on button "Publish" at bounding box center [1156, 24] width 99 height 33
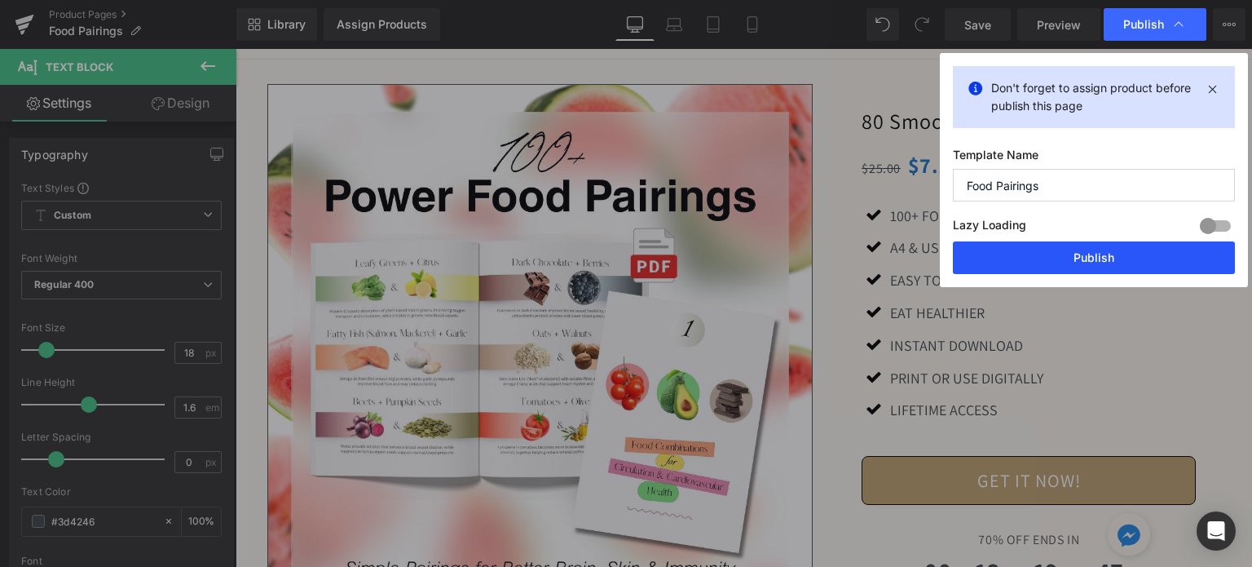
click at [1107, 257] on button "Publish" at bounding box center [1094, 257] width 282 height 33
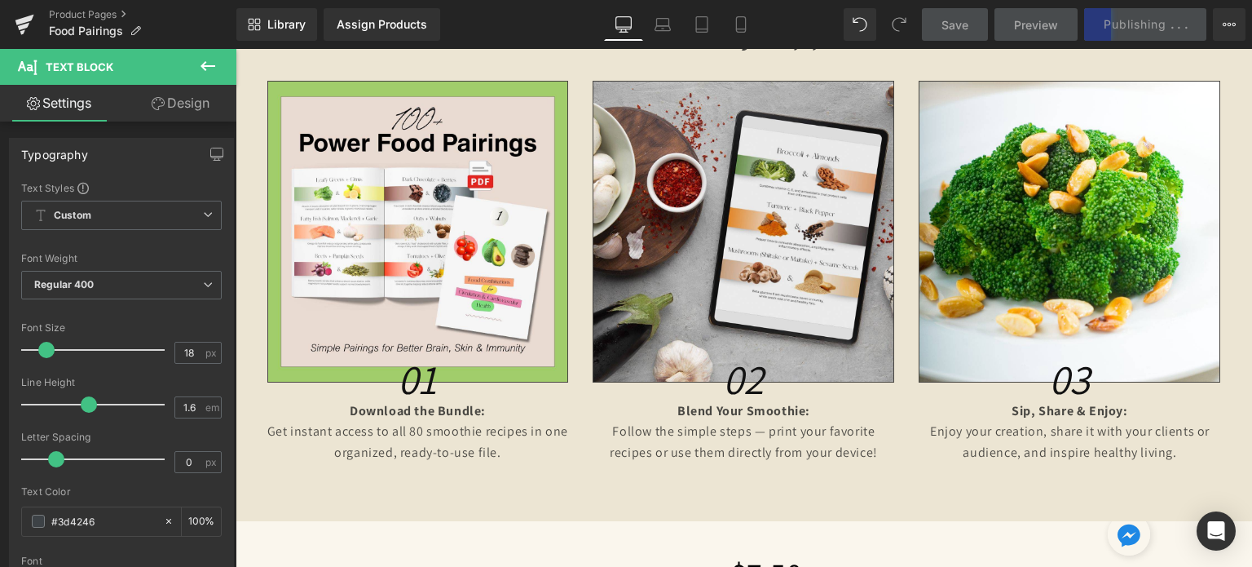
scroll to position [1641, 0]
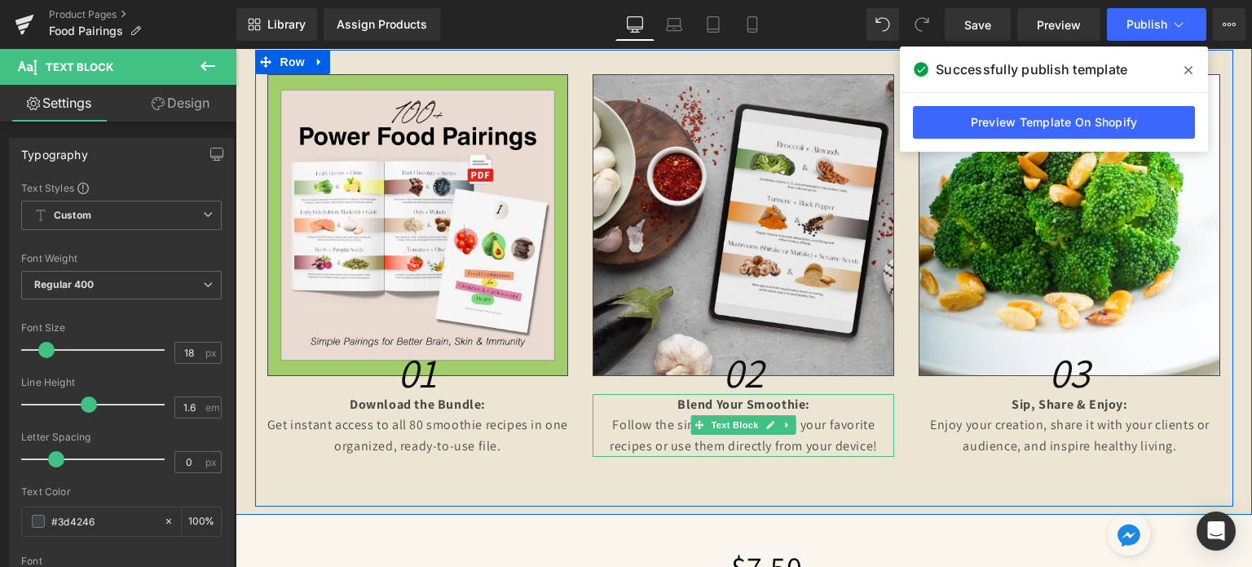
click at [750, 400] on strong "Blend Your Smoothie:" at bounding box center [744, 403] width 133 height 17
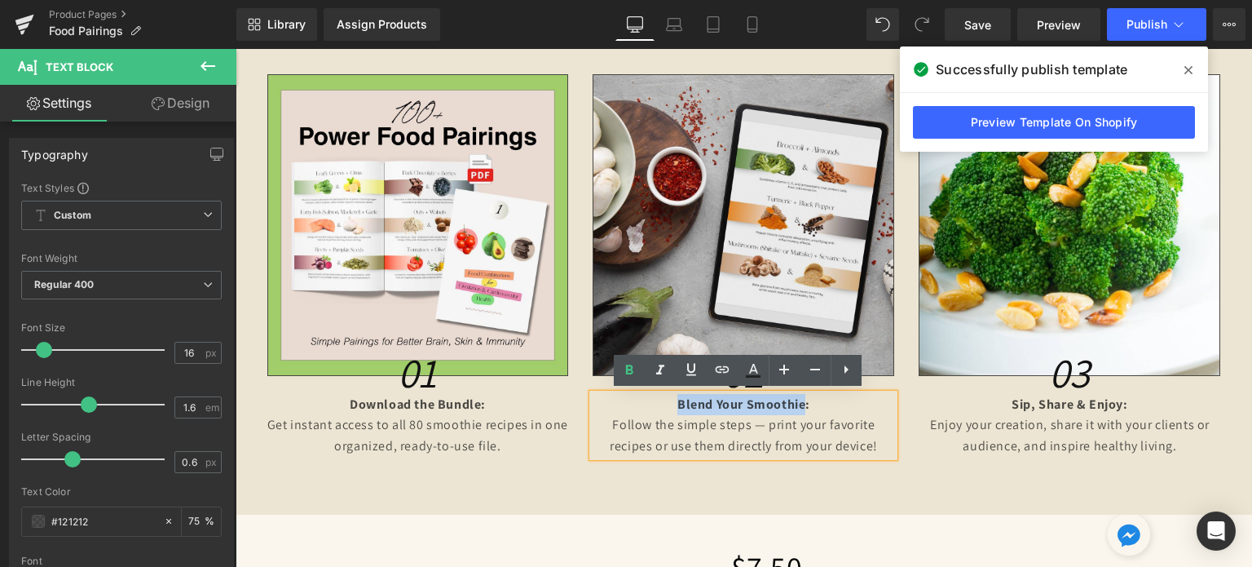
drag, startPoint x: 800, startPoint y: 404, endPoint x: 673, endPoint y: 404, distance: 127.2
click at [678, 404] on strong "Blend Your Smoothie:" at bounding box center [744, 403] width 133 height 17
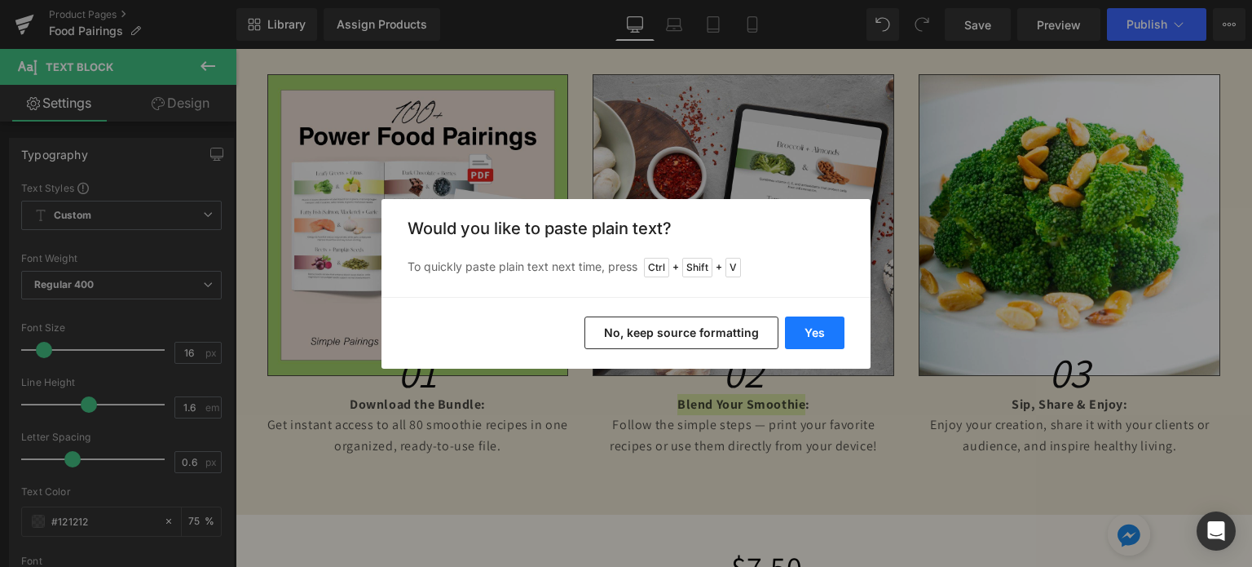
click at [800, 334] on button "Yes" at bounding box center [815, 332] width 60 height 33
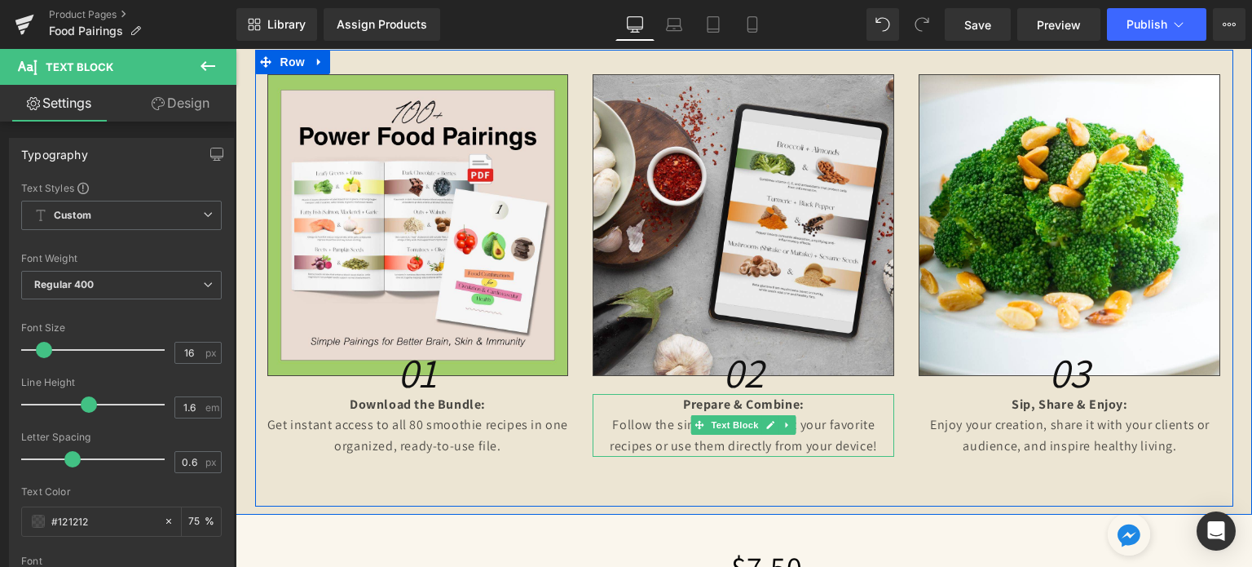
click at [699, 435] on p "Follow the simple steps — print your favorite recipes or use them directly from…" at bounding box center [744, 435] width 302 height 42
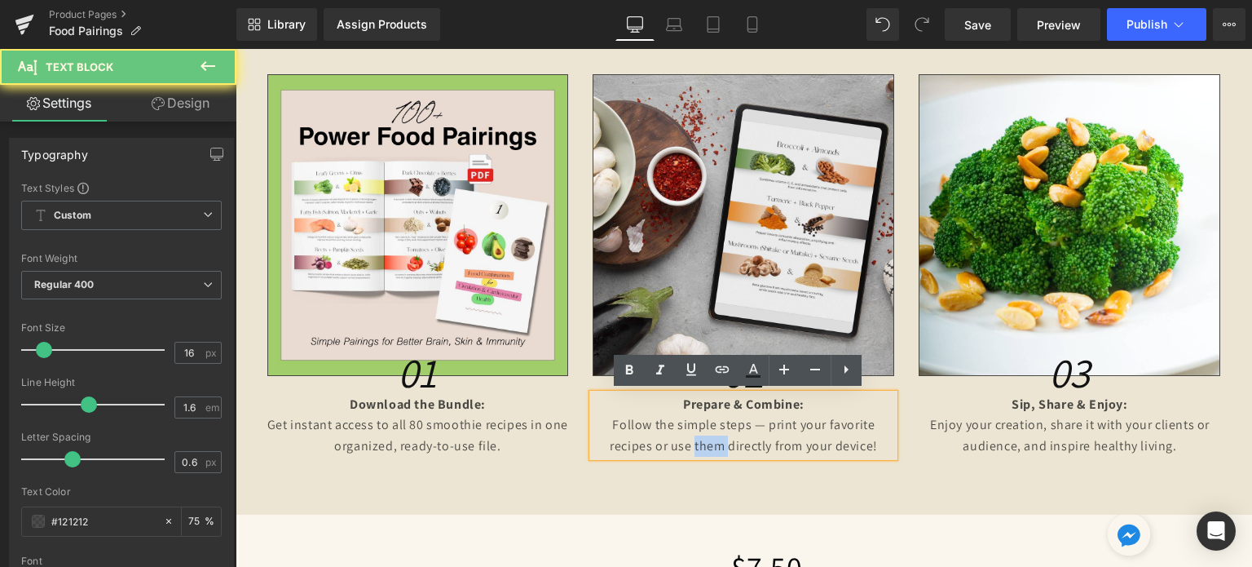
click at [699, 435] on p "Follow the simple steps — print your favorite recipes or use them directly from…" at bounding box center [744, 435] width 302 height 42
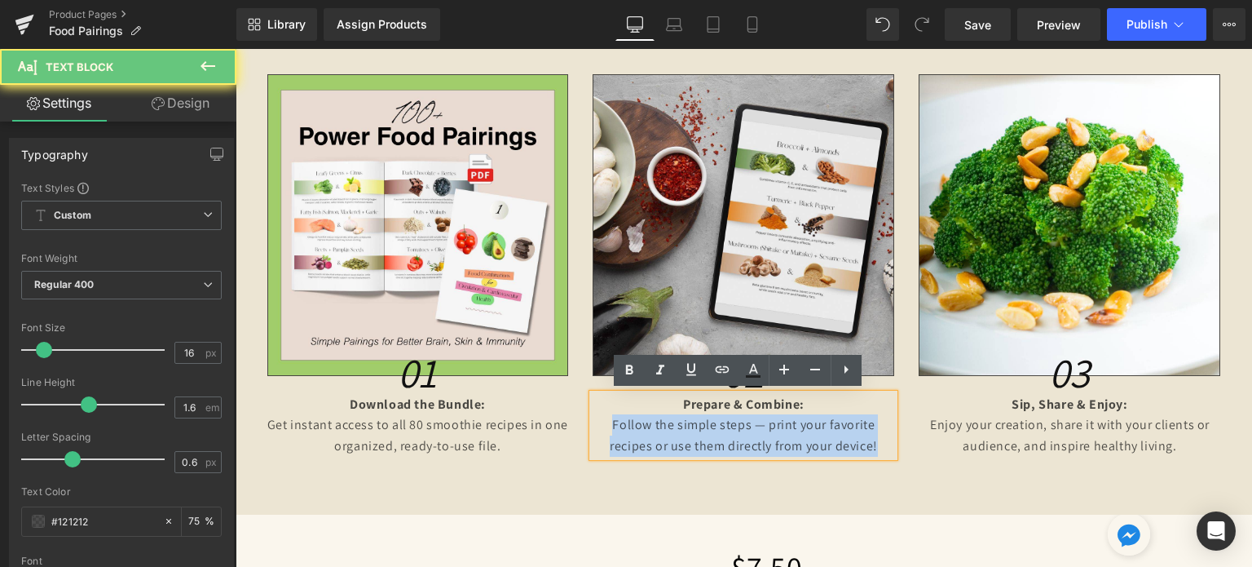
click at [699, 435] on p "Follow the simple steps — print your favorite recipes or use them directly from…" at bounding box center [744, 435] width 302 height 42
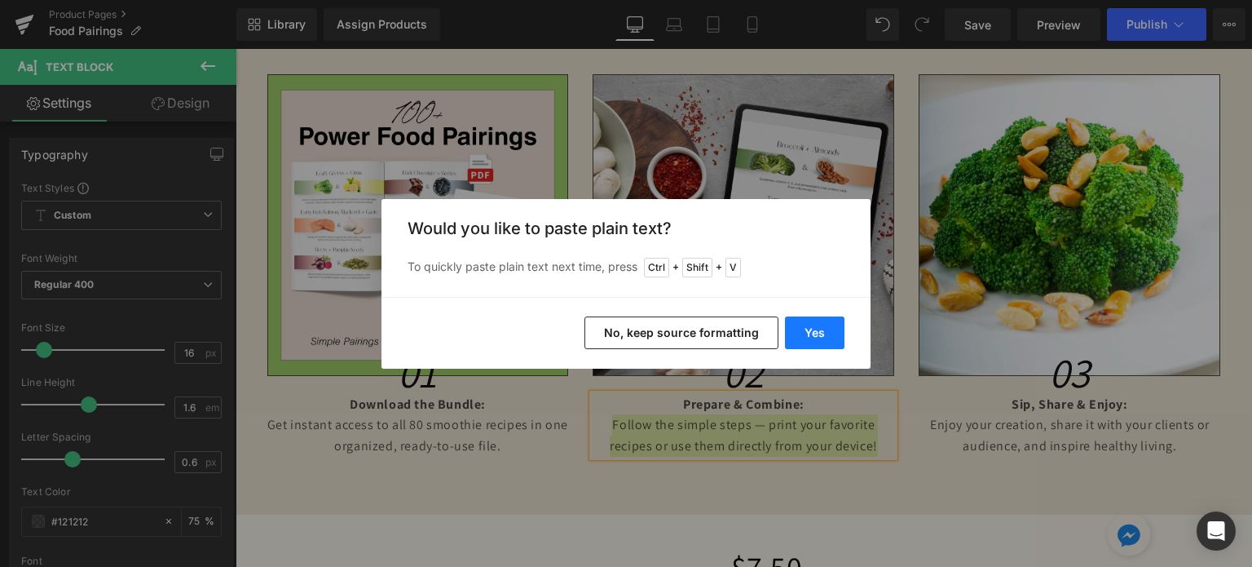
click at [820, 329] on button "Yes" at bounding box center [815, 332] width 60 height 33
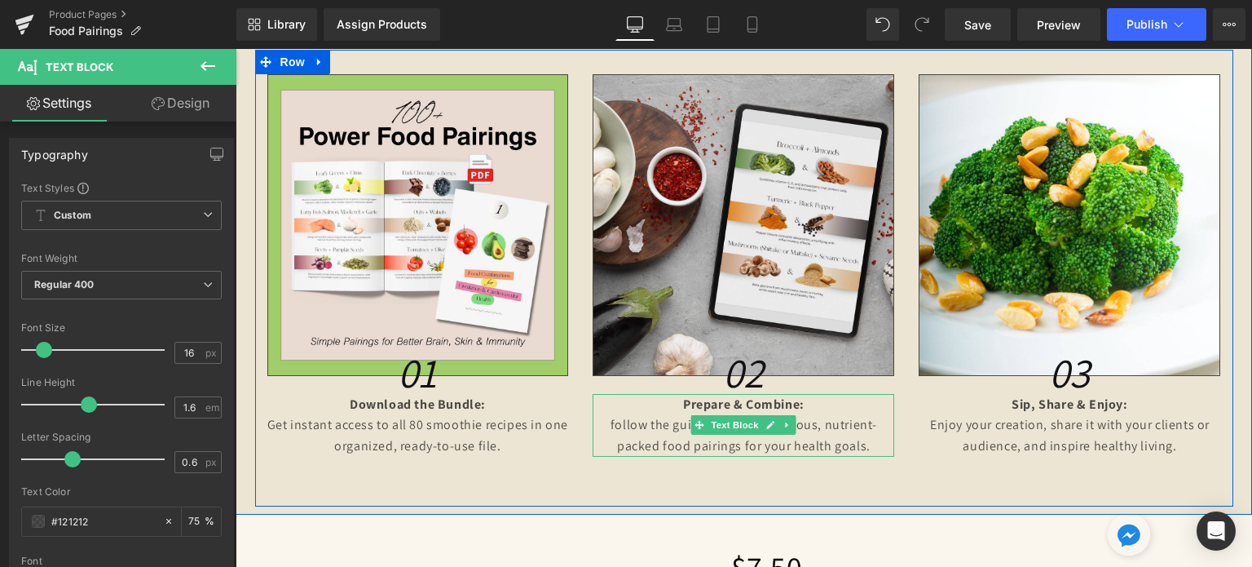
click at [611, 423] on p "follow the guide to create delicious, nutrient-packed food pairings for your he…" at bounding box center [744, 435] width 302 height 42
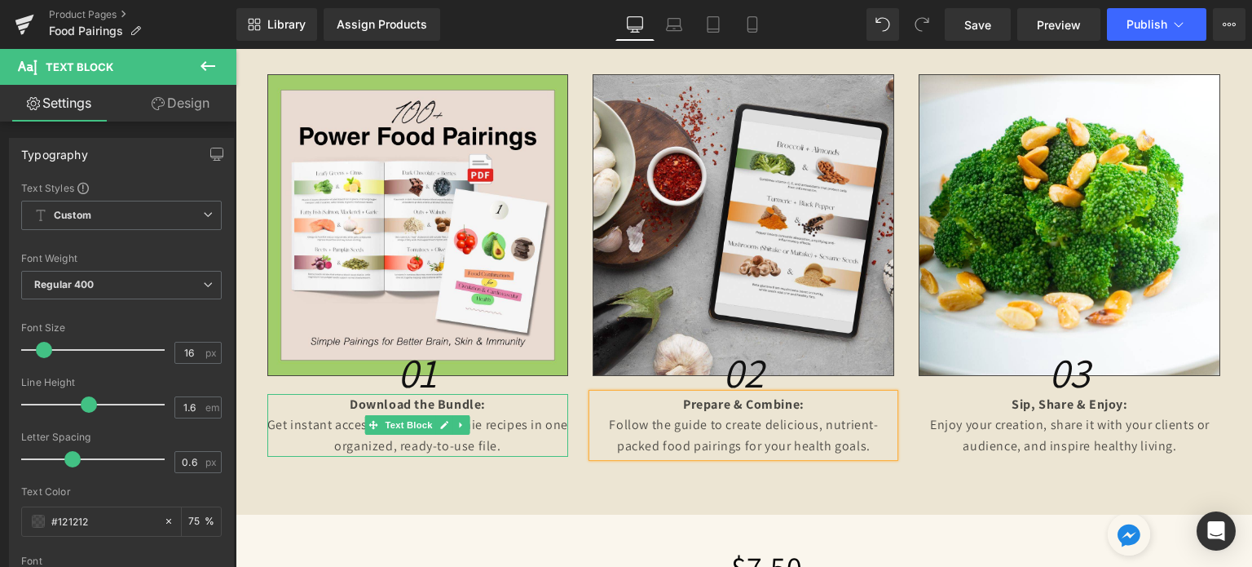
click at [413, 453] on div at bounding box center [418, 455] width 302 height 4
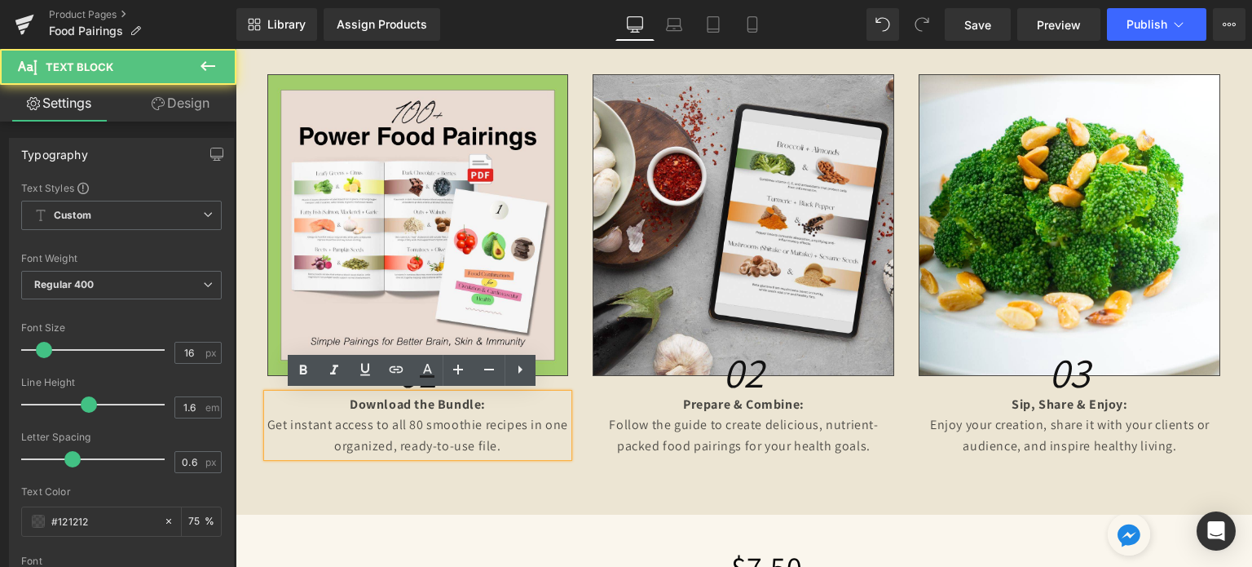
click at [410, 423] on p "Get instant access to all 80 smoothie recipes in one organized, ready-to-use fi…" at bounding box center [418, 435] width 302 height 42
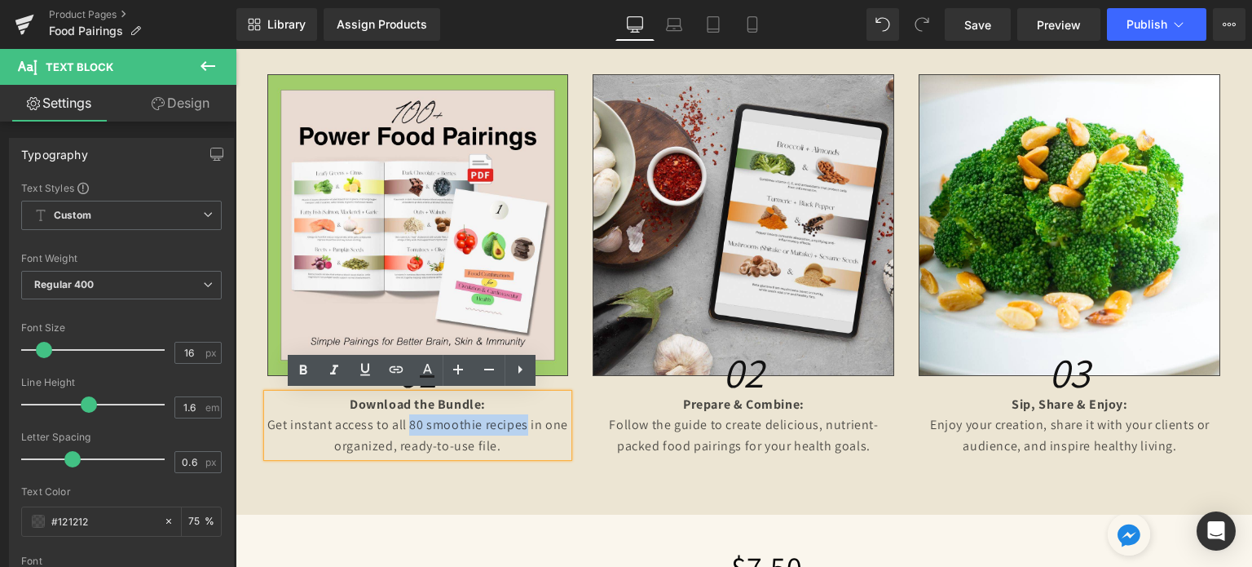
drag, startPoint x: 404, startPoint y: 422, endPoint x: 519, endPoint y: 423, distance: 115.0
click at [519, 423] on p "Get instant access to all 80 smoothie recipes in one organized, ready-to-use fi…" at bounding box center [418, 435] width 302 height 42
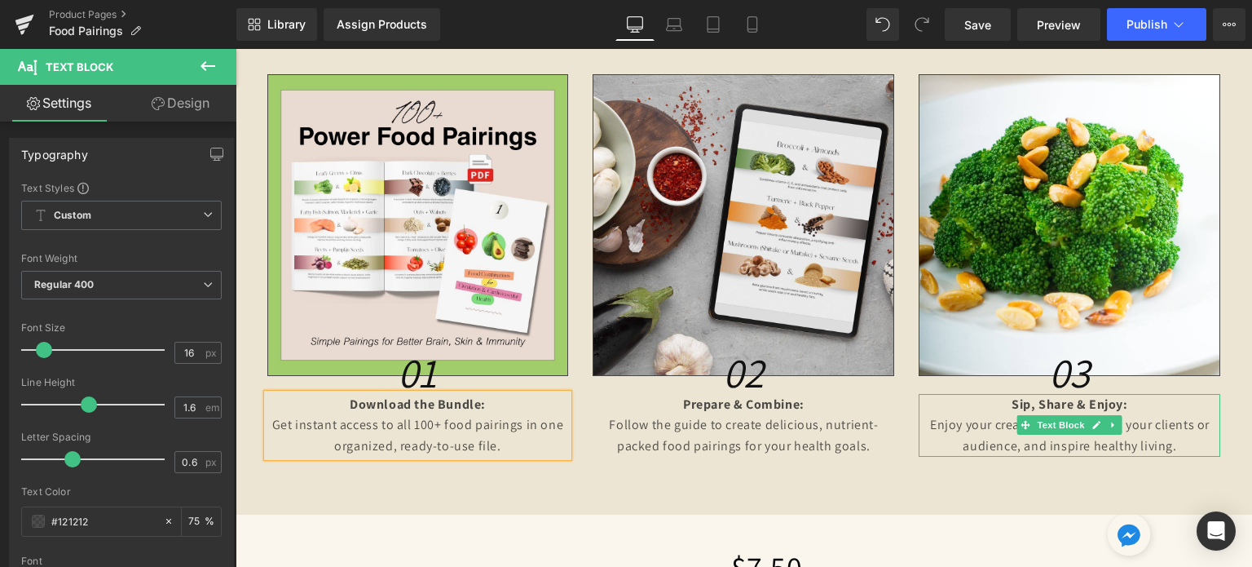
click at [1089, 406] on strong "Sip, Share & Enjoy:" at bounding box center [1070, 403] width 116 height 17
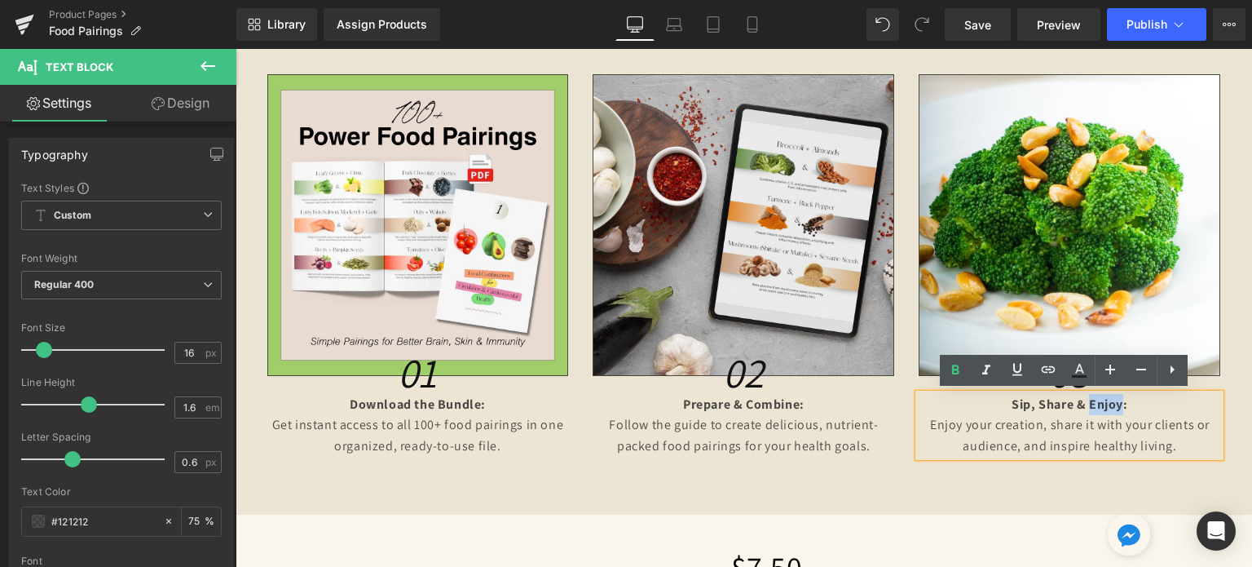
click at [1116, 400] on strong "Sip, Share & Enjoy:" at bounding box center [1070, 403] width 116 height 17
drag, startPoint x: 1116, startPoint y: 403, endPoint x: 1004, endPoint y: 404, distance: 112.5
click at [1004, 404] on p "Sip, Share & Enjoy:" at bounding box center [1070, 404] width 302 height 21
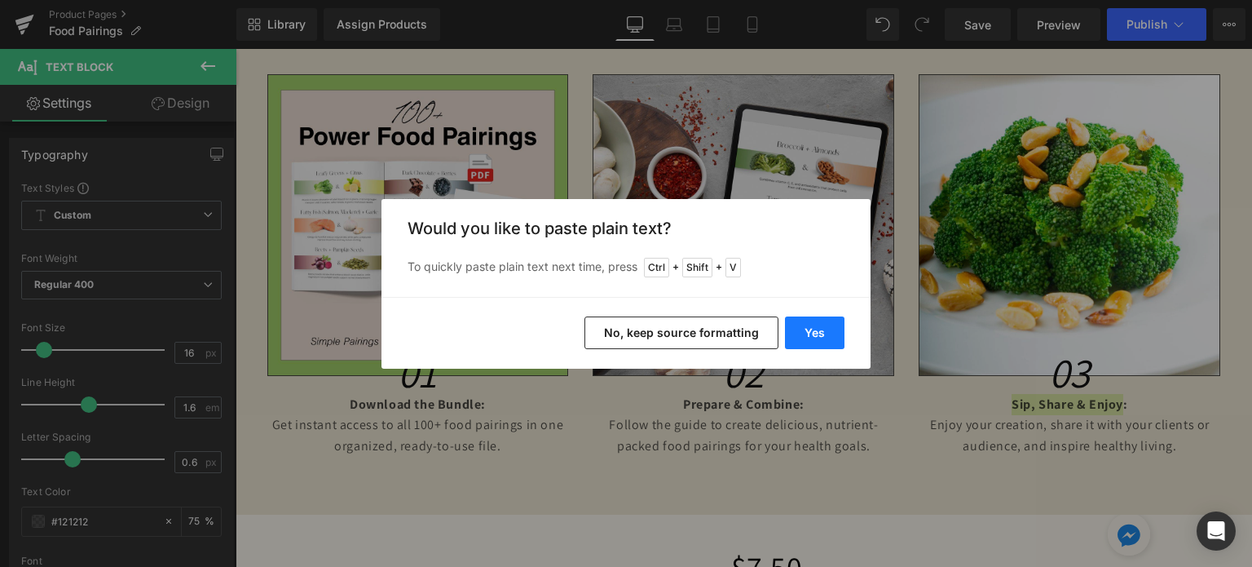
click at [822, 337] on button "Yes" at bounding box center [815, 332] width 60 height 33
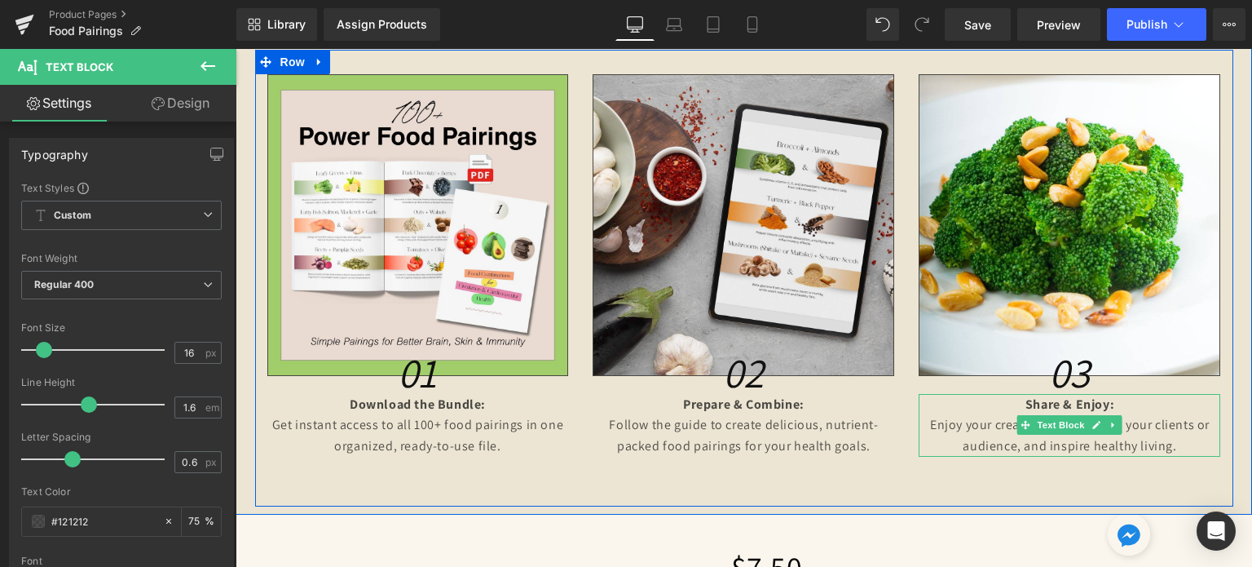
click at [1034, 435] on p "Enjoy your creation, share it with your clients or audience, and inspire health…" at bounding box center [1070, 435] width 302 height 42
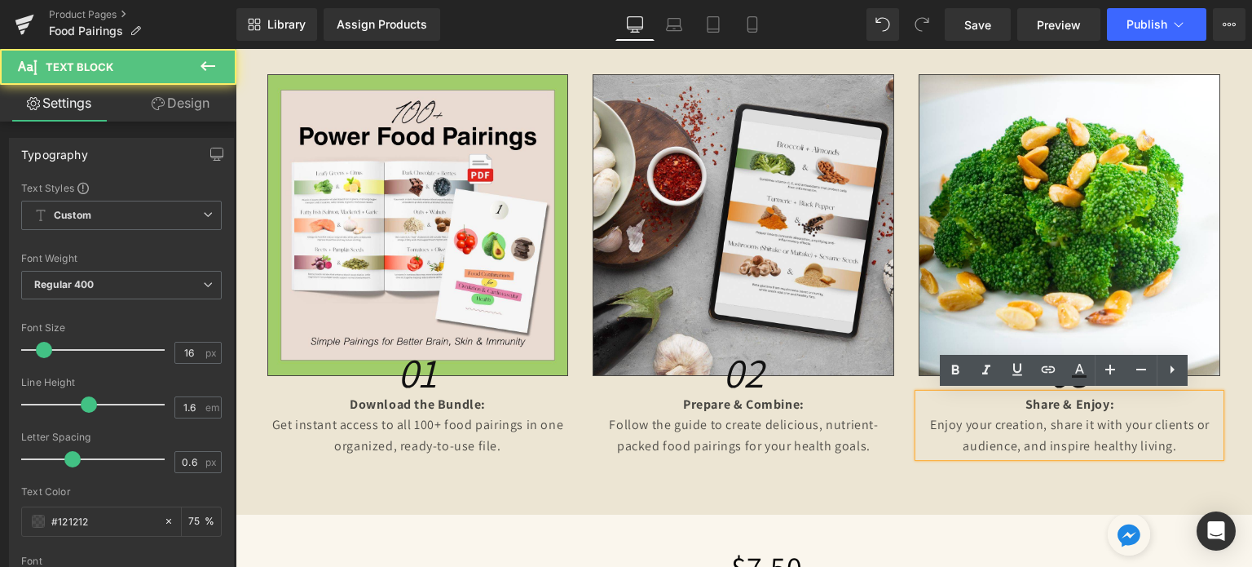
click at [1031, 435] on p "Enjoy your creation, share it with your clients or audience, and inspire health…" at bounding box center [1070, 435] width 302 height 42
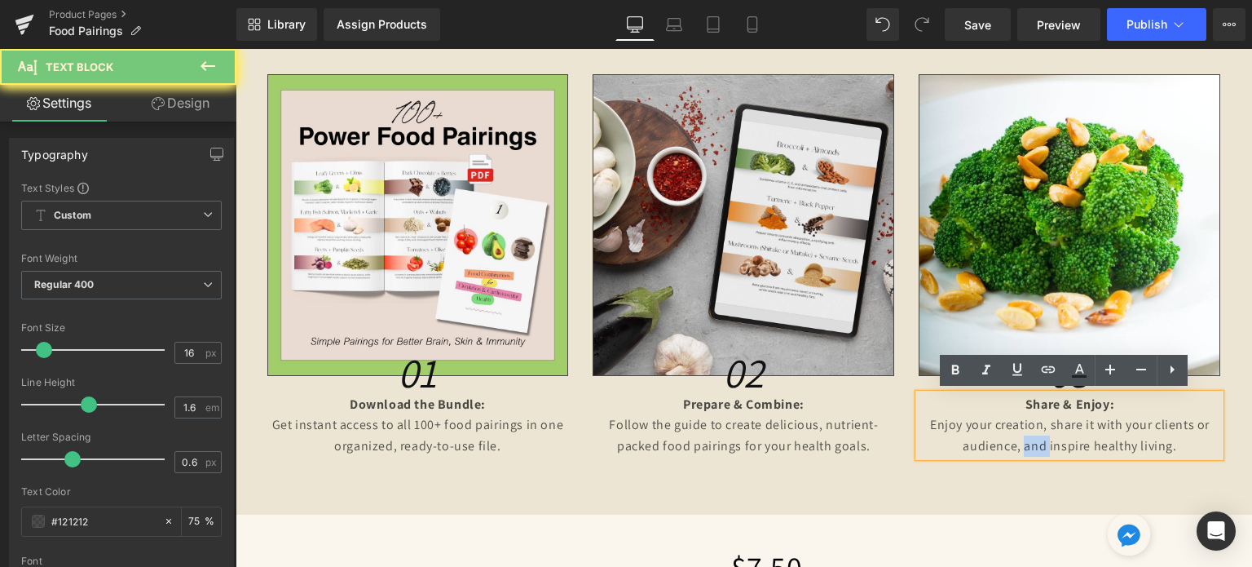
click at [1031, 435] on p "Enjoy your creation, share it with your clients or audience, and inspire health…" at bounding box center [1070, 435] width 302 height 42
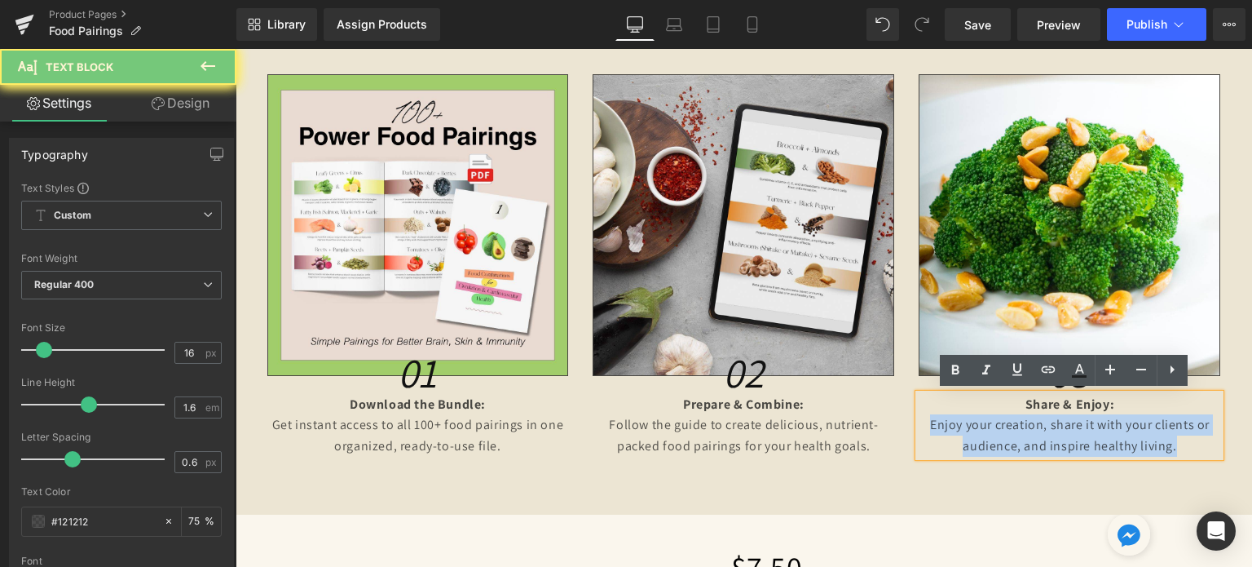
click at [1031, 435] on p "Enjoy your creation, share it with your clients or audience, and inspire health…" at bounding box center [1070, 435] width 302 height 42
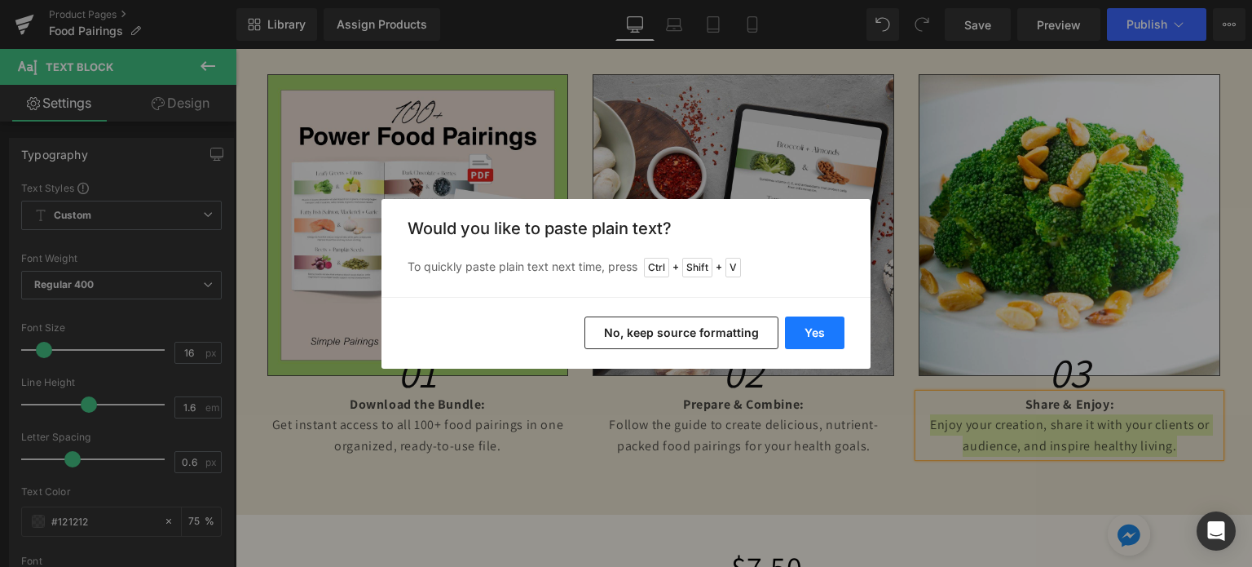
click at [828, 331] on button "Yes" at bounding box center [815, 332] width 60 height 33
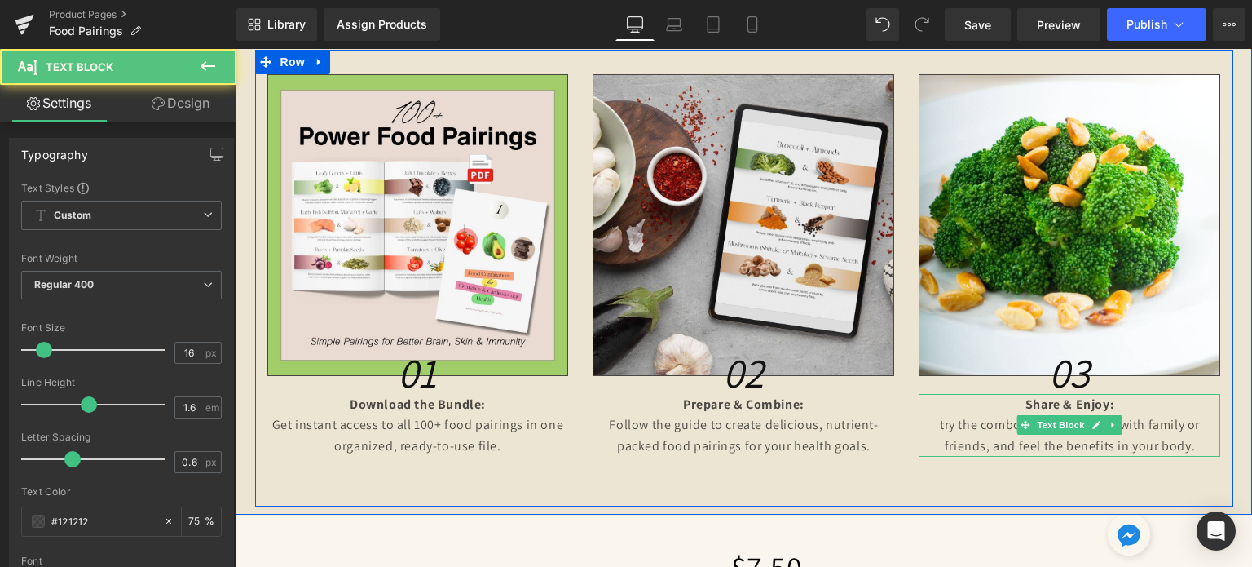
click at [936, 424] on p "try the combos yourself, share with family or friends, and feel the benefits in…" at bounding box center [1070, 435] width 302 height 42
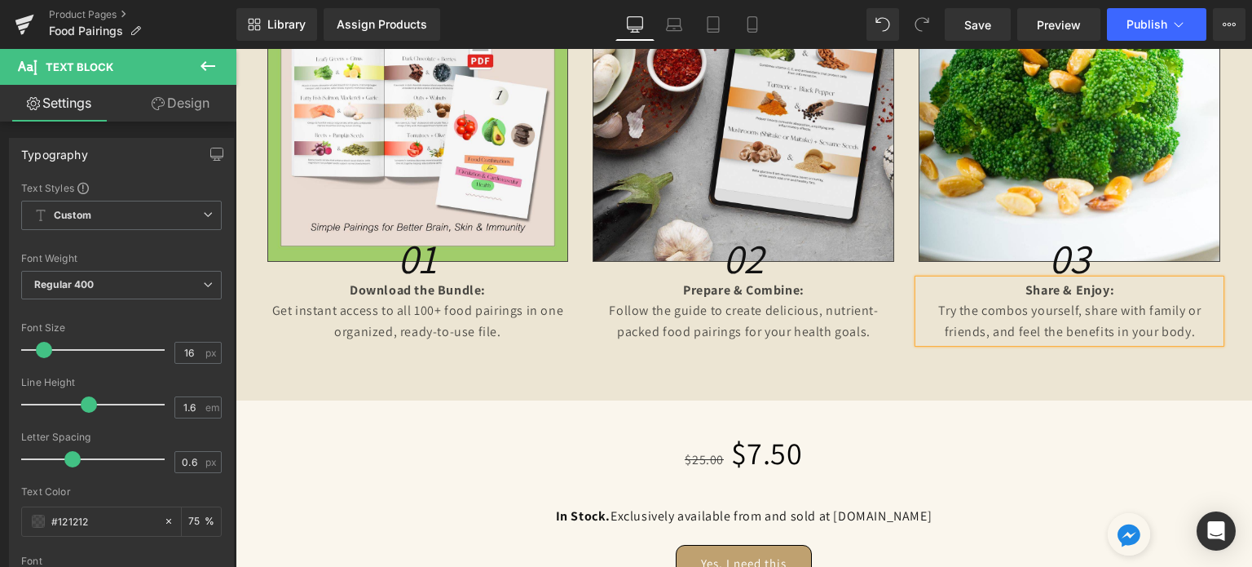
scroll to position [1559, 0]
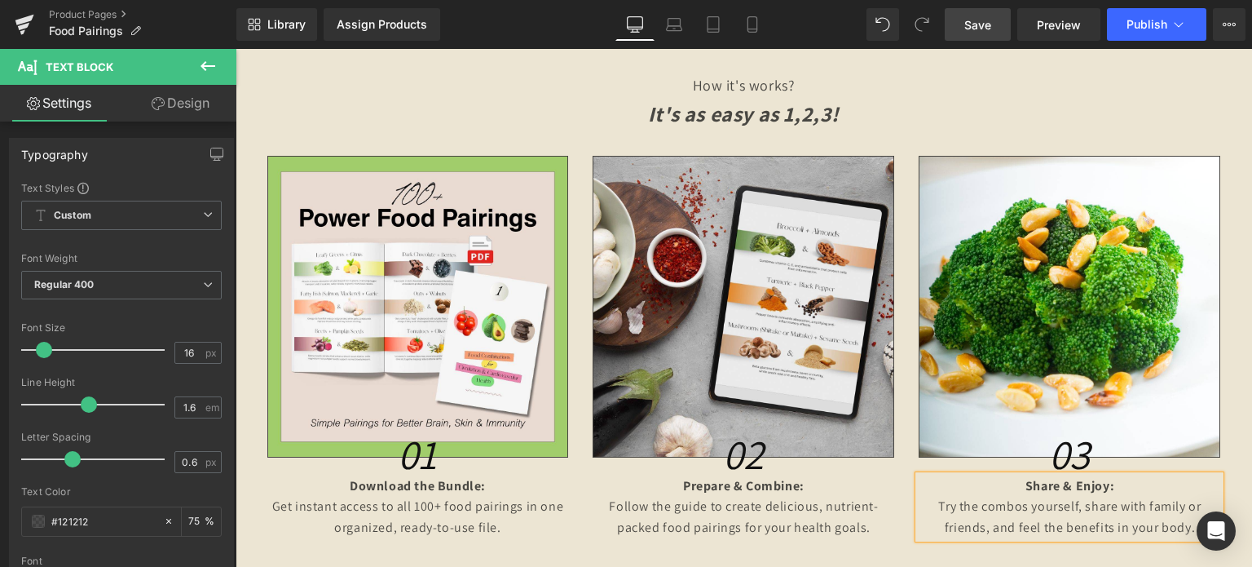
click at [996, 22] on link "Save" at bounding box center [978, 24] width 66 height 33
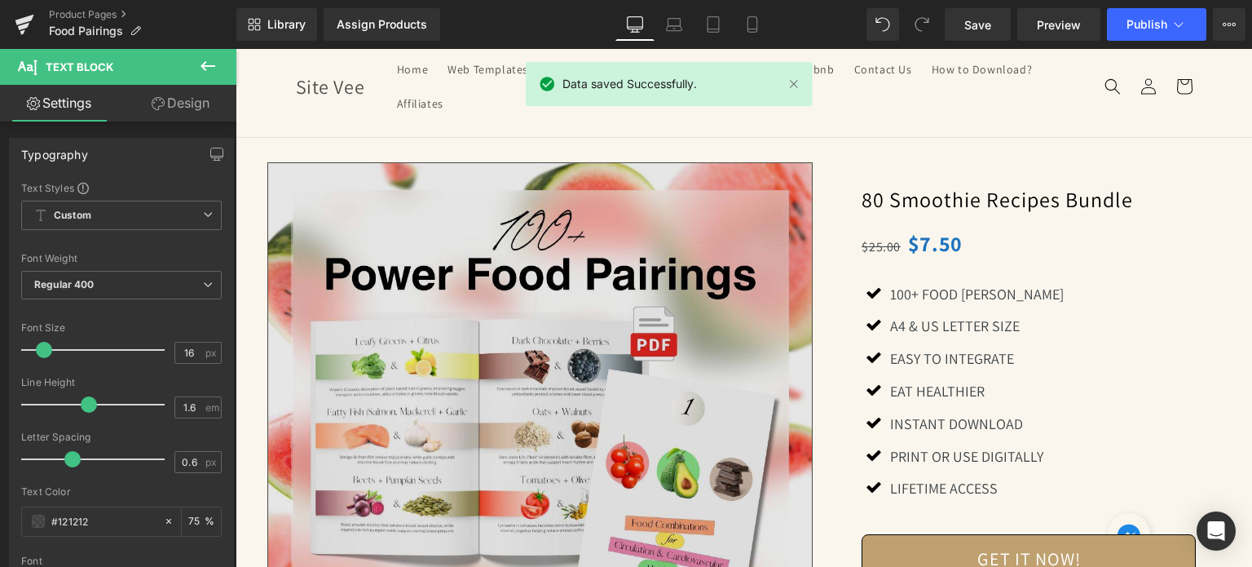
scroll to position [10, 0]
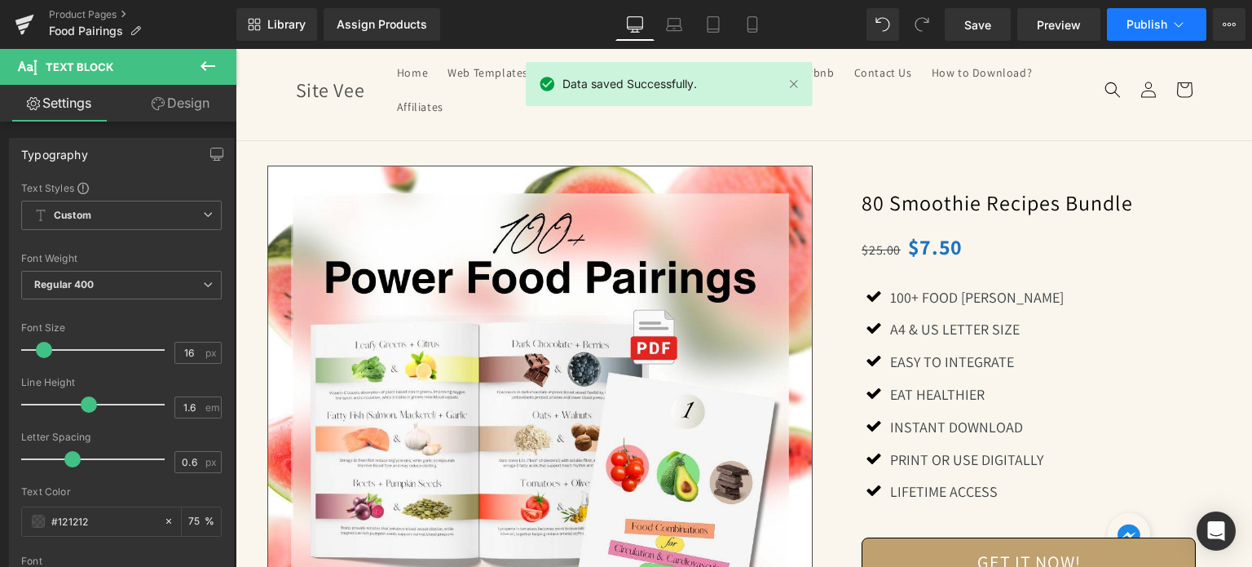
click at [1126, 26] on button "Publish" at bounding box center [1156, 24] width 99 height 33
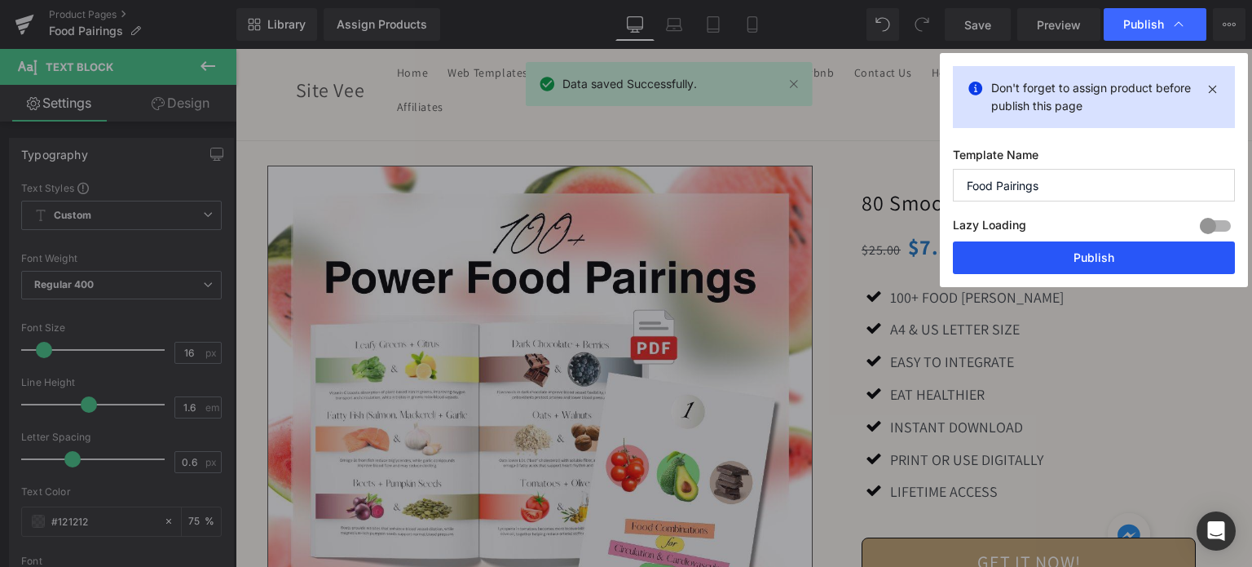
click at [1031, 270] on button "Publish" at bounding box center [1094, 257] width 282 height 33
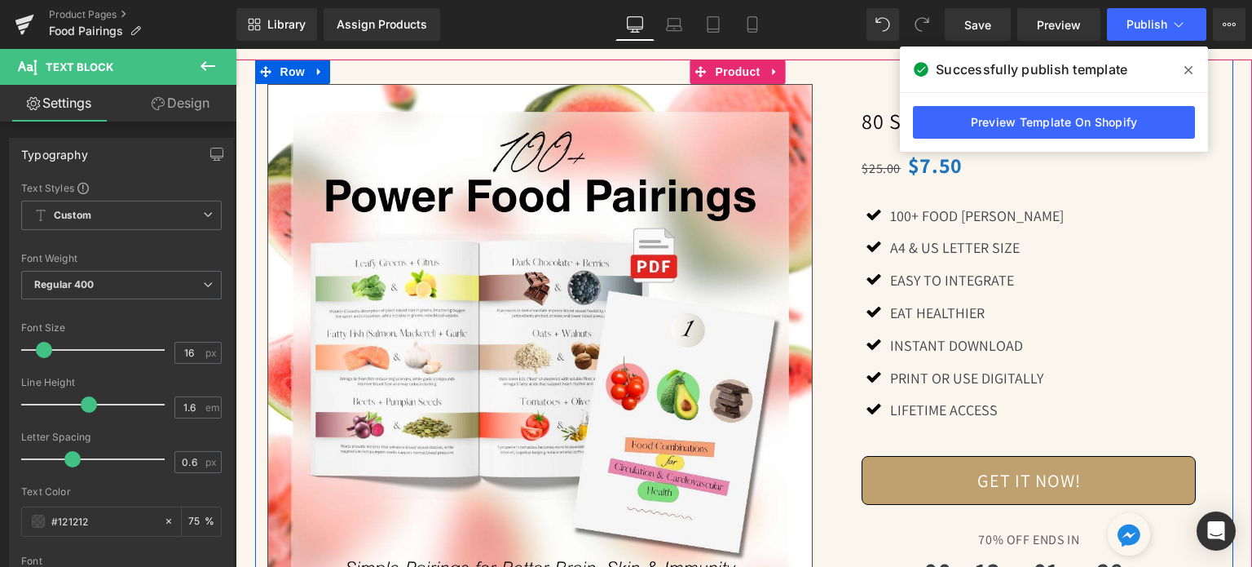
scroll to position [91, 0]
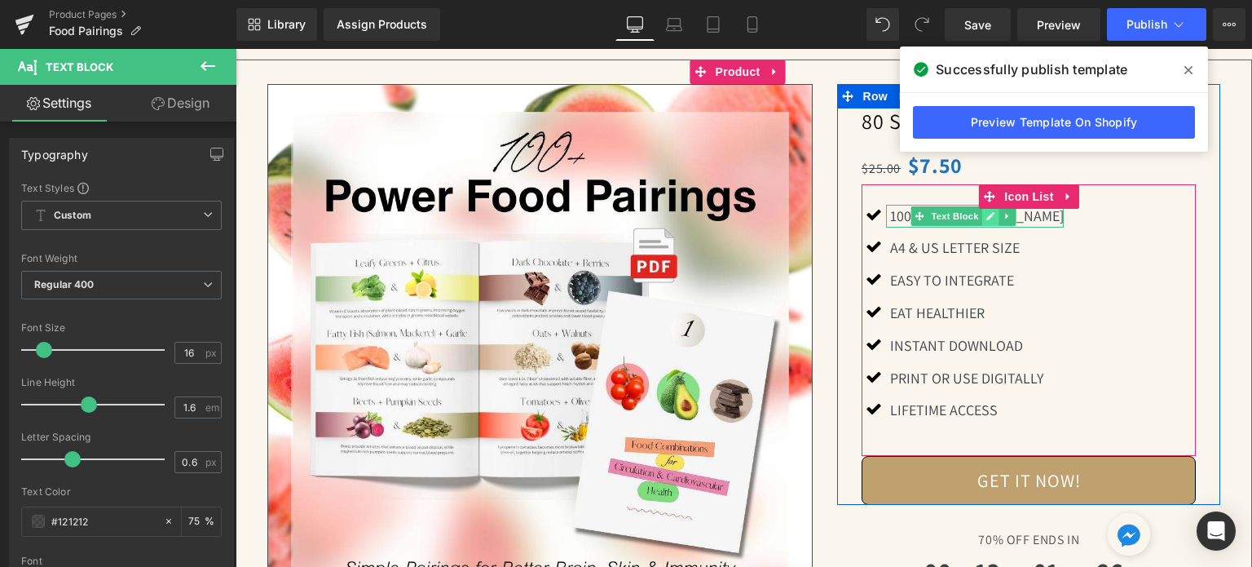
click at [990, 214] on link at bounding box center [990, 216] width 17 height 20
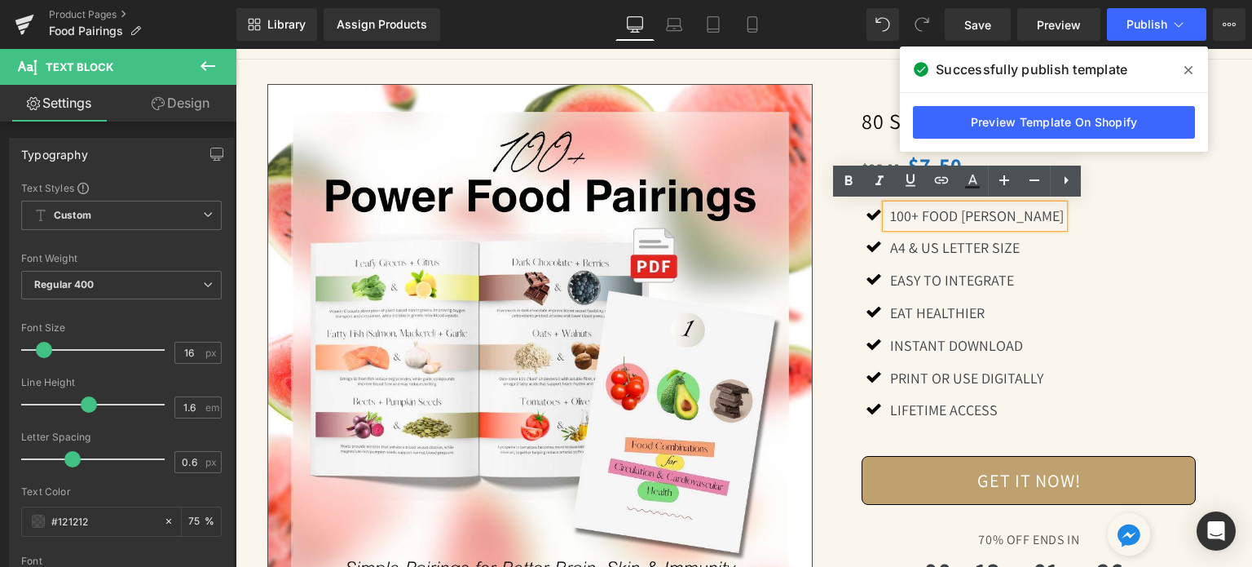
click at [992, 215] on p "100+ FOOD [PERSON_NAME]" at bounding box center [977, 217] width 174 height 24
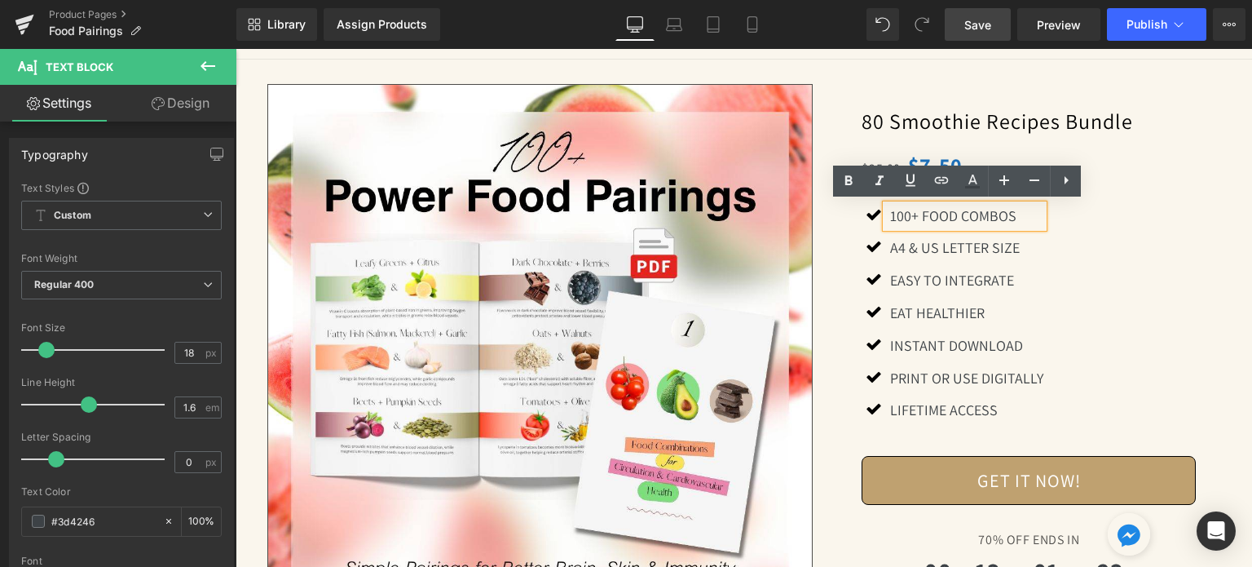
click at [987, 22] on span "Save" at bounding box center [978, 24] width 27 height 17
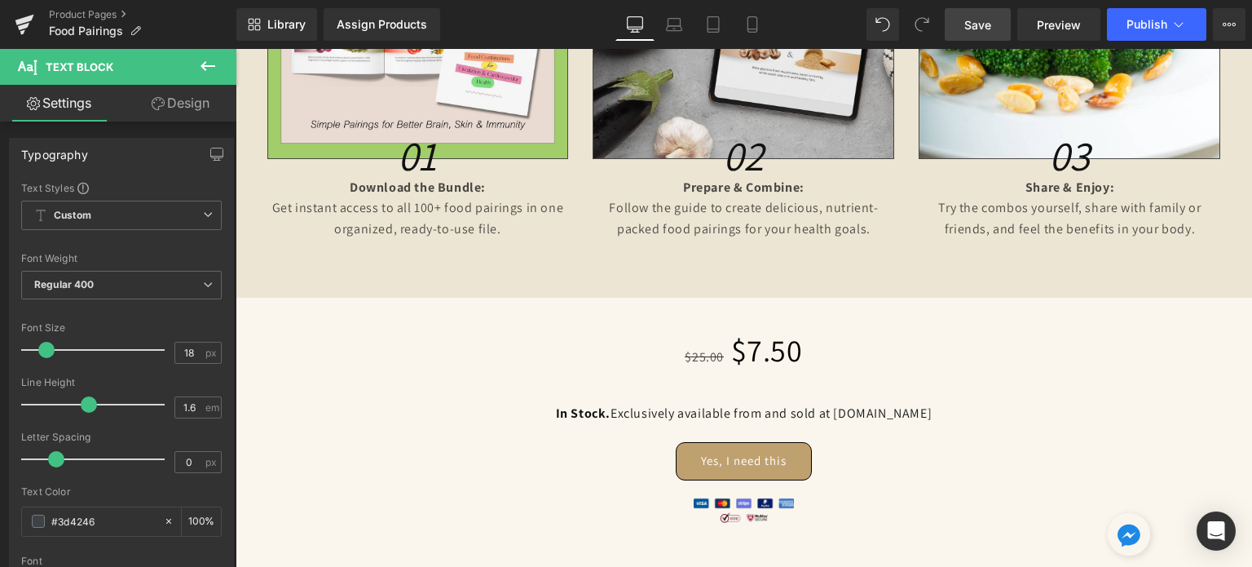
scroll to position [1885, 0]
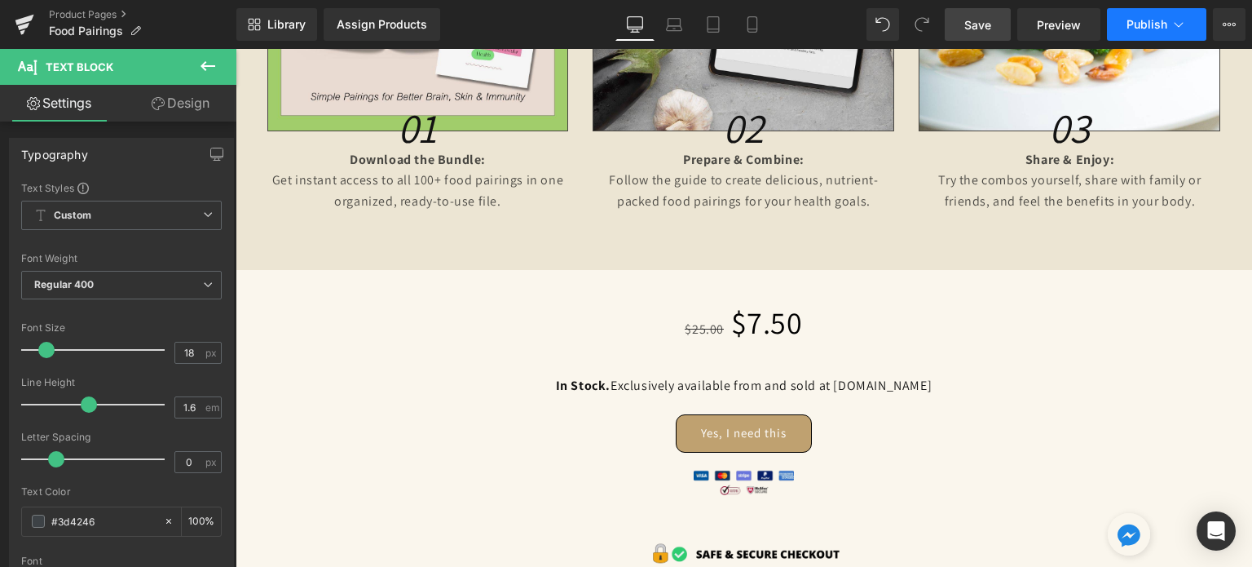
click at [1123, 22] on button "Publish" at bounding box center [1156, 24] width 99 height 33
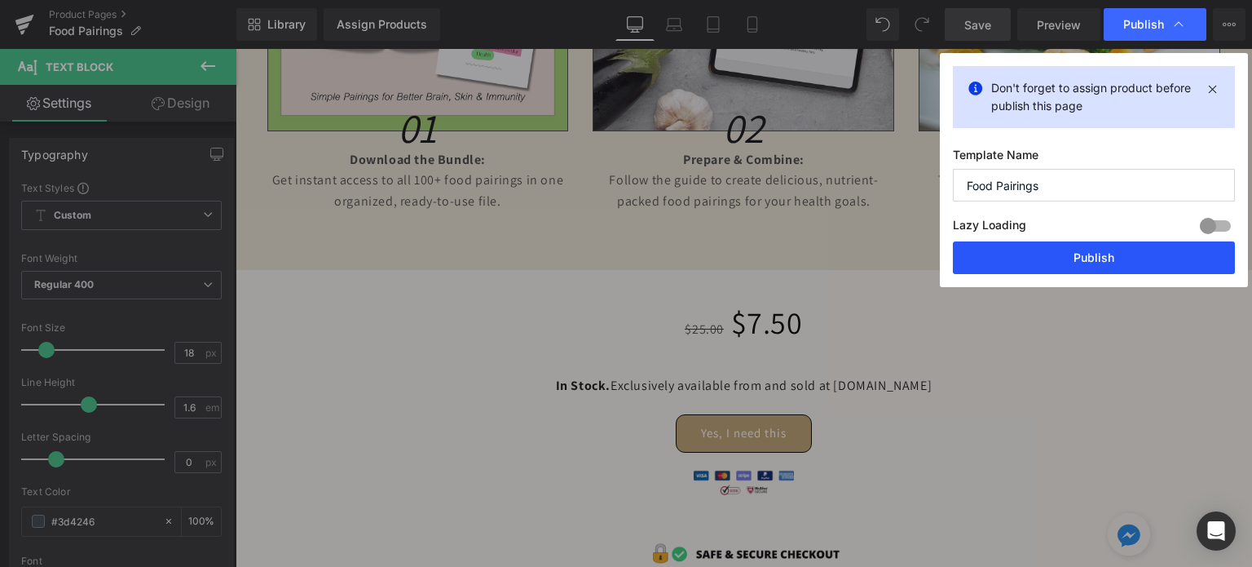
click at [1045, 259] on button "Publish" at bounding box center [1094, 257] width 282 height 33
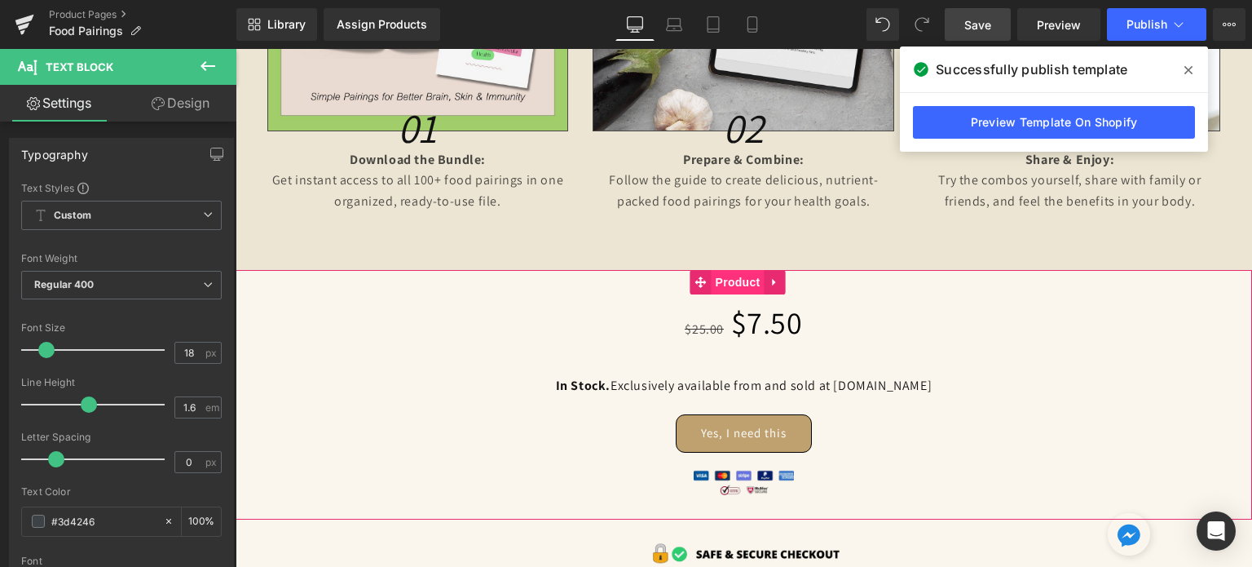
click at [734, 285] on span "Product" at bounding box center [738, 282] width 53 height 24
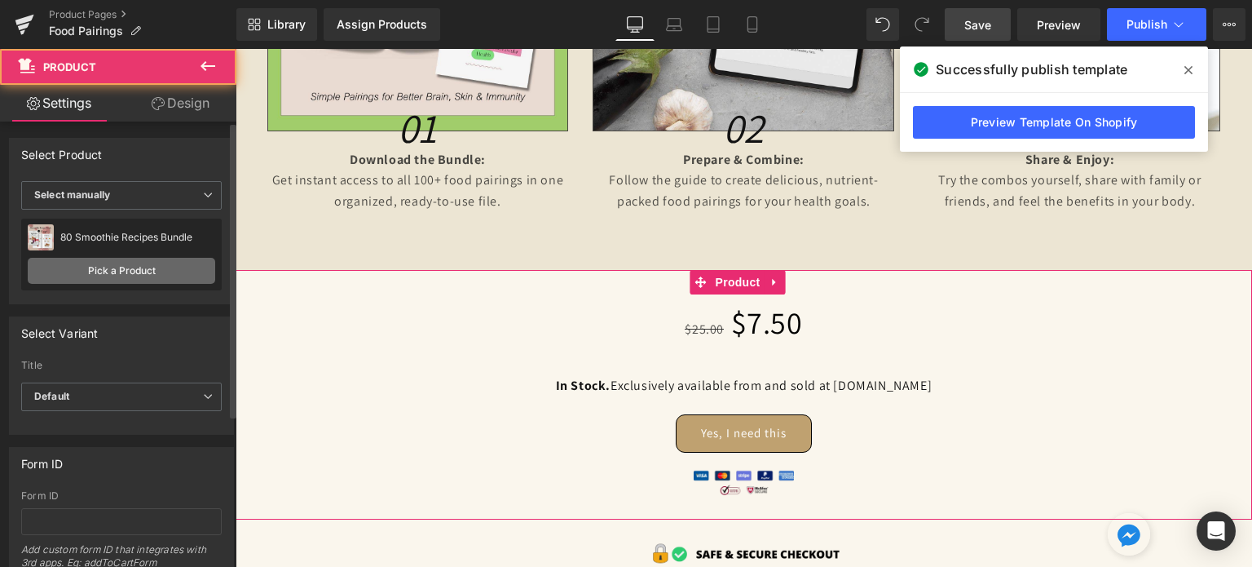
click at [127, 267] on link "Pick a Product" at bounding box center [122, 271] width 188 height 26
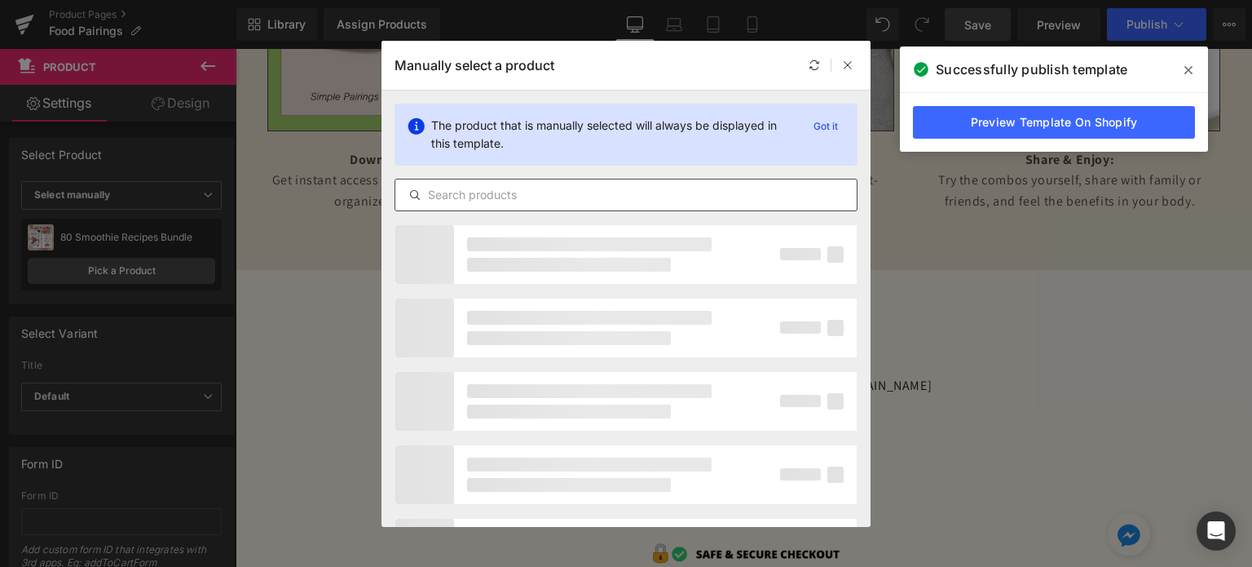
click at [596, 183] on div at bounding box center [626, 195] width 463 height 33
click at [597, 194] on input "text" at bounding box center [626, 195] width 462 height 20
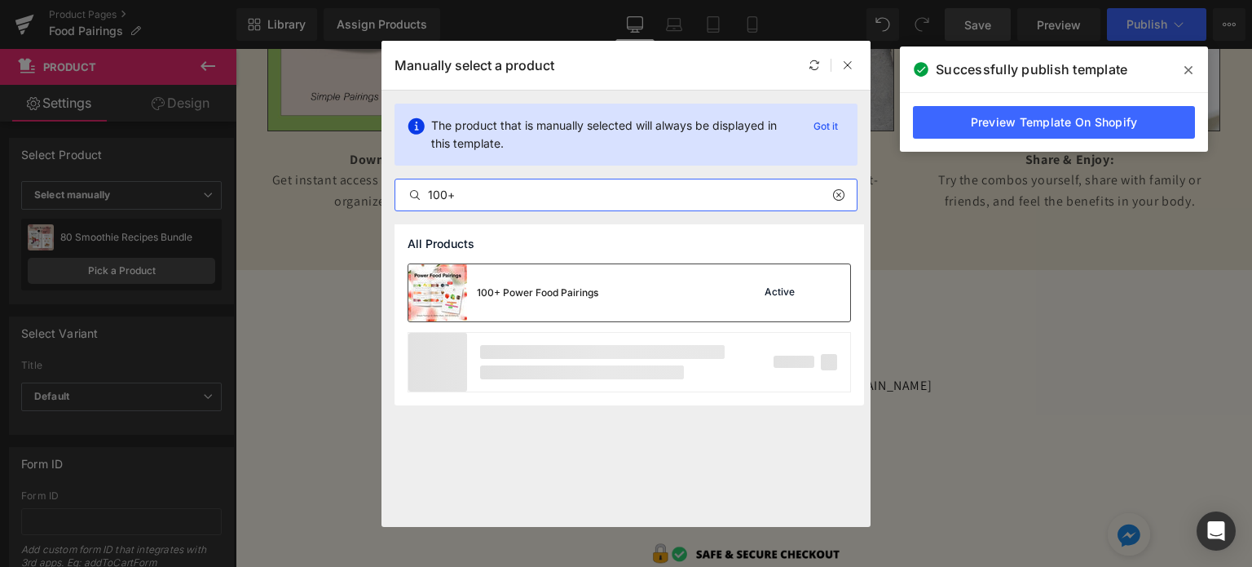
type input "100+"
click at [607, 273] on div "100+ Power Food Pairings Active" at bounding box center [630, 292] width 442 height 57
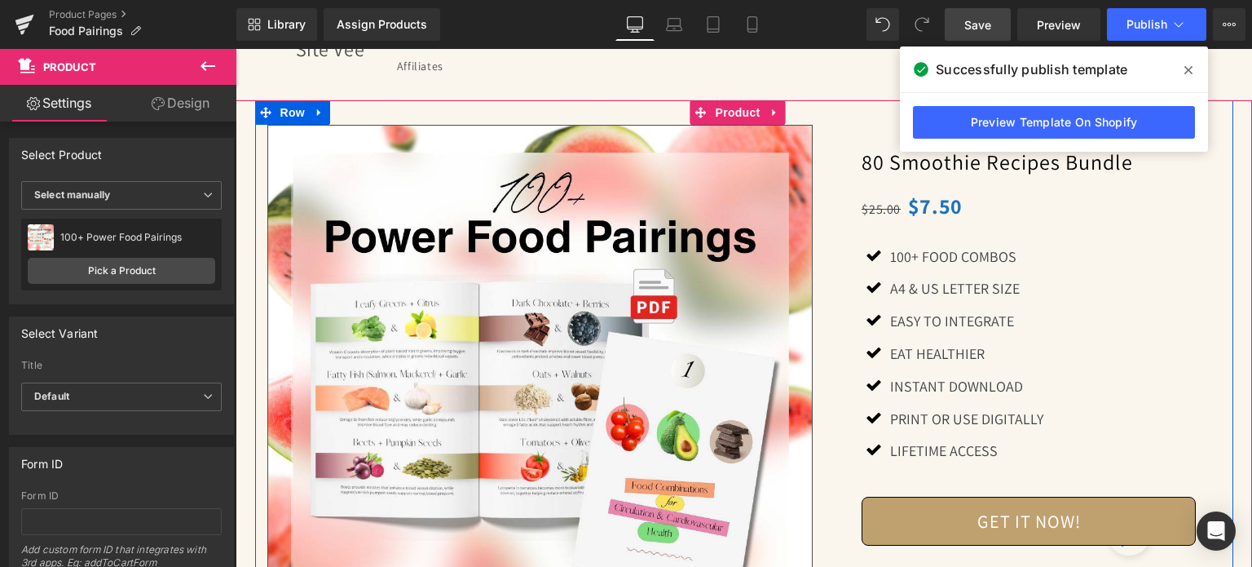
scroll to position [10, 0]
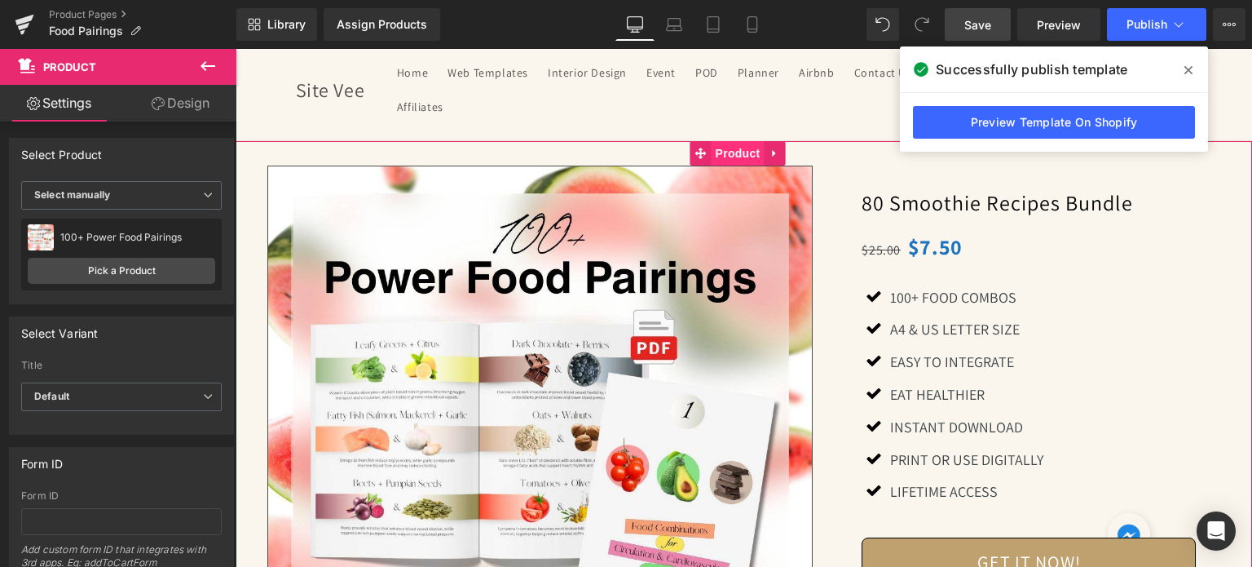
click at [732, 152] on span "Product" at bounding box center [738, 153] width 53 height 24
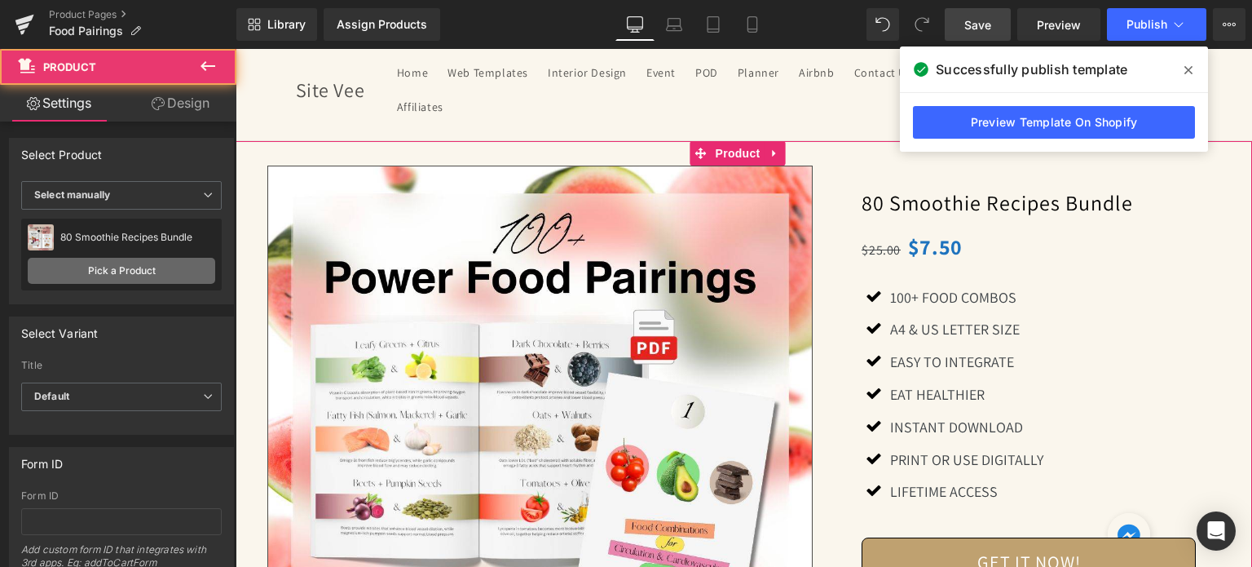
click at [137, 268] on link "Pick a Product" at bounding box center [122, 271] width 188 height 26
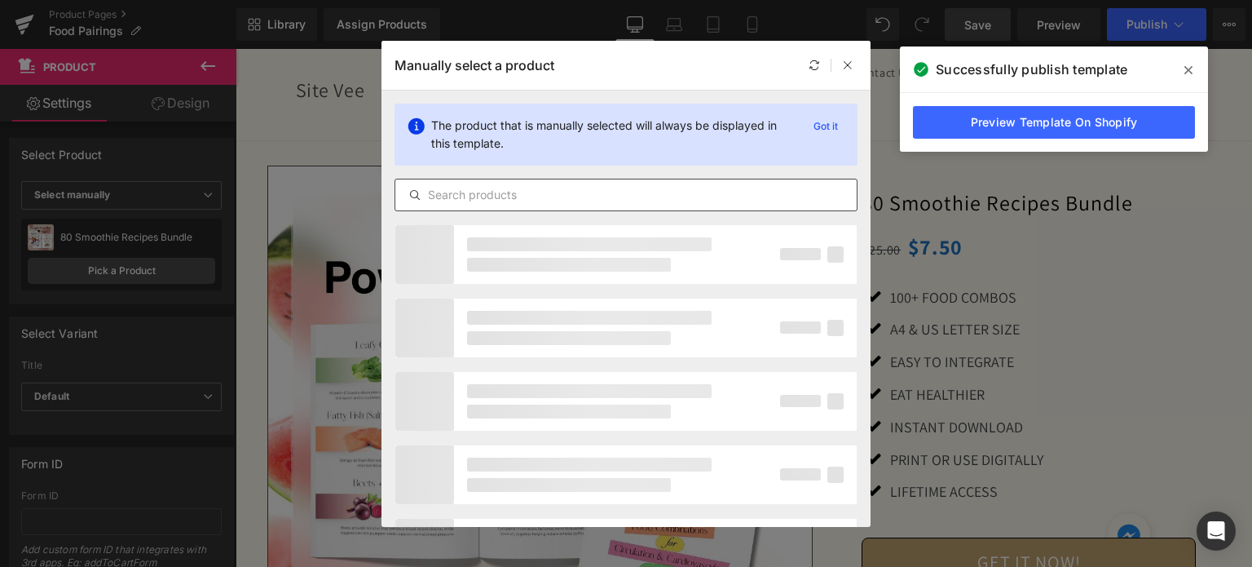
click at [626, 197] on input "text" at bounding box center [626, 195] width 462 height 20
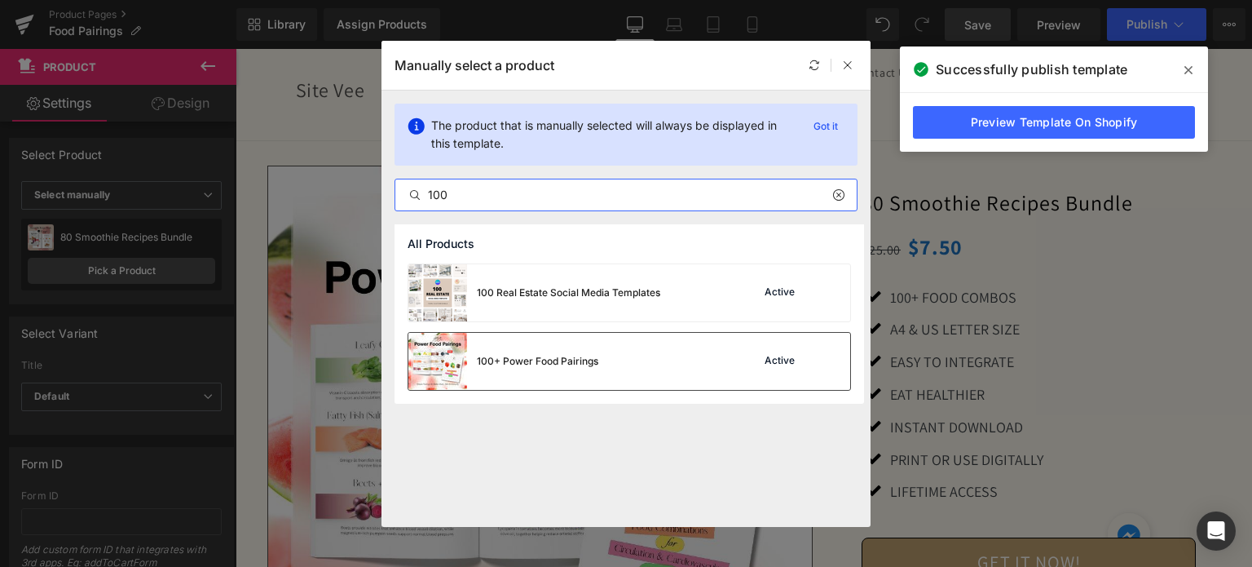
type input "100"
click at [609, 356] on div "100+ Power Food Pairings Active" at bounding box center [630, 361] width 442 height 57
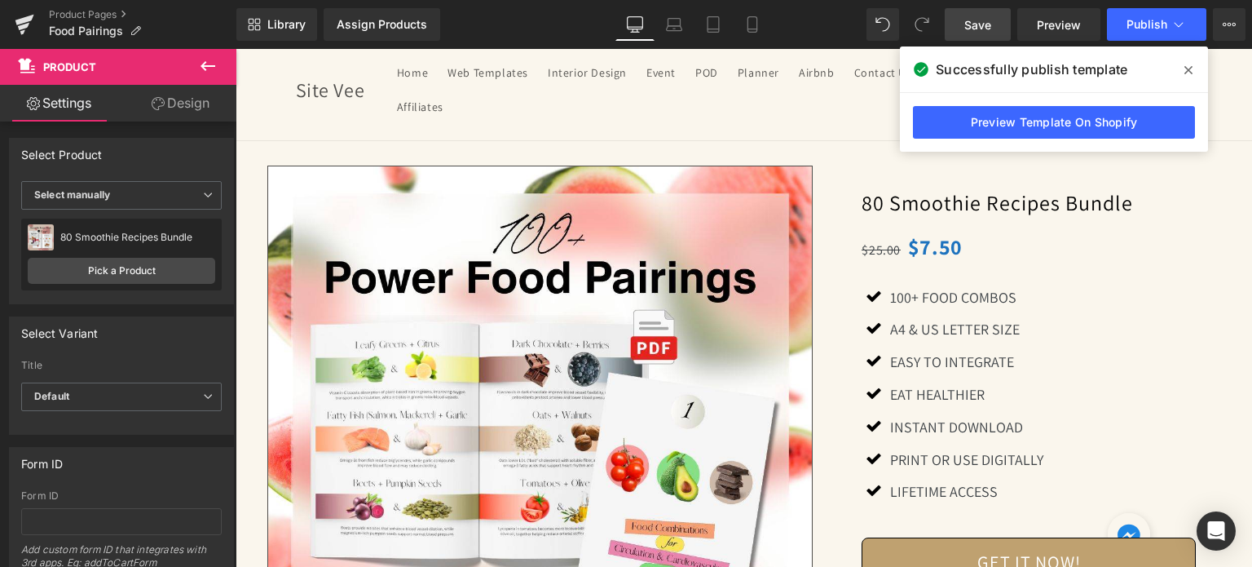
click at [1188, 70] on icon at bounding box center [1189, 70] width 8 height 8
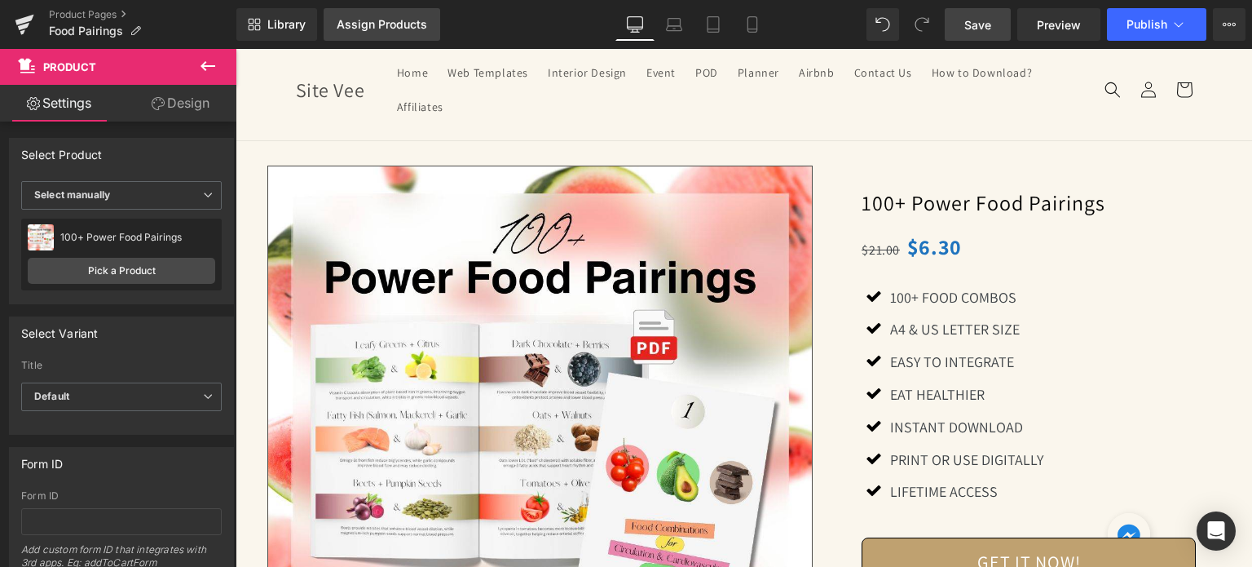
click at [356, 29] on div "Assign Products" at bounding box center [382, 24] width 91 height 13
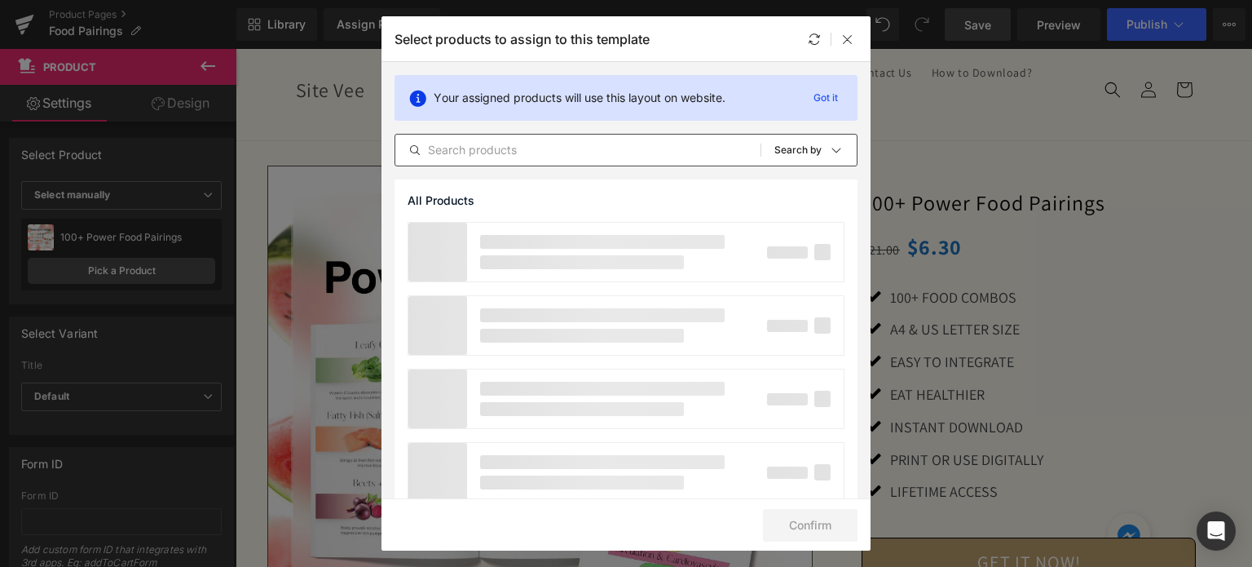
click at [522, 157] on input "text" at bounding box center [577, 150] width 365 height 20
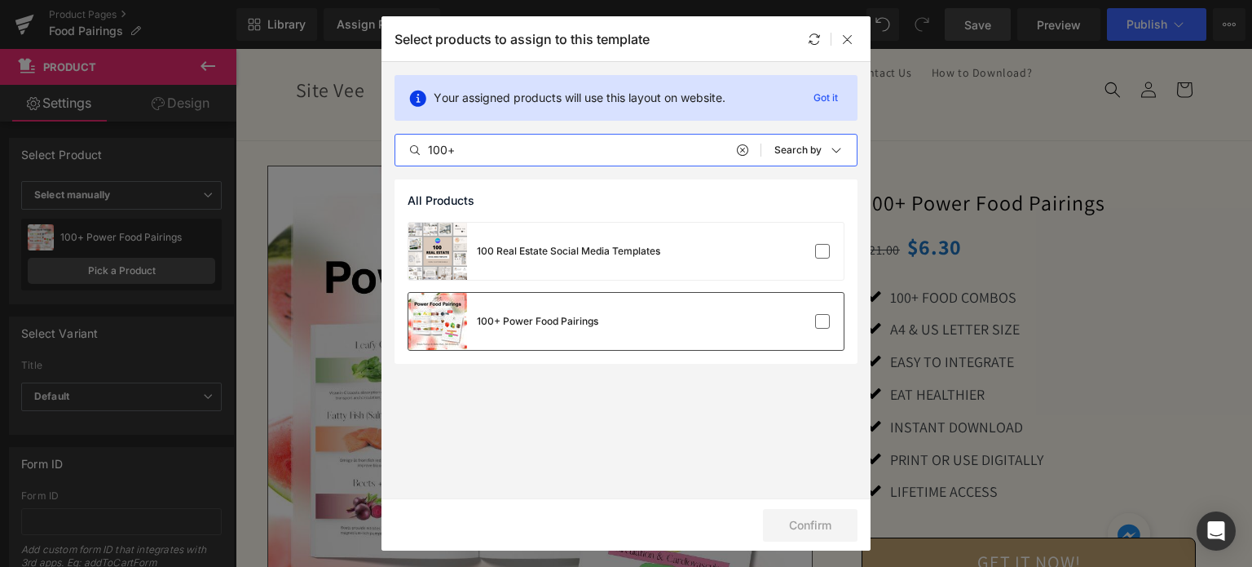
type input "100+"
click at [550, 333] on div "100+ Power Food Pairings" at bounding box center [504, 321] width 190 height 57
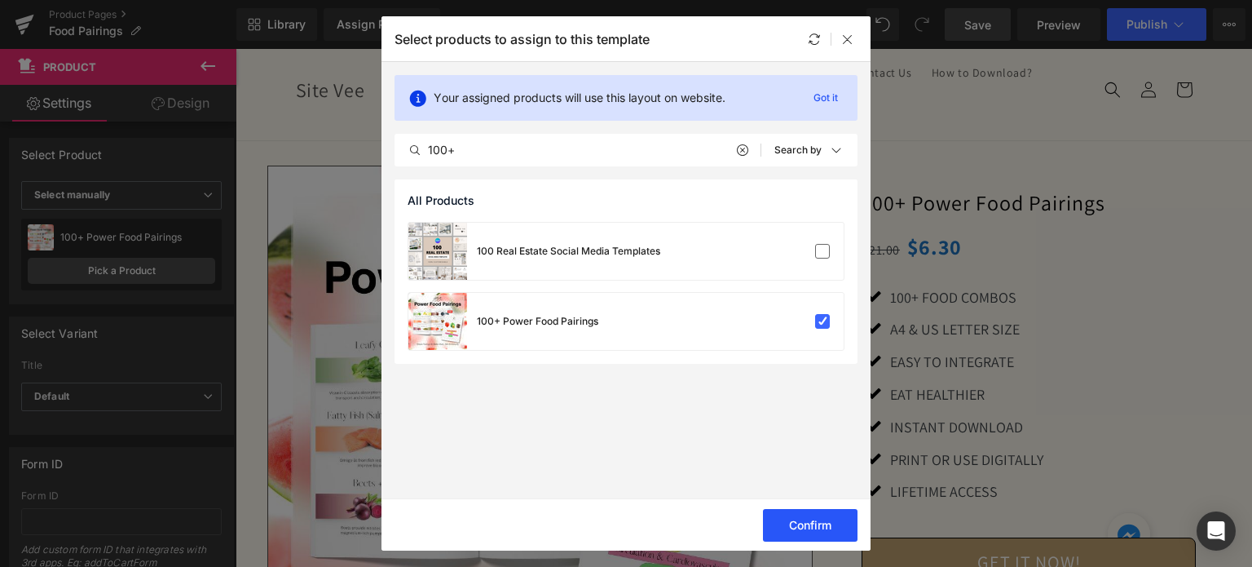
click at [831, 529] on button "Confirm" at bounding box center [810, 525] width 95 height 33
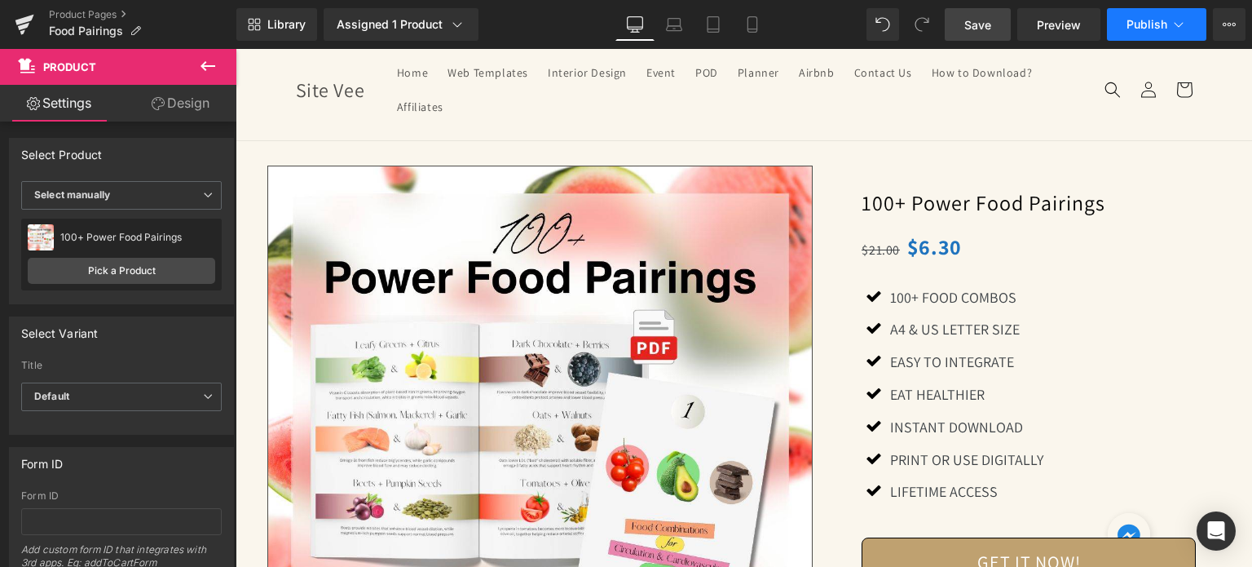
click at [1130, 22] on span "Publish" at bounding box center [1147, 24] width 41 height 13
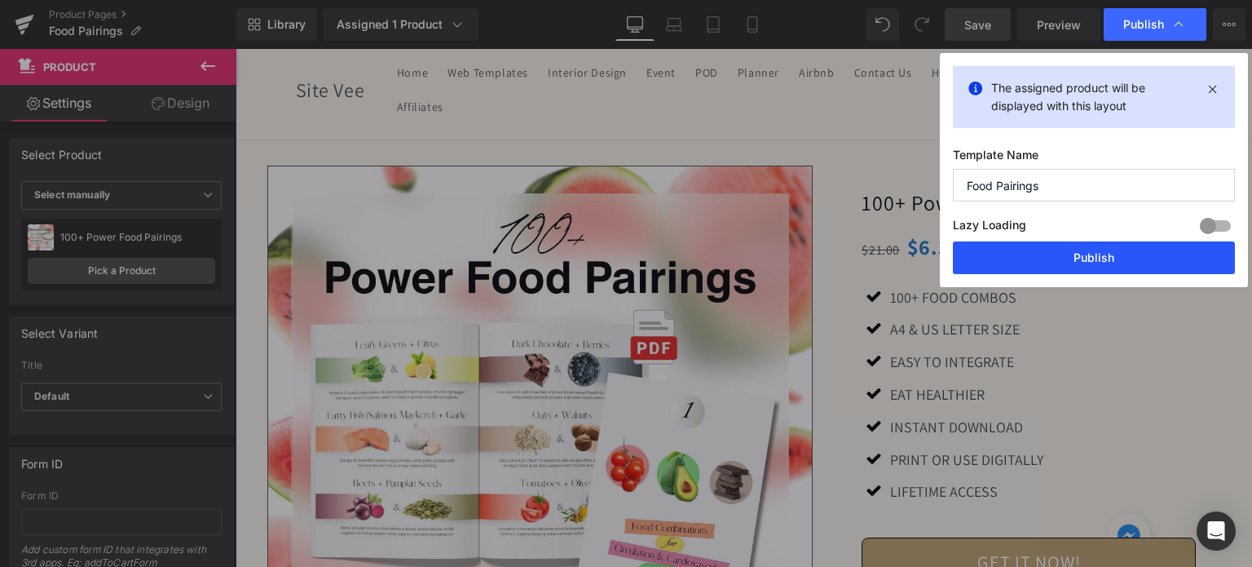
click at [1071, 259] on button "Publish" at bounding box center [1094, 257] width 282 height 33
